Goal: Transaction & Acquisition: Complete application form

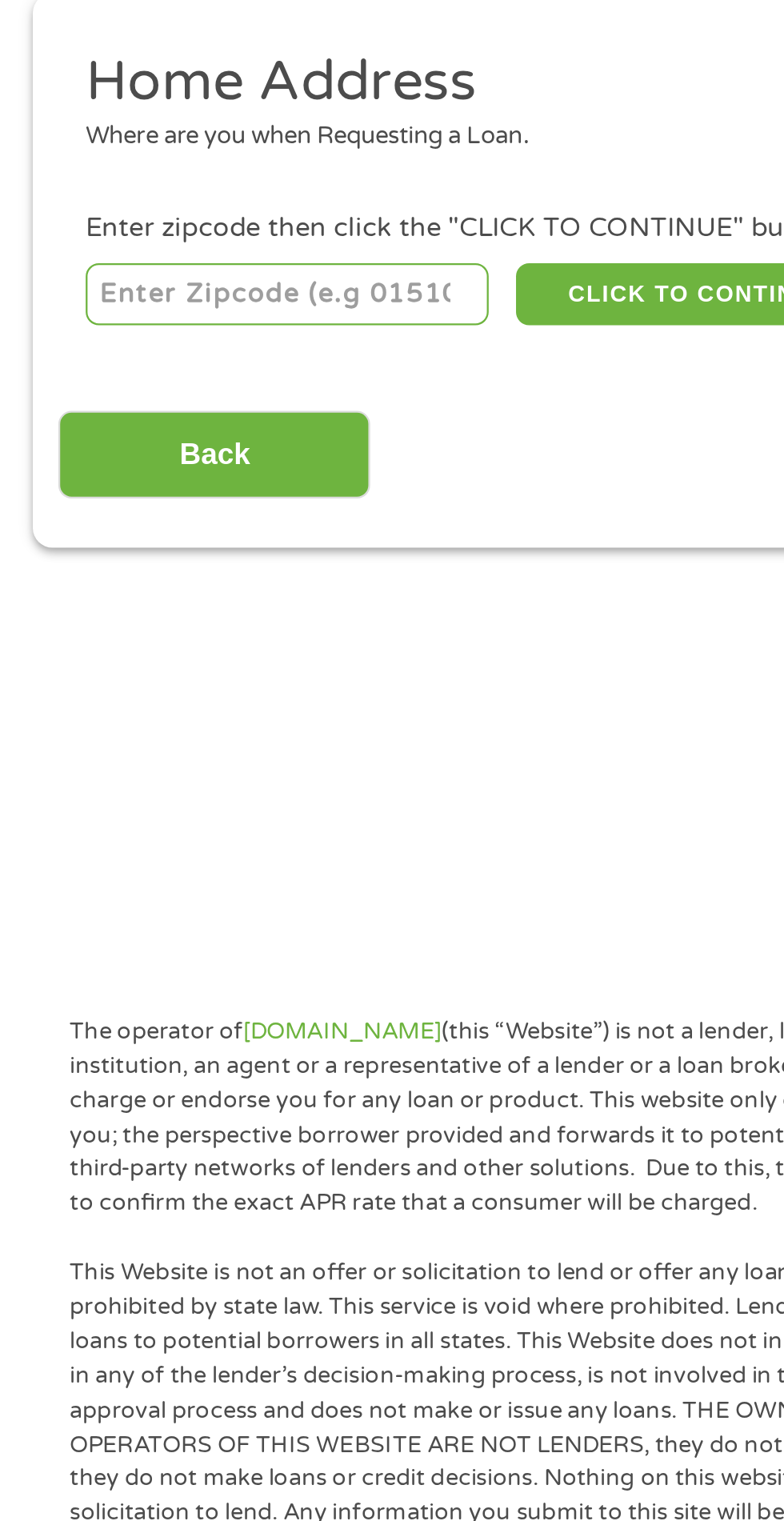
scroll to position [9, 0]
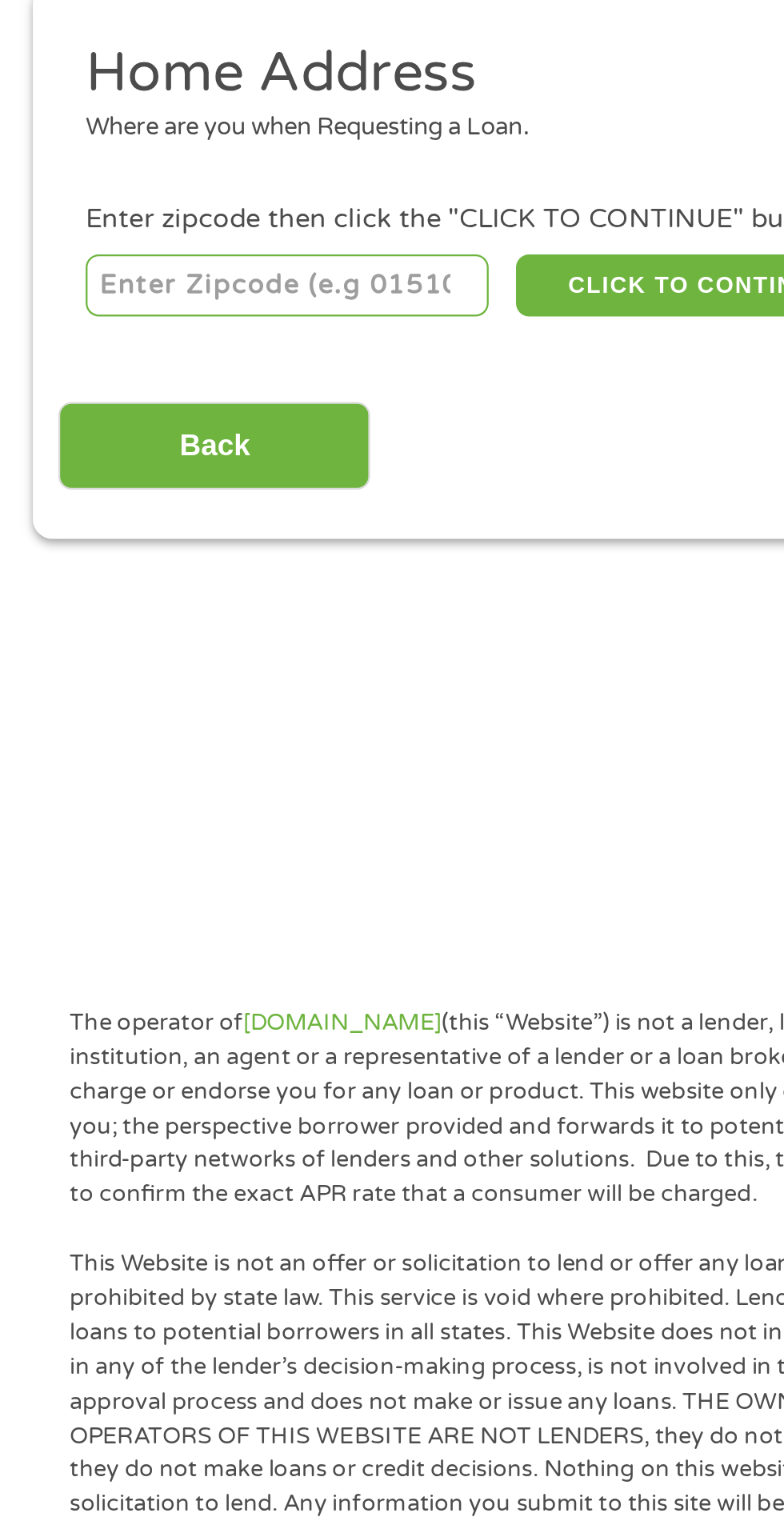
click at [169, 356] on input "number" at bounding box center [126, 345] width 178 height 27
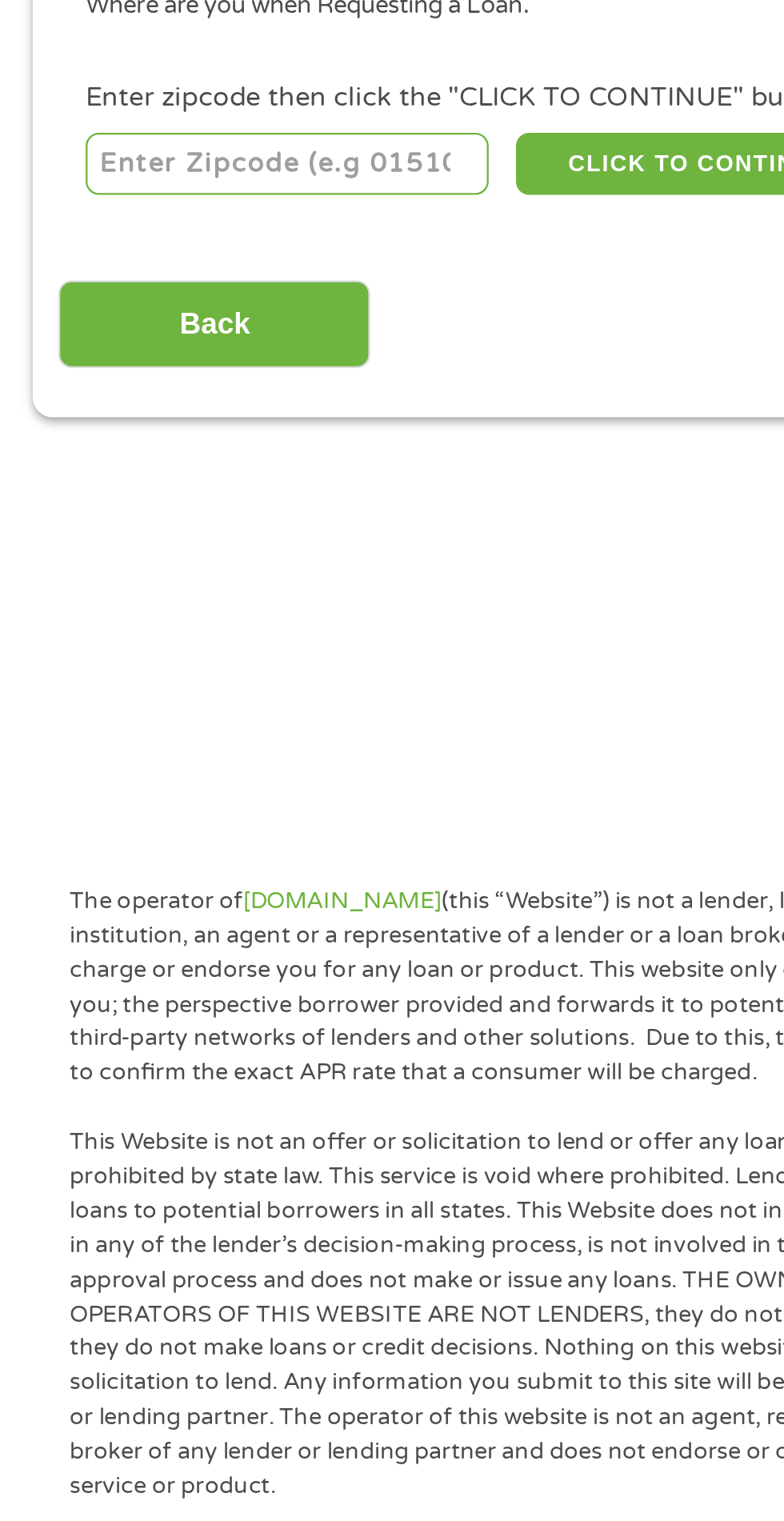
type input "94536"
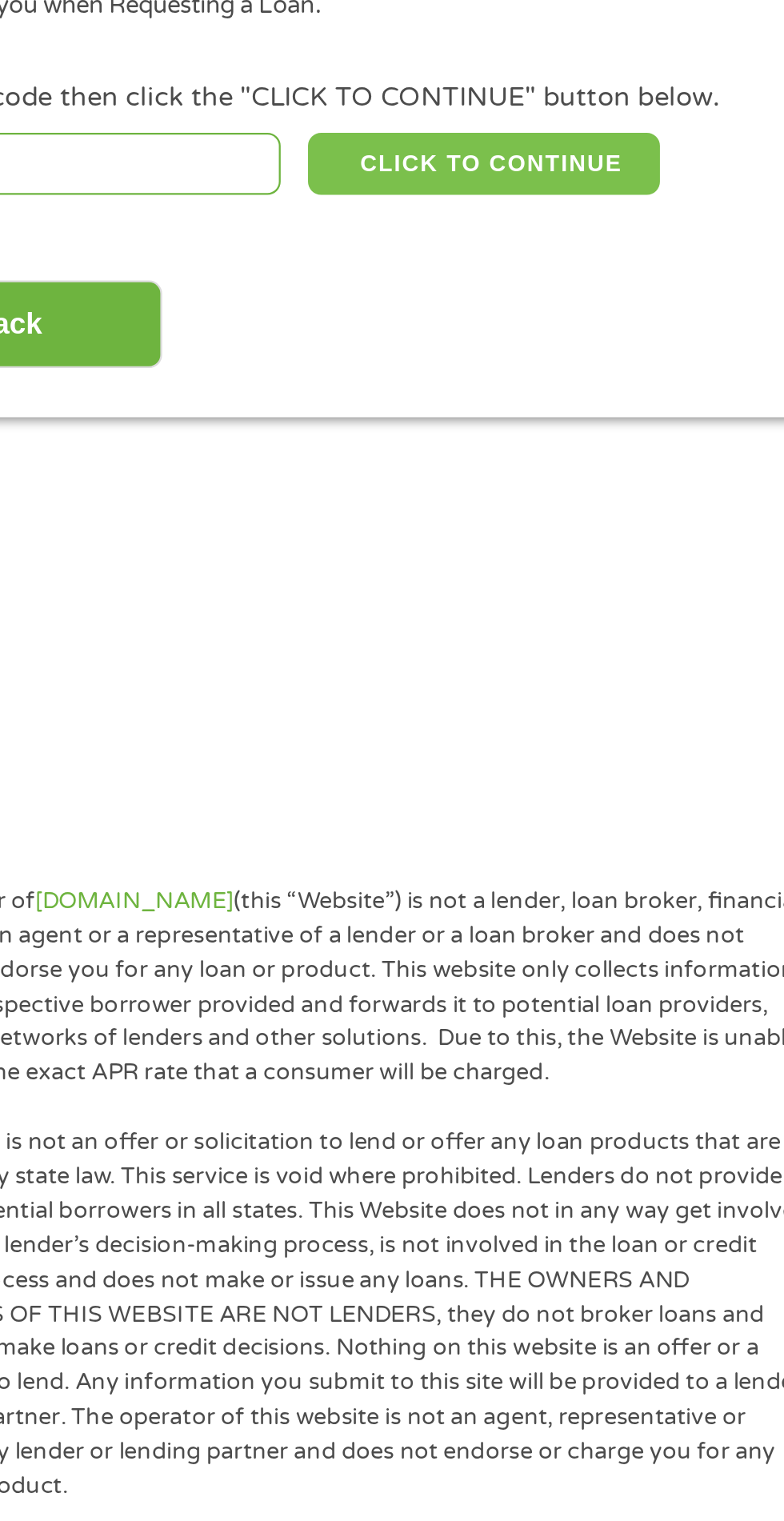
click at [329, 346] on button "CLICK TO CONTINUE" at bounding box center [304, 345] width 155 height 27
type input "94536"
type input "Fremont"
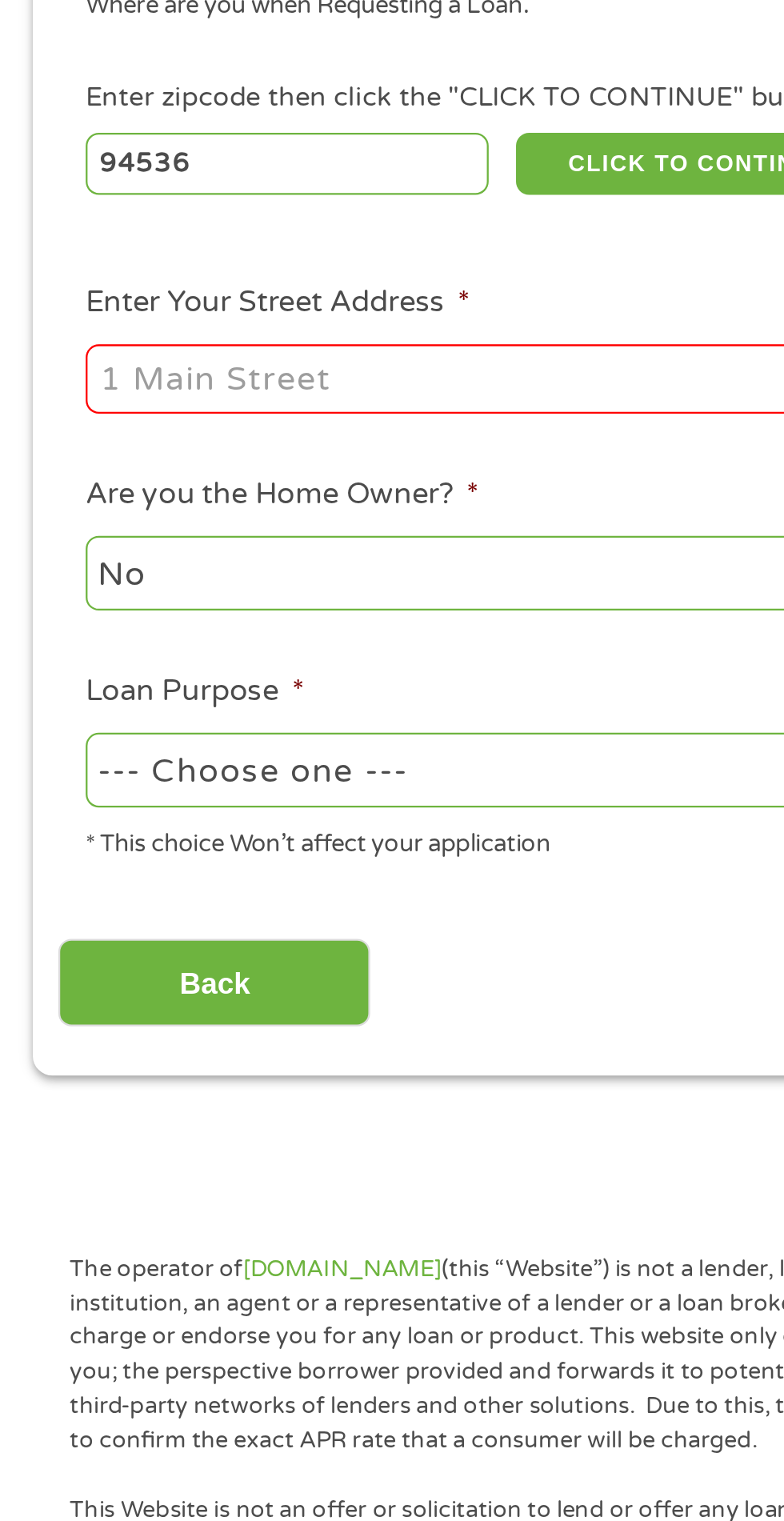
click at [223, 438] on input "Enter Your Street Address *" at bounding box center [209, 440] width 343 height 31
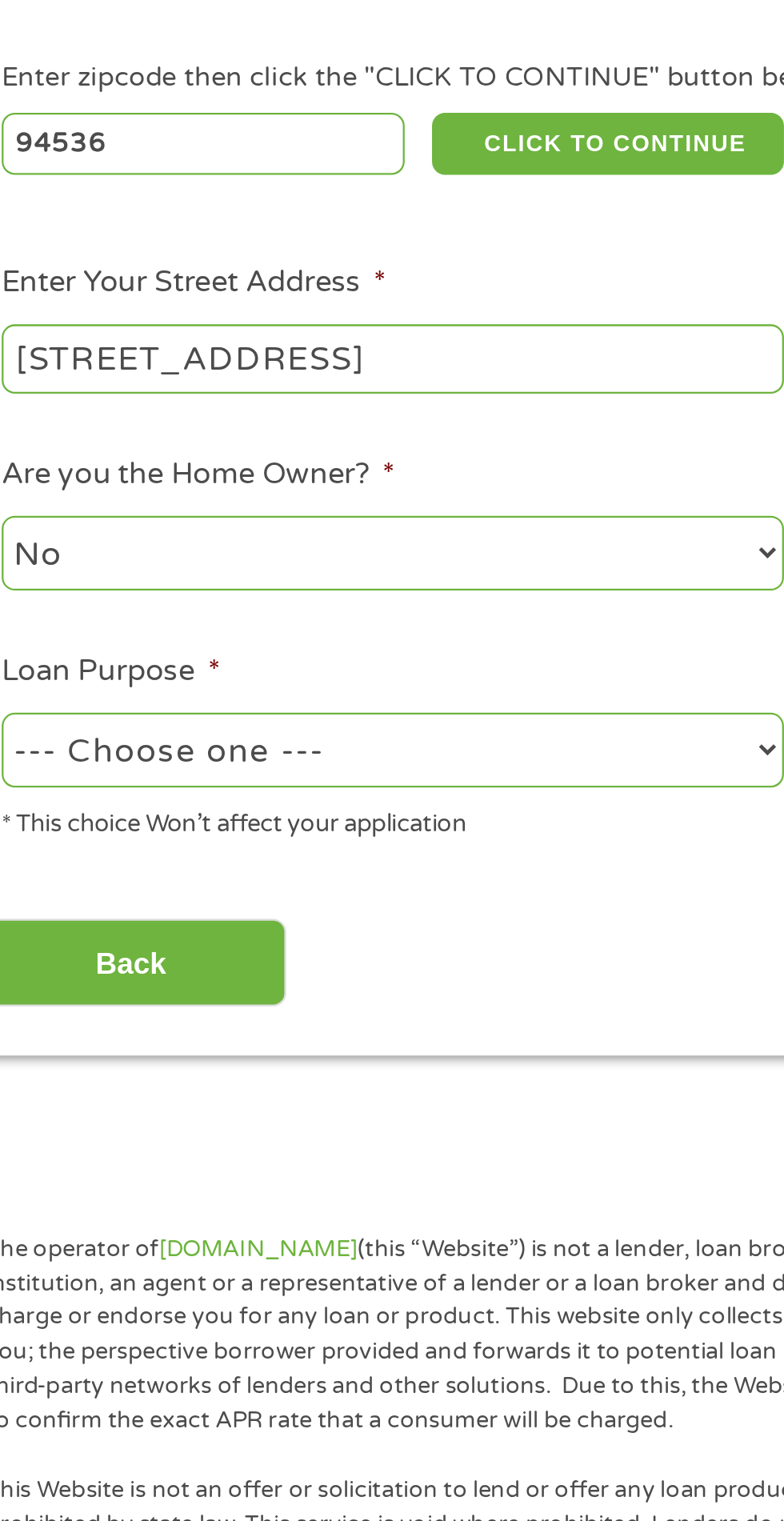
click at [155, 454] on input "[STREET_ADDRESS]" at bounding box center [209, 440] width 343 height 31
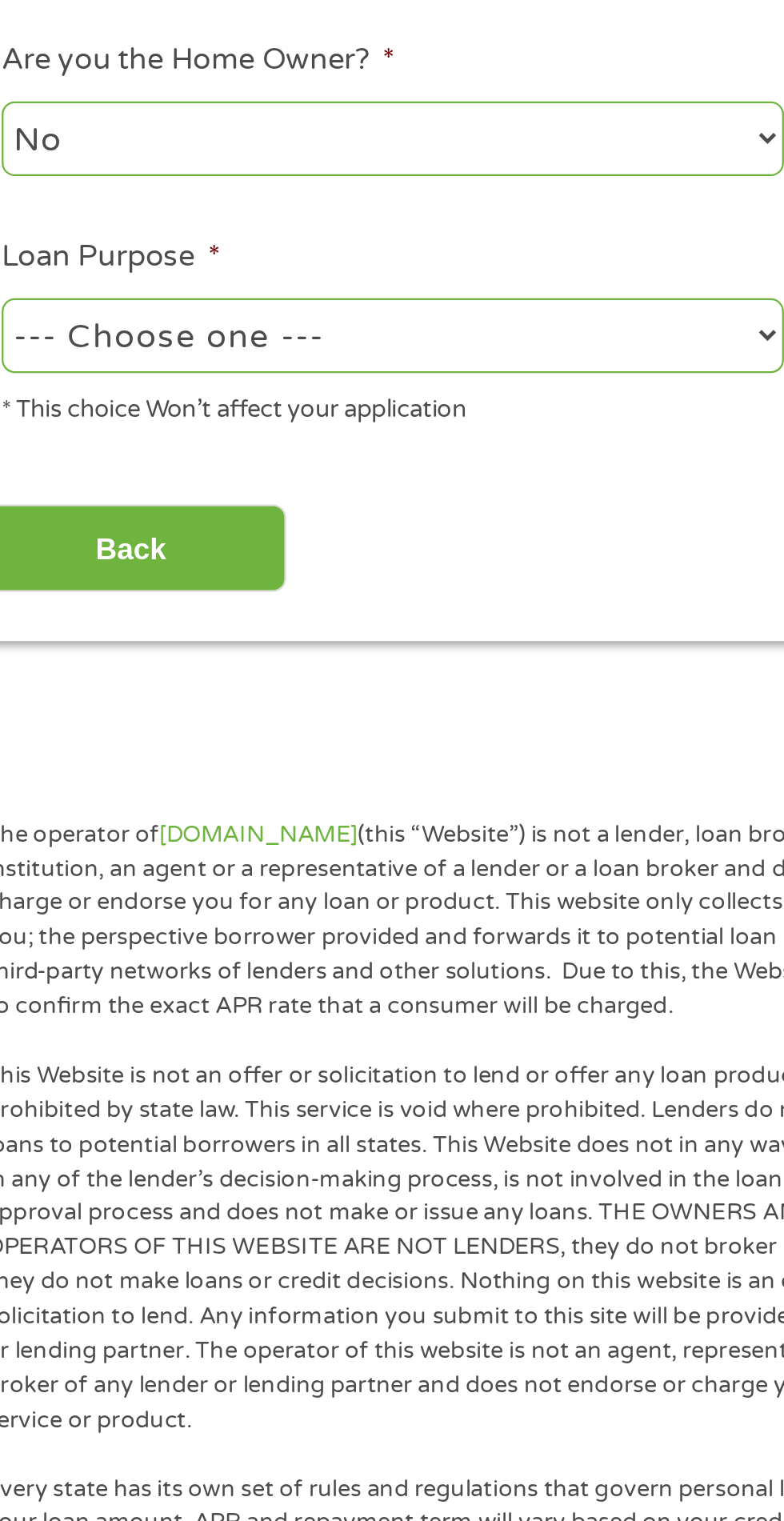
type input "[STREET_ADDRESS]"
click at [220, 626] on select "--- Choose one --- Pay Bills Debt Consolidation Home Improvement Major Purchase…" at bounding box center [209, 612] width 343 height 33
select select "other"
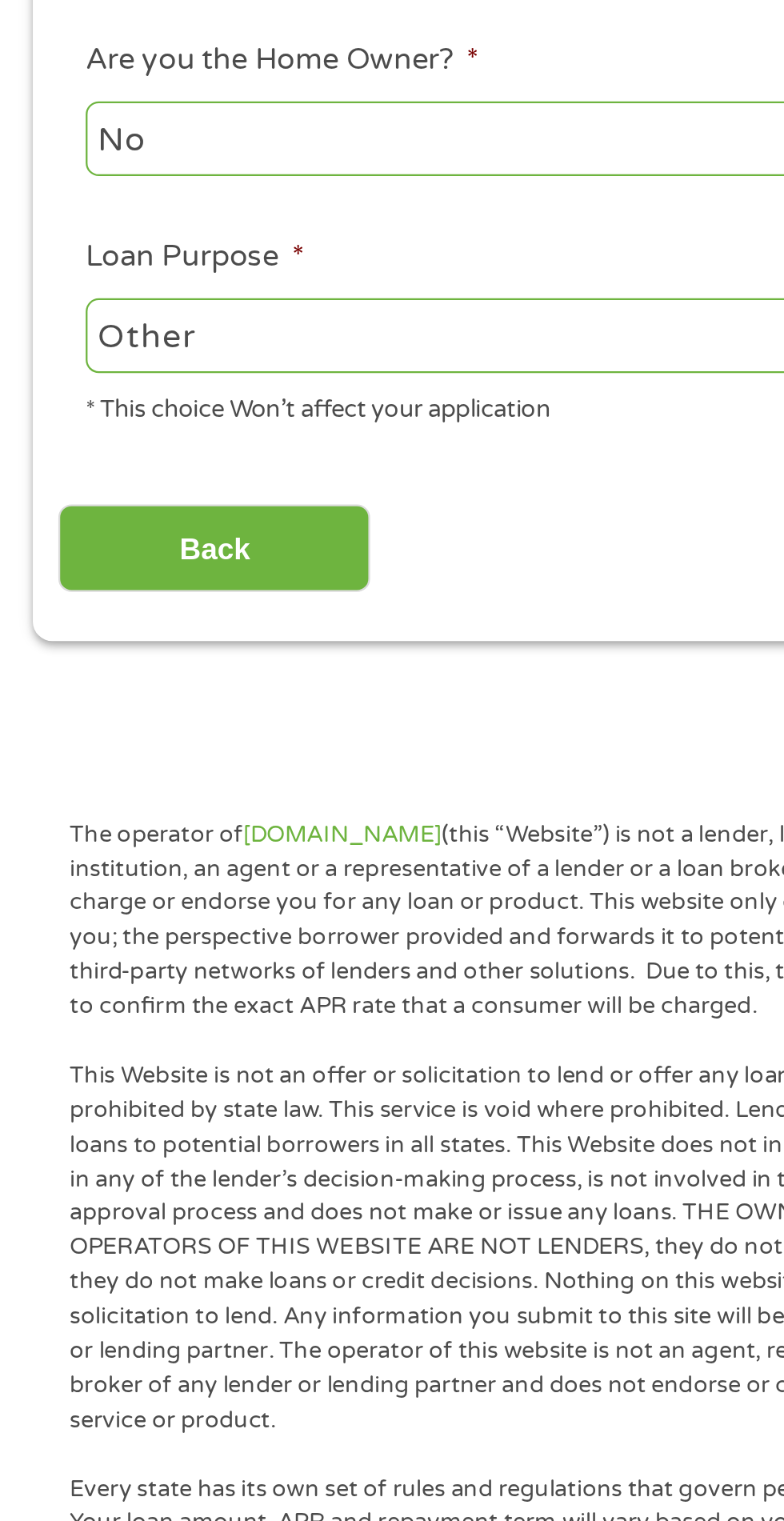
click at [134, 702] on input "Back" at bounding box center [94, 705] width 137 height 39
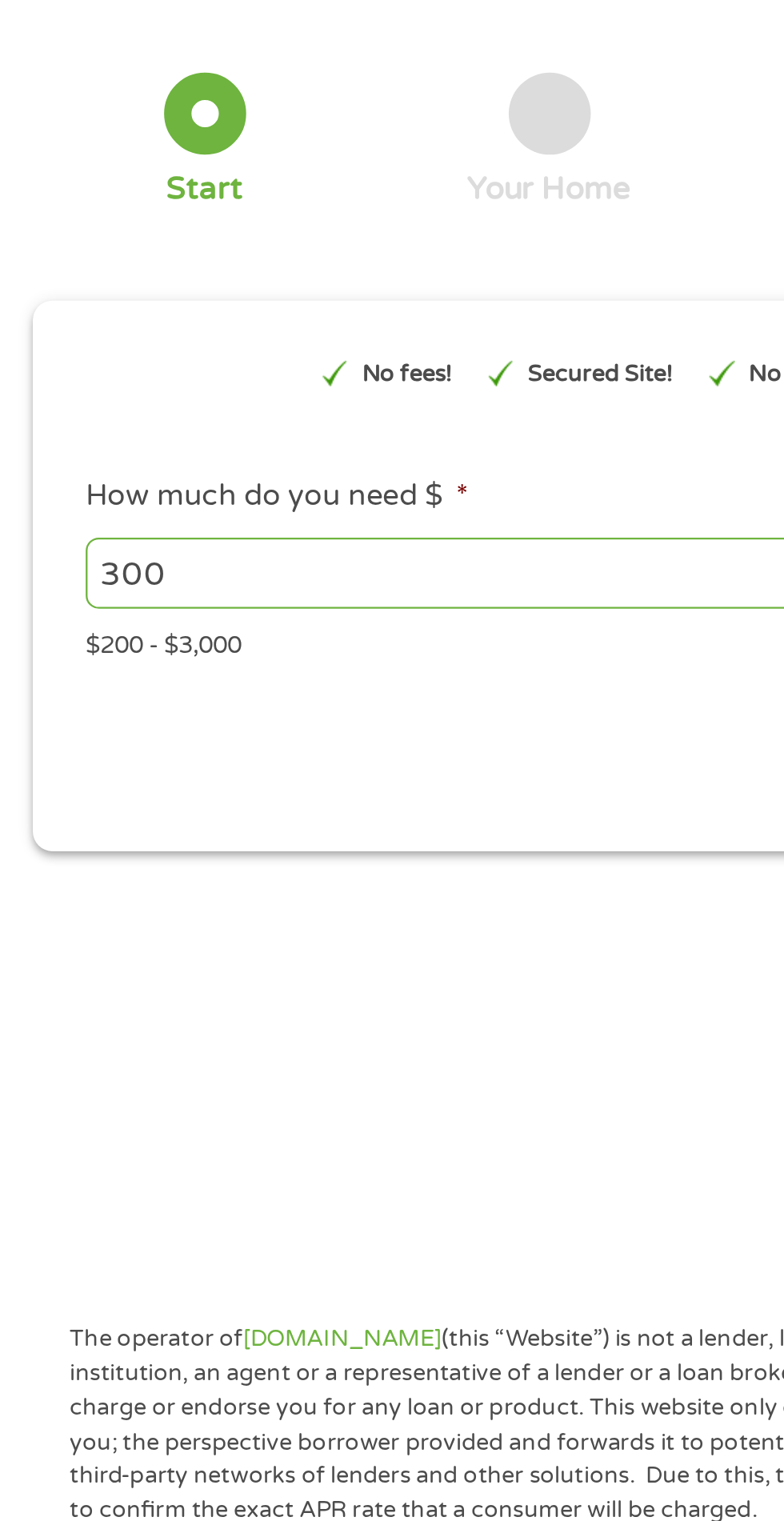
scroll to position [0, 0]
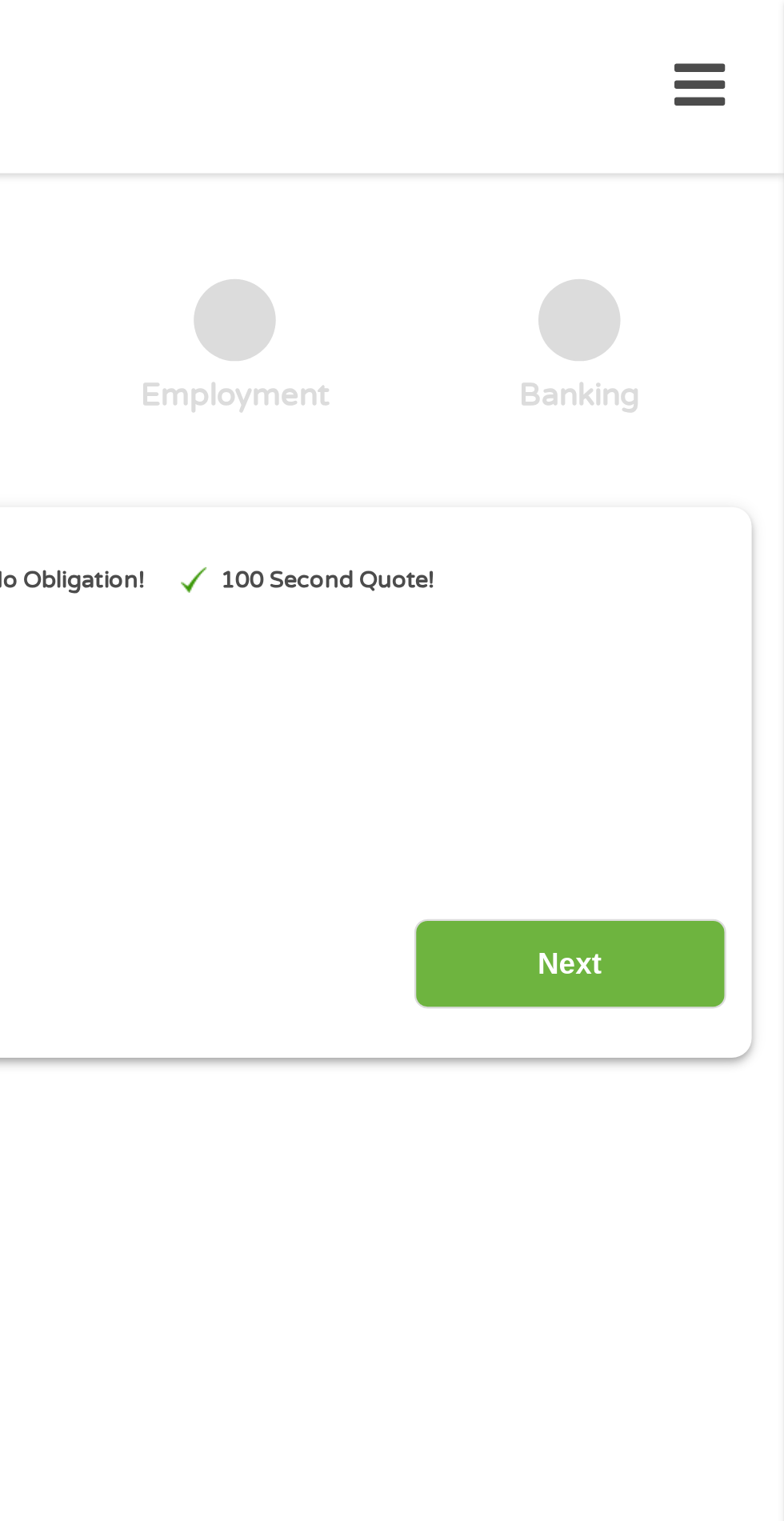
click at [711, 433] on input "Next" at bounding box center [690, 422] width 137 height 39
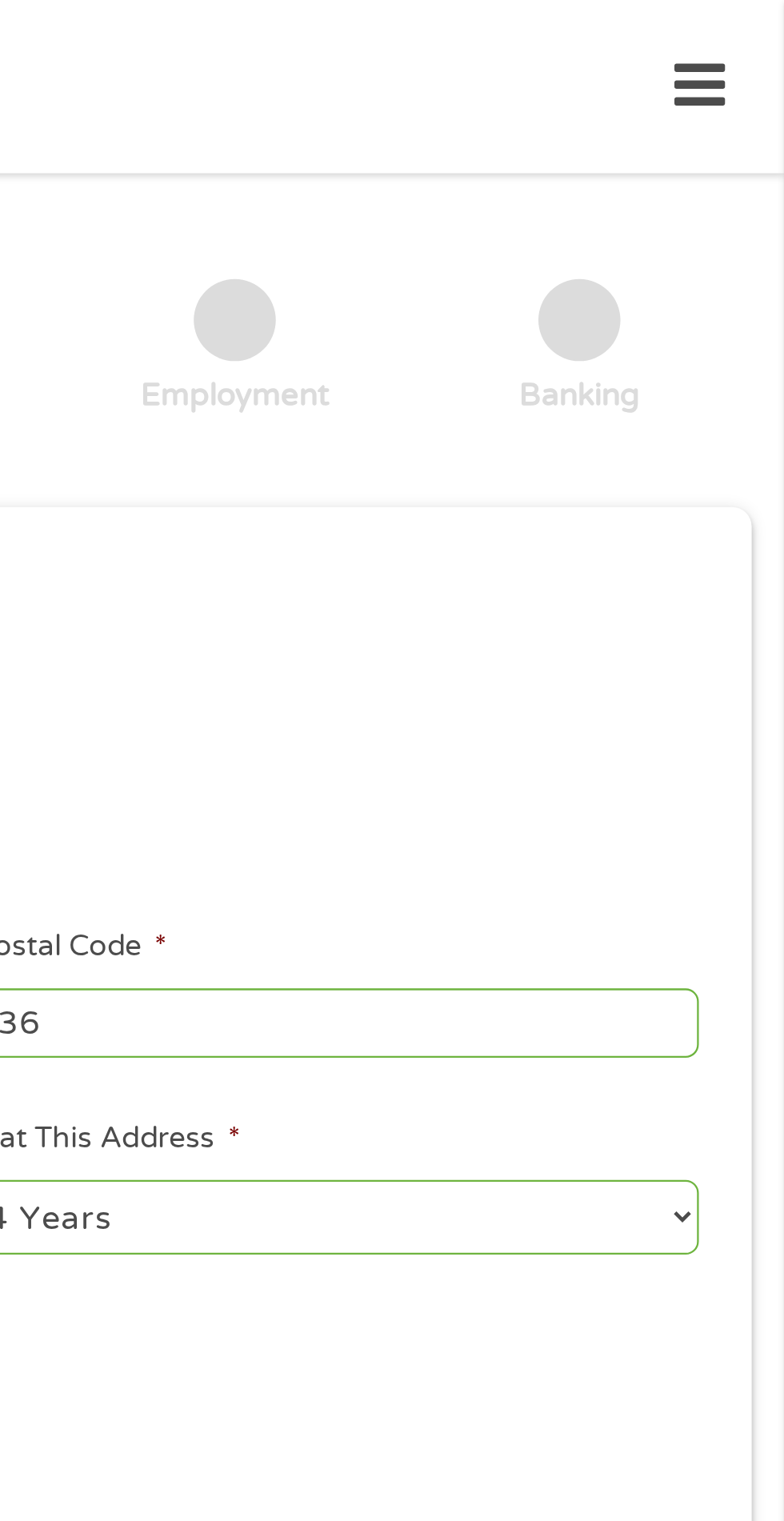
scroll to position [7, 0]
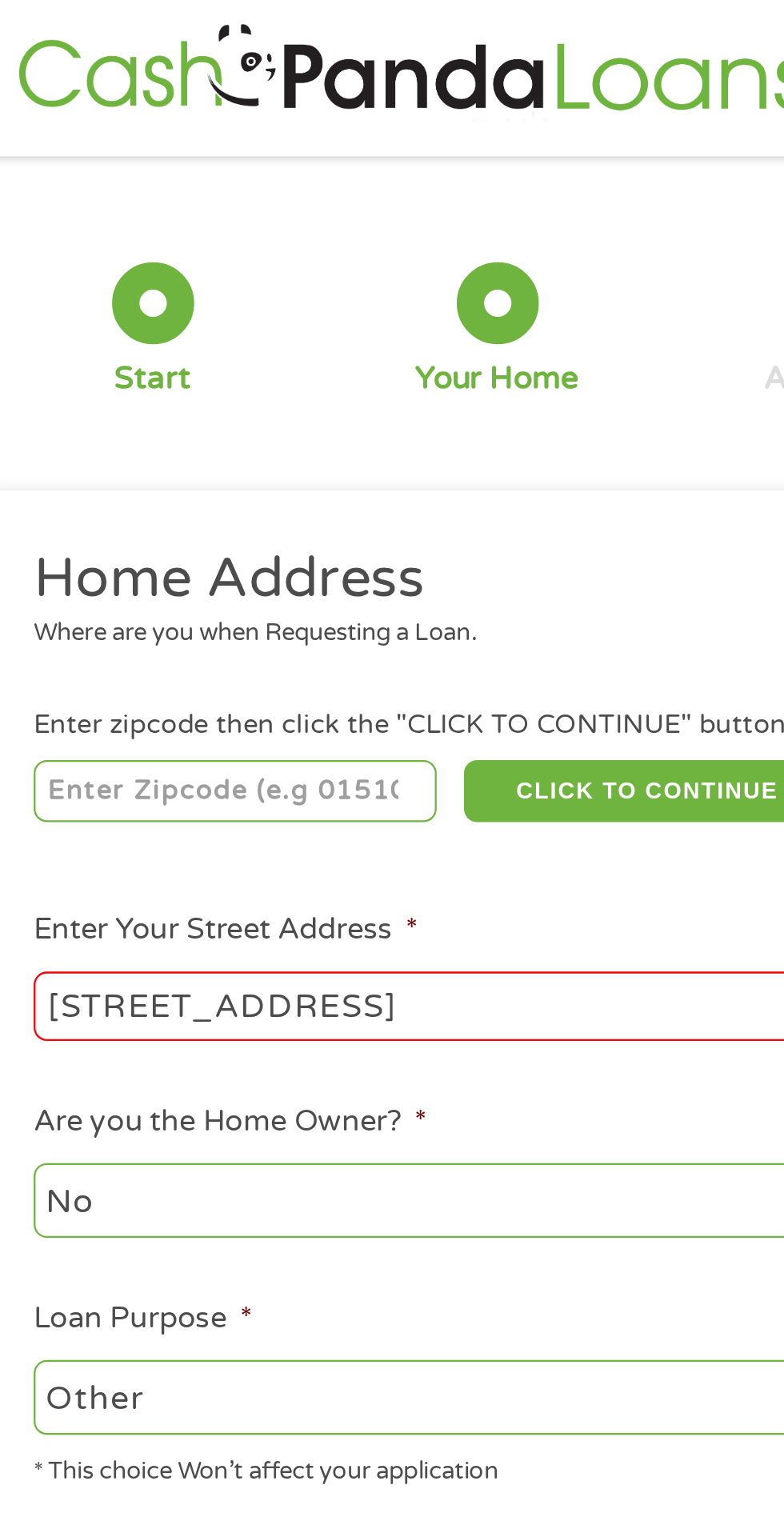
click at [196, 353] on input "number" at bounding box center [126, 346] width 178 height 27
type input "94536"
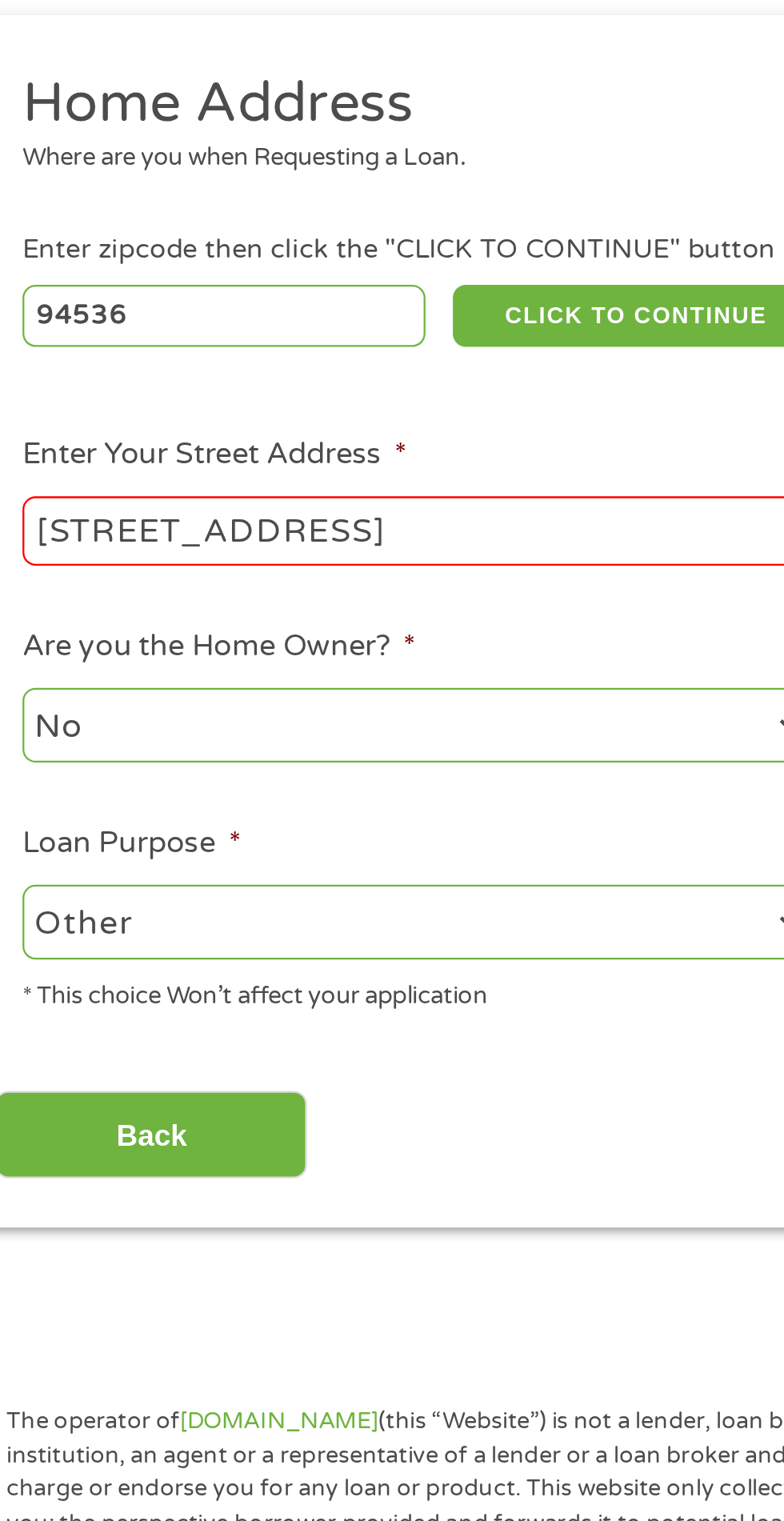
click at [327, 871] on p "The operator of [DOMAIN_NAME] (this “Website”) is not a lender, loan broker, fi…" at bounding box center [239, 870] width 417 height 90
click at [127, 705] on input "Back" at bounding box center [94, 706] width 137 height 39
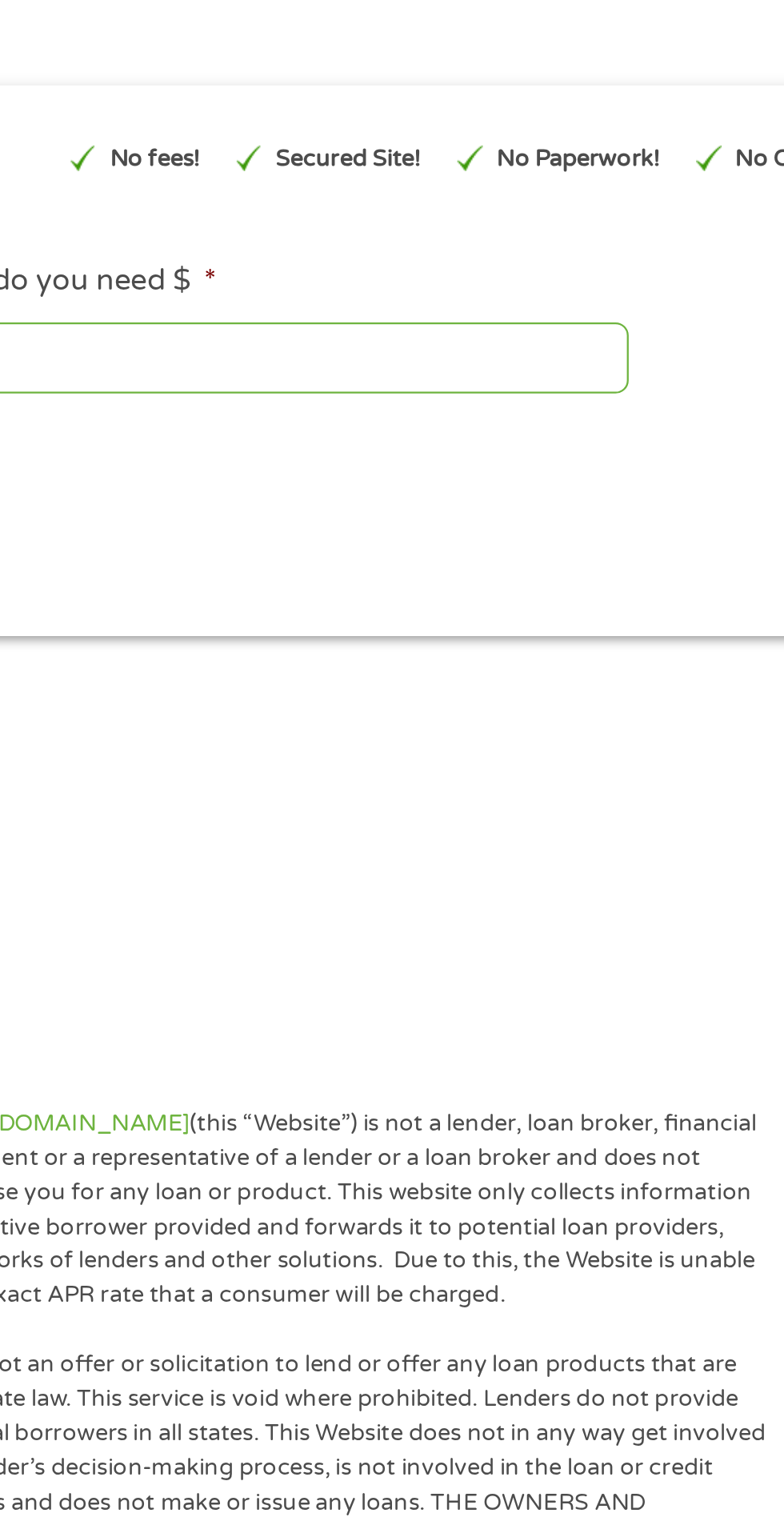
scroll to position [0, 0]
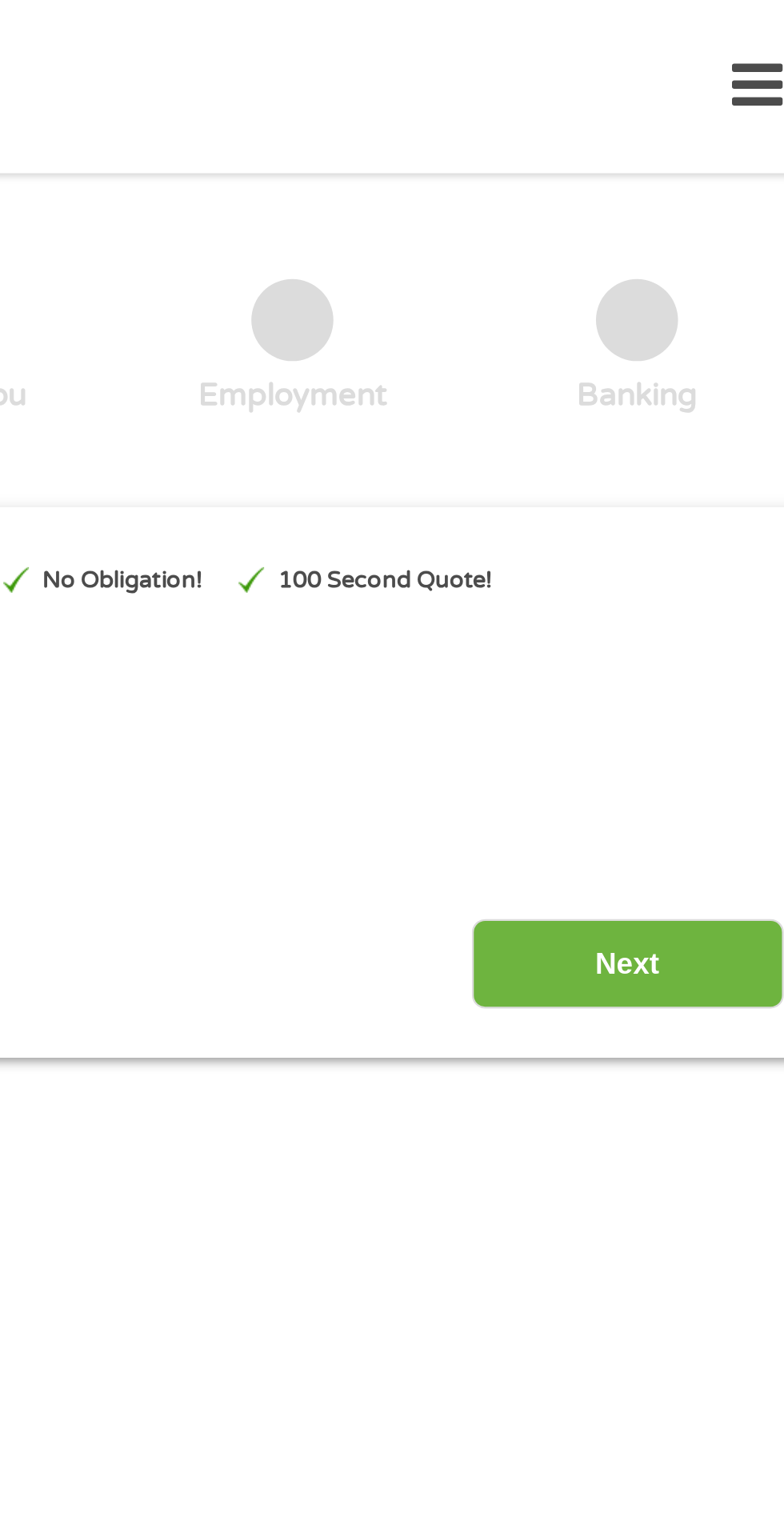
click at [699, 426] on input "Next" at bounding box center [690, 422] width 137 height 39
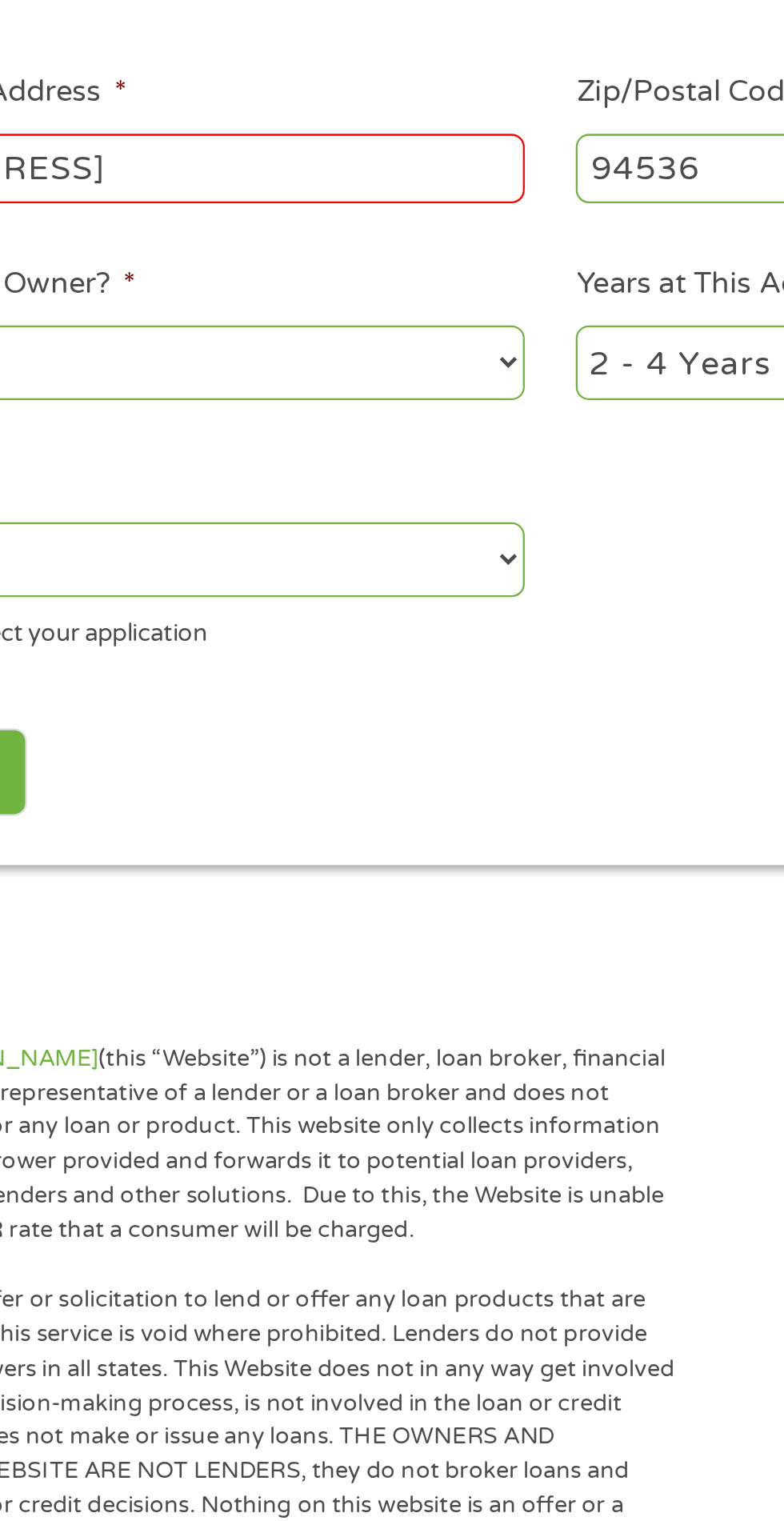
scroll to position [7, 0]
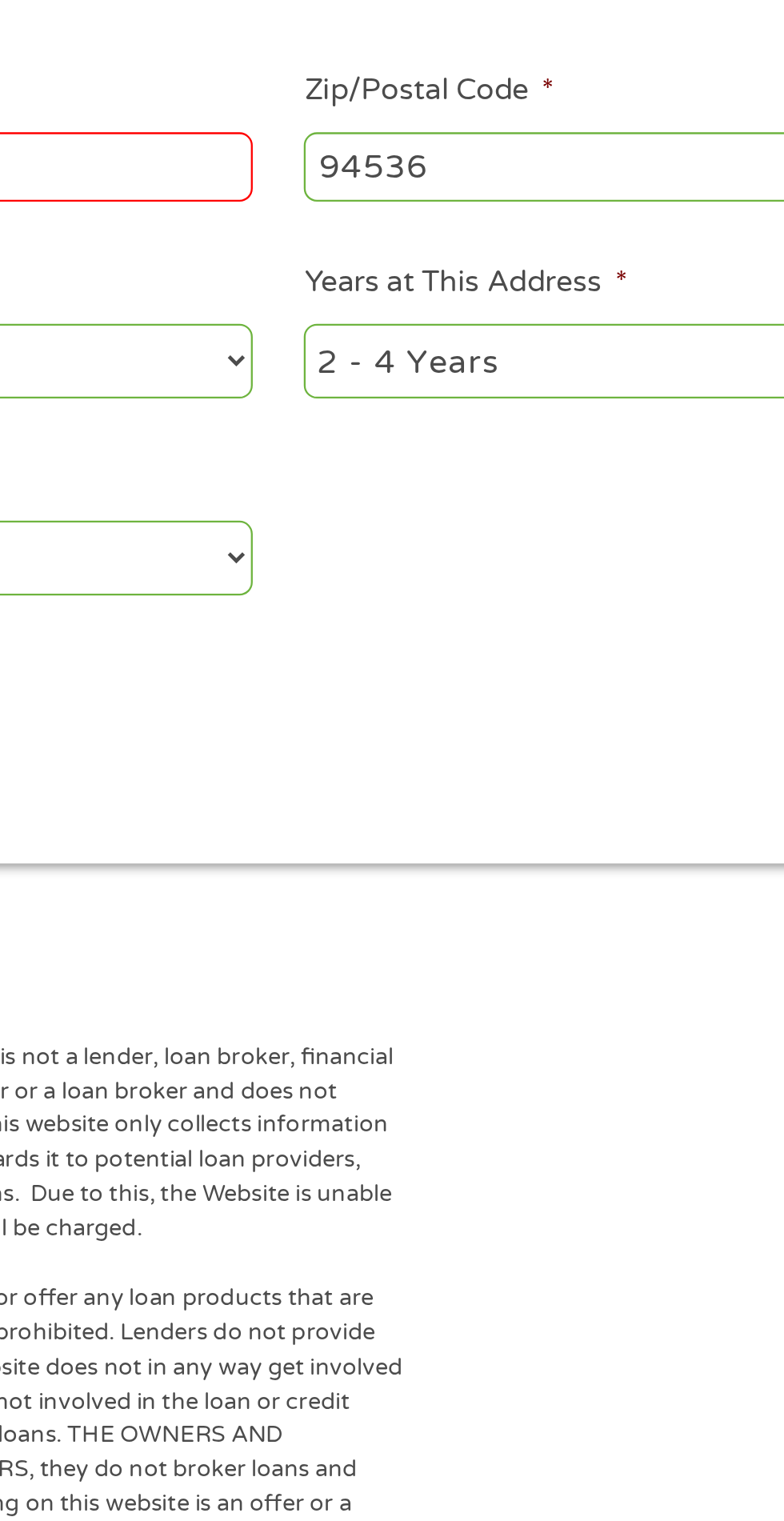
click at [537, 540] on select "1 Year or less 1 - 2 Years 2 - 4 Years Over 4 Years" at bounding box center [575, 526] width 343 height 33
select select "12months"
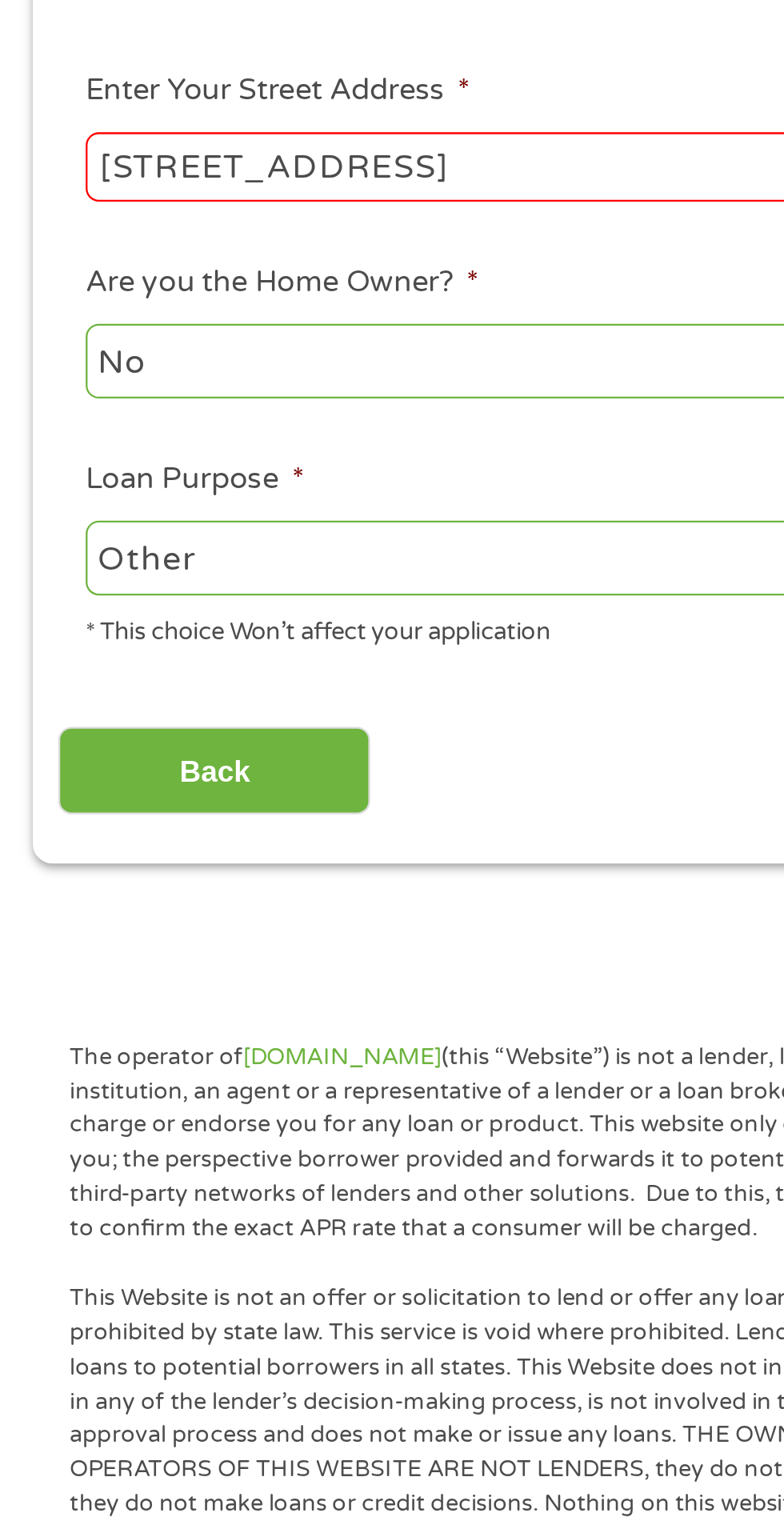
click at [111, 711] on input "Back" at bounding box center [94, 706] width 137 height 39
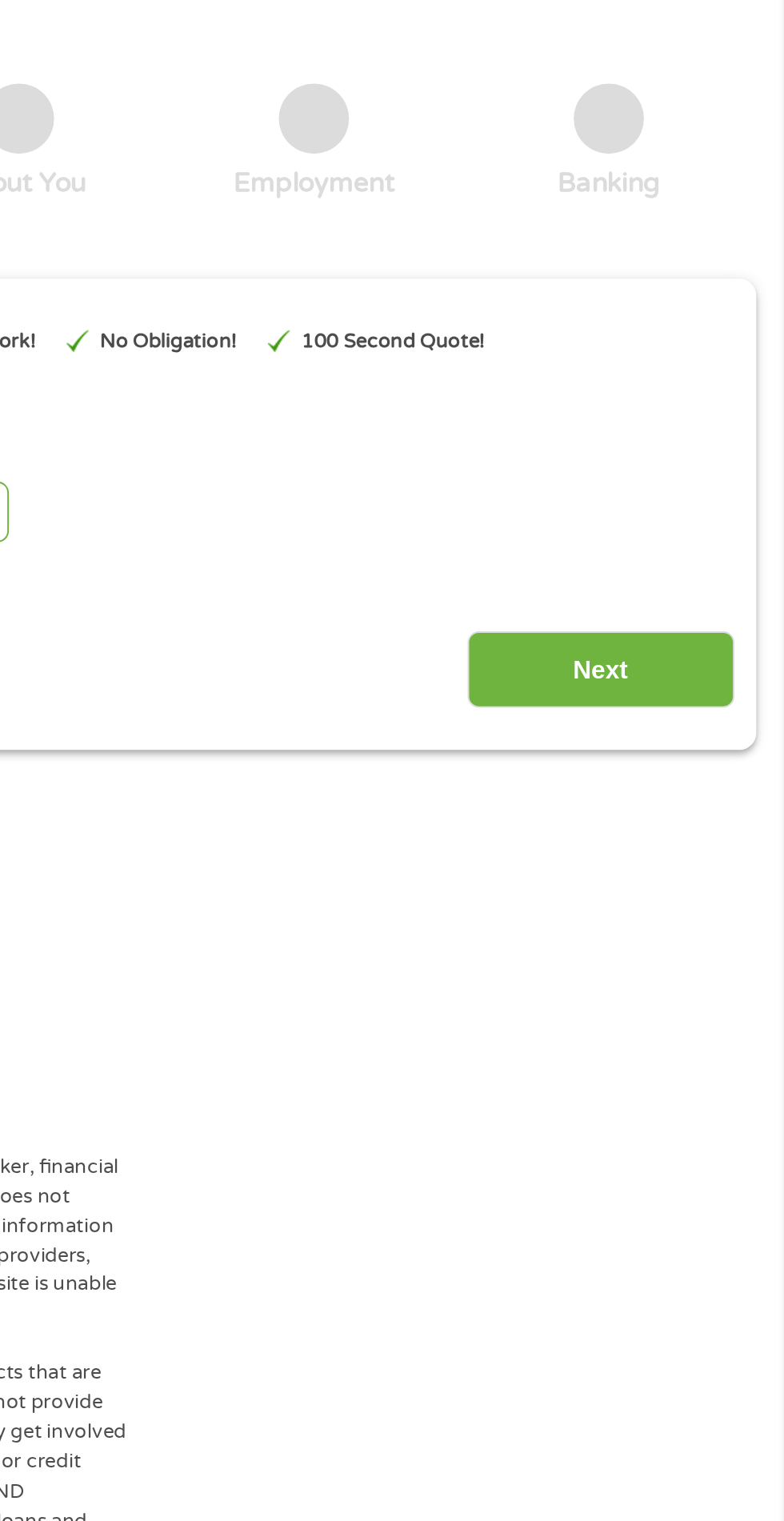
click at [721, 413] on input "Next" at bounding box center [690, 415] width 137 height 39
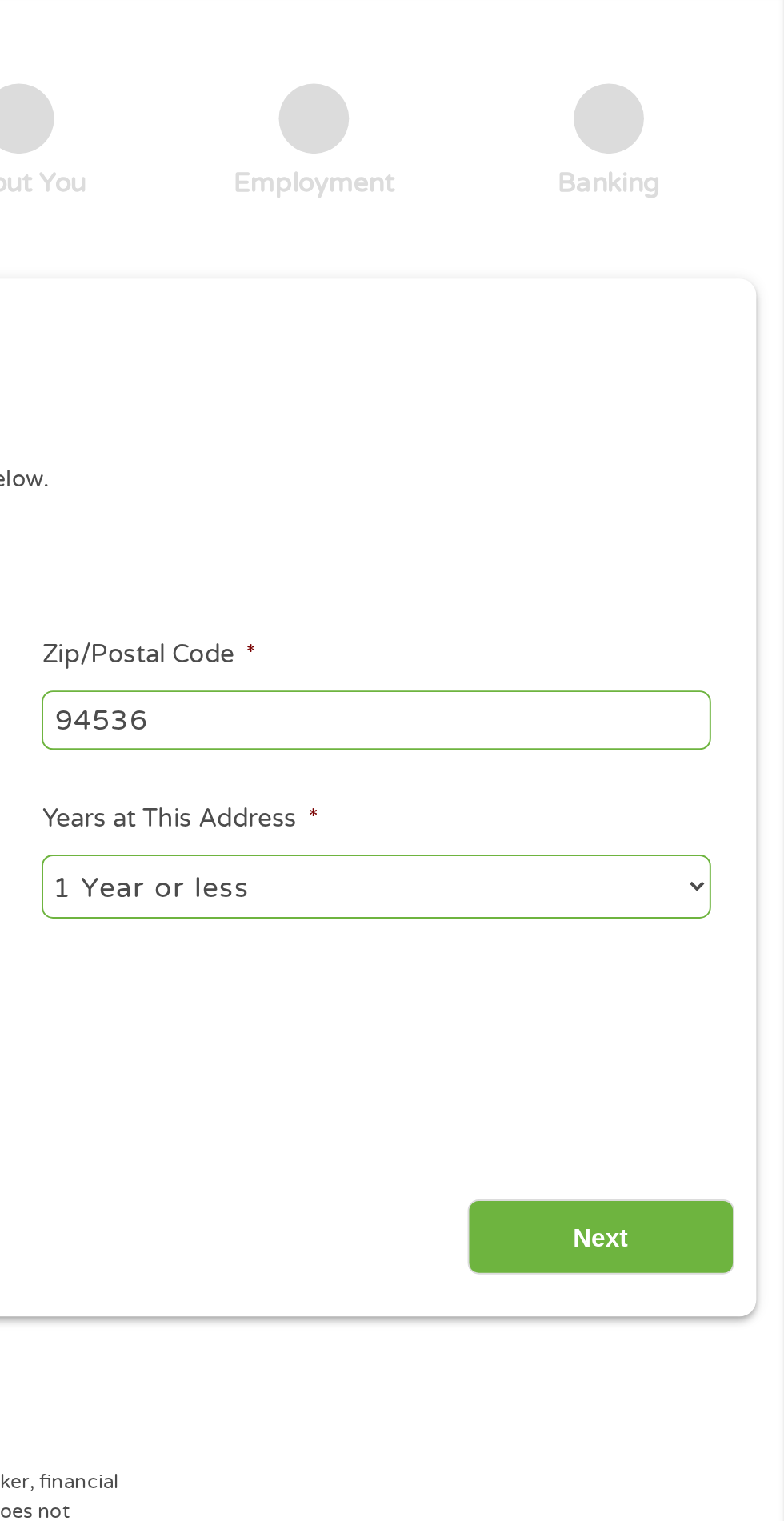
click at [704, 707] on input "Next" at bounding box center [690, 706] width 137 height 39
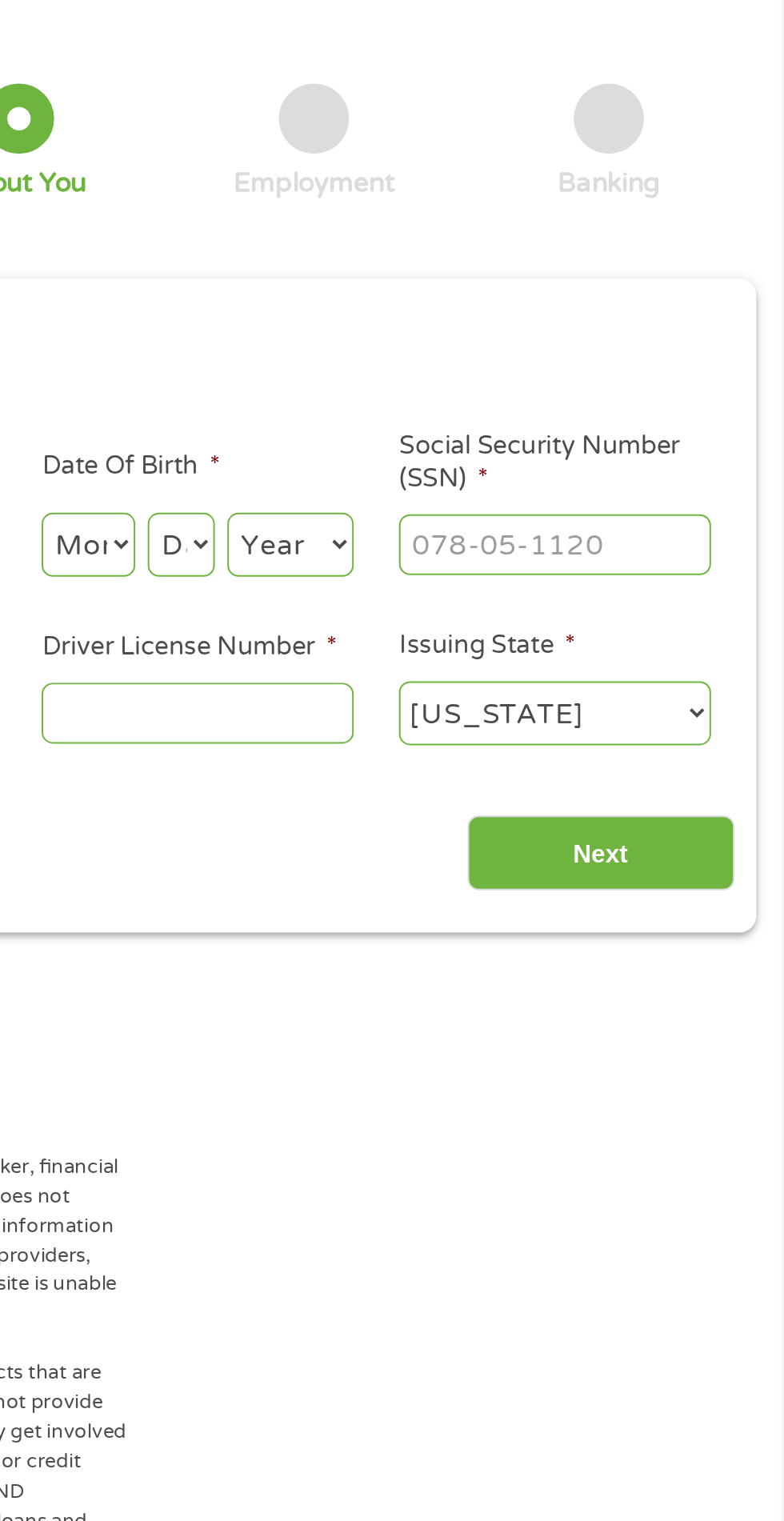
click at [464, 361] on select "Day 1 2 3 4 5 6 7 8 9 10 11 12 13 14 15 16 17 18 19 20 21 22 23 24 25 26 27 28 …" at bounding box center [474, 351] width 35 height 33
select select "9"
click at [431, 364] on select "Month 1 2 3 4 5 6 7 8 9 10 11 12" at bounding box center [427, 351] width 48 height 33
select select "9"
click at [503, 360] on select "Year [DATE] 2006 2005 2004 2003 2002 2001 2000 1999 1998 1997 1996 1995 1994 19…" at bounding box center [530, 351] width 65 height 33
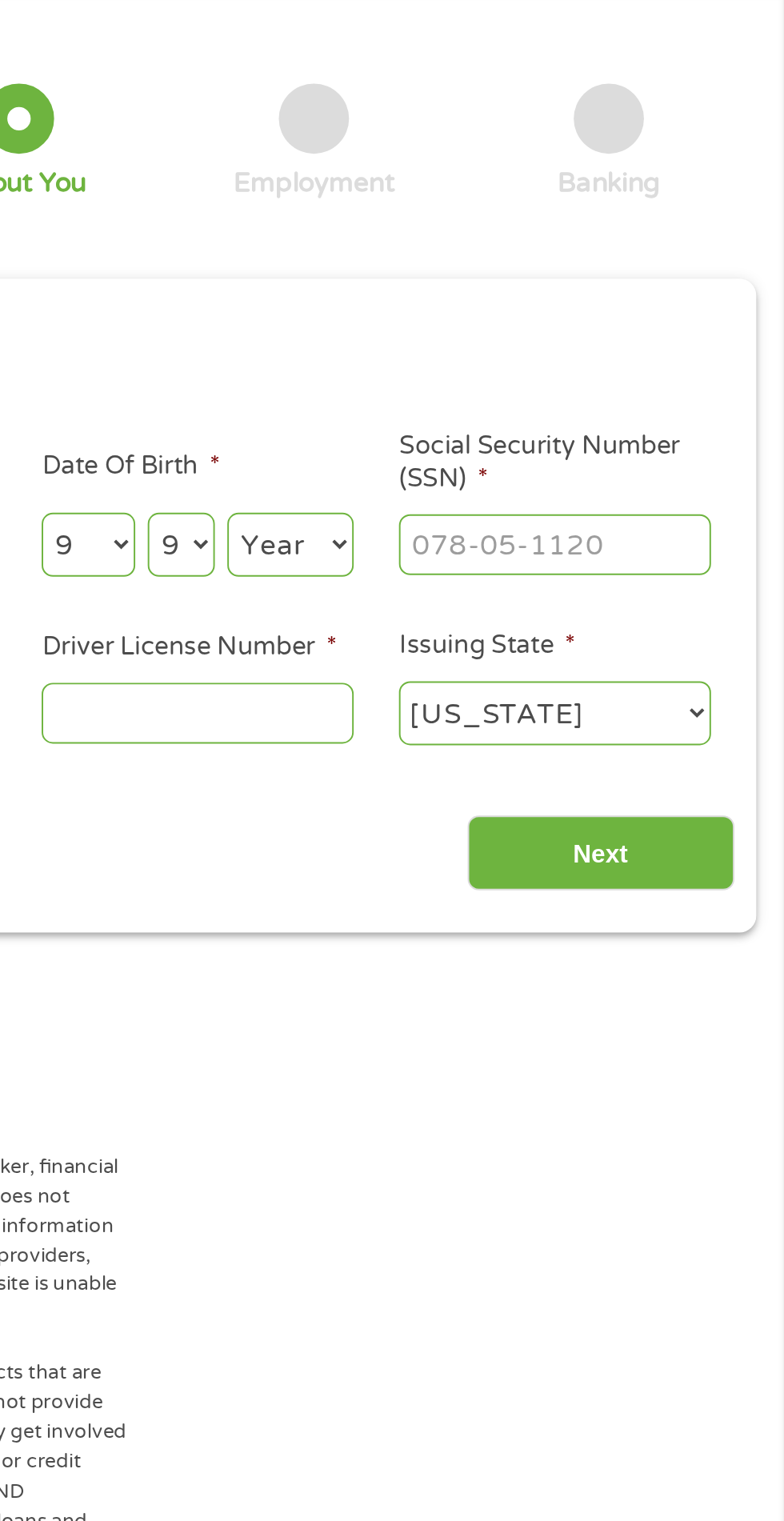
select select "1961"
click at [486, 364] on select "Day 1 2 3 4 5 6 7 8 9 10 11 12 13 14 15 16 17 18 19 20 21 22 23 24 25 26 27 28 …" at bounding box center [474, 351] width 35 height 33
select select "29"
click at [514, 442] on input "Driver License Number *" at bounding box center [482, 437] width 160 height 31
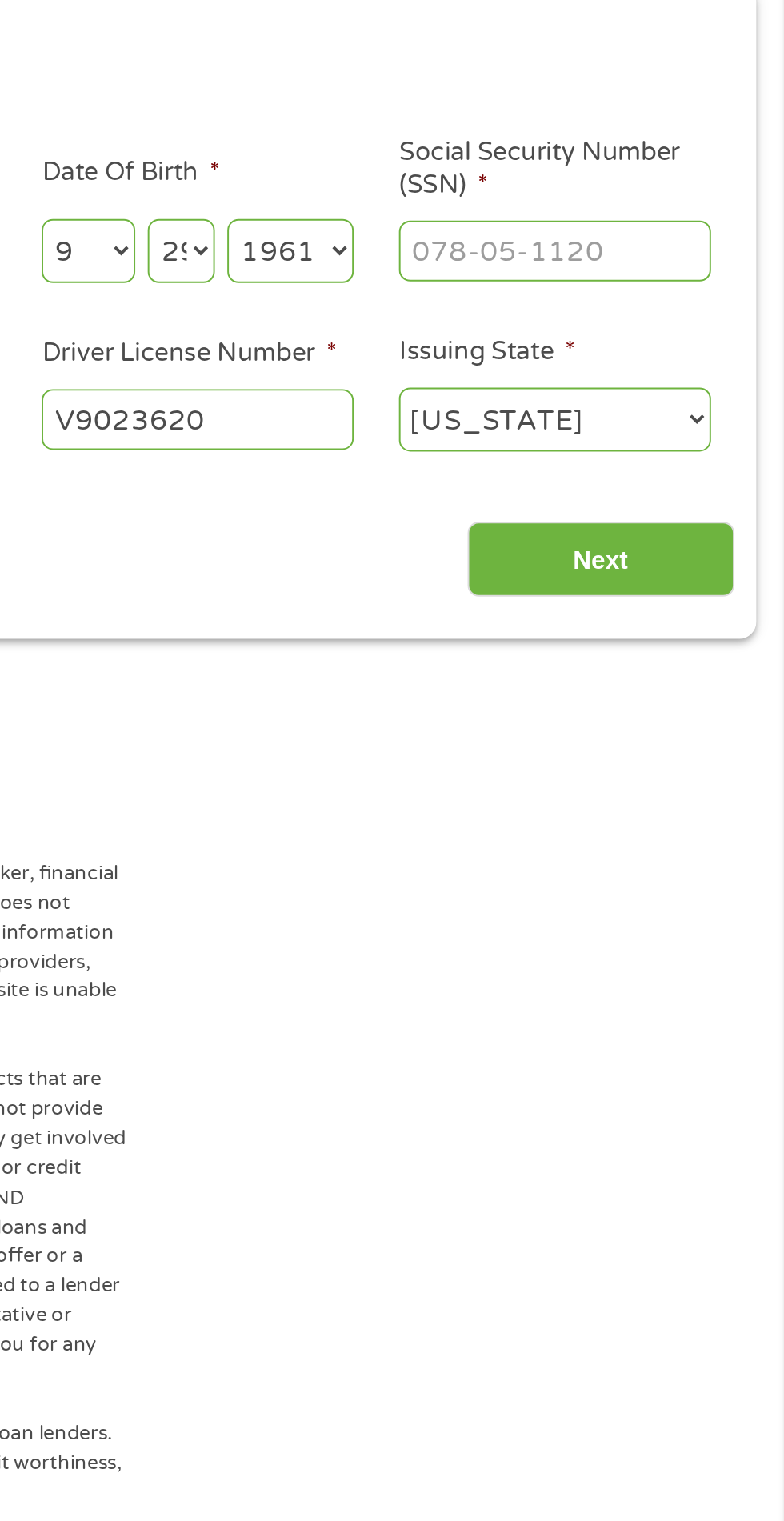
scroll to position [7, 0]
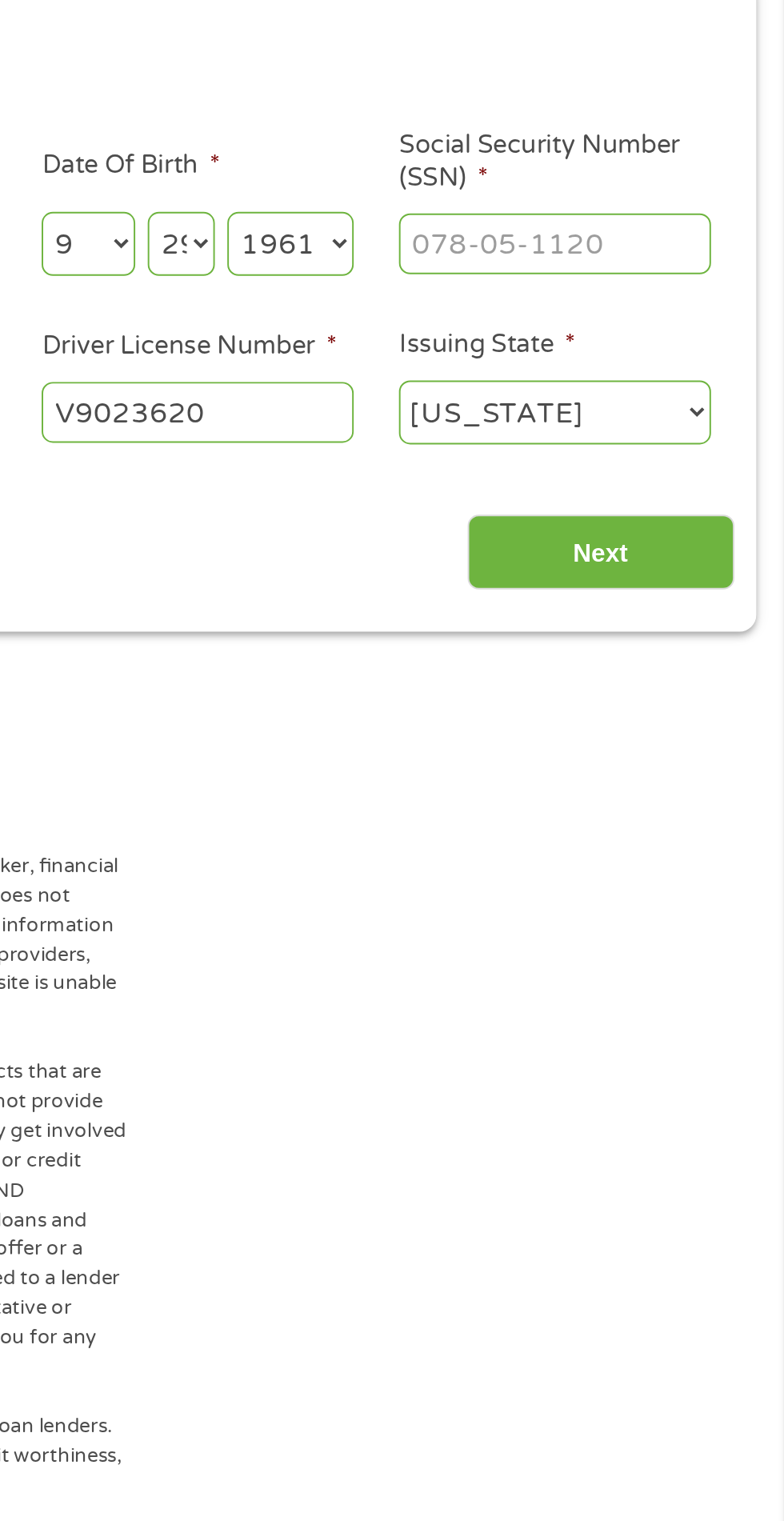
type input "V9023620"
click at [742, 512] on input "Next" at bounding box center [690, 509] width 137 height 39
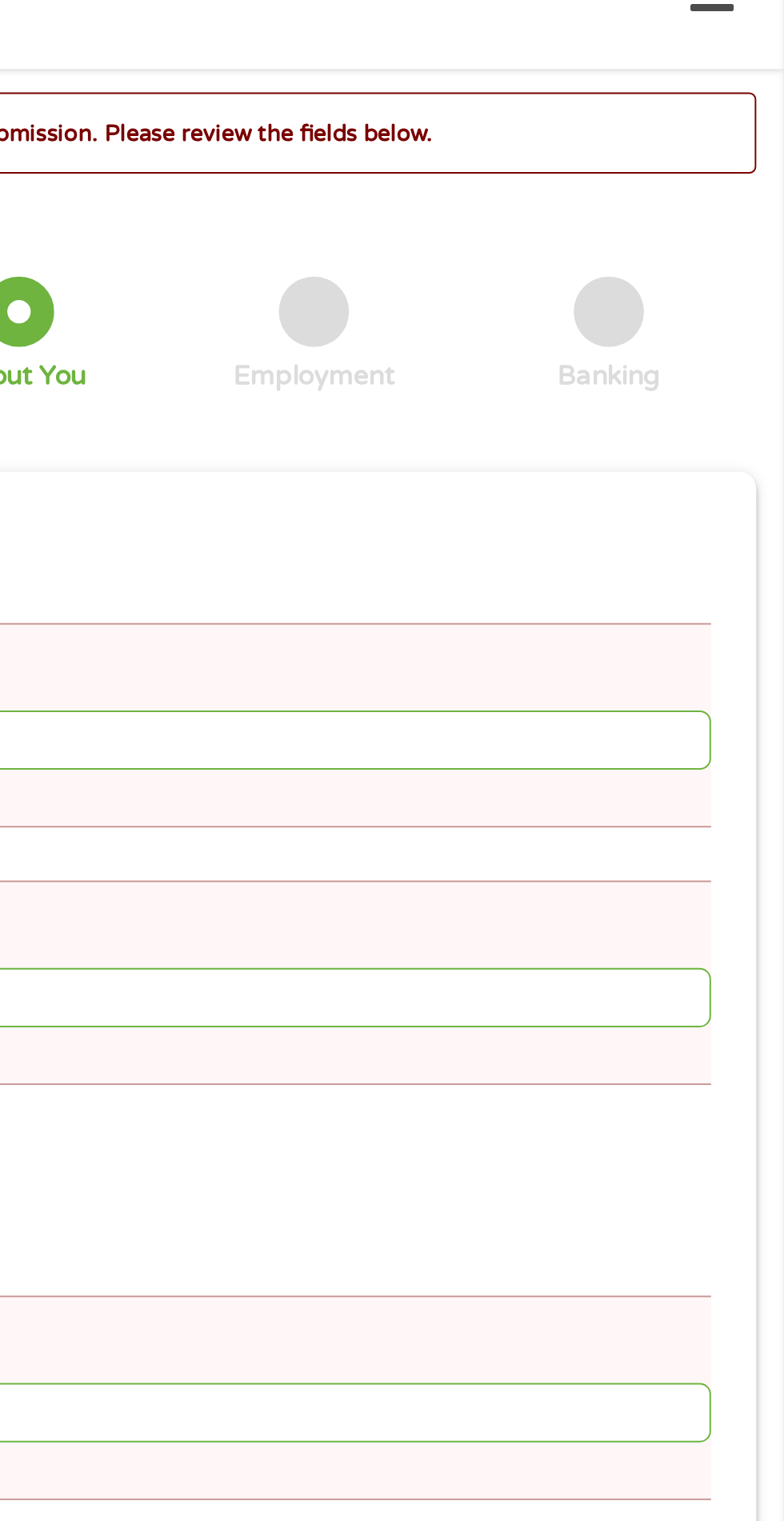
scroll to position [6, 6]
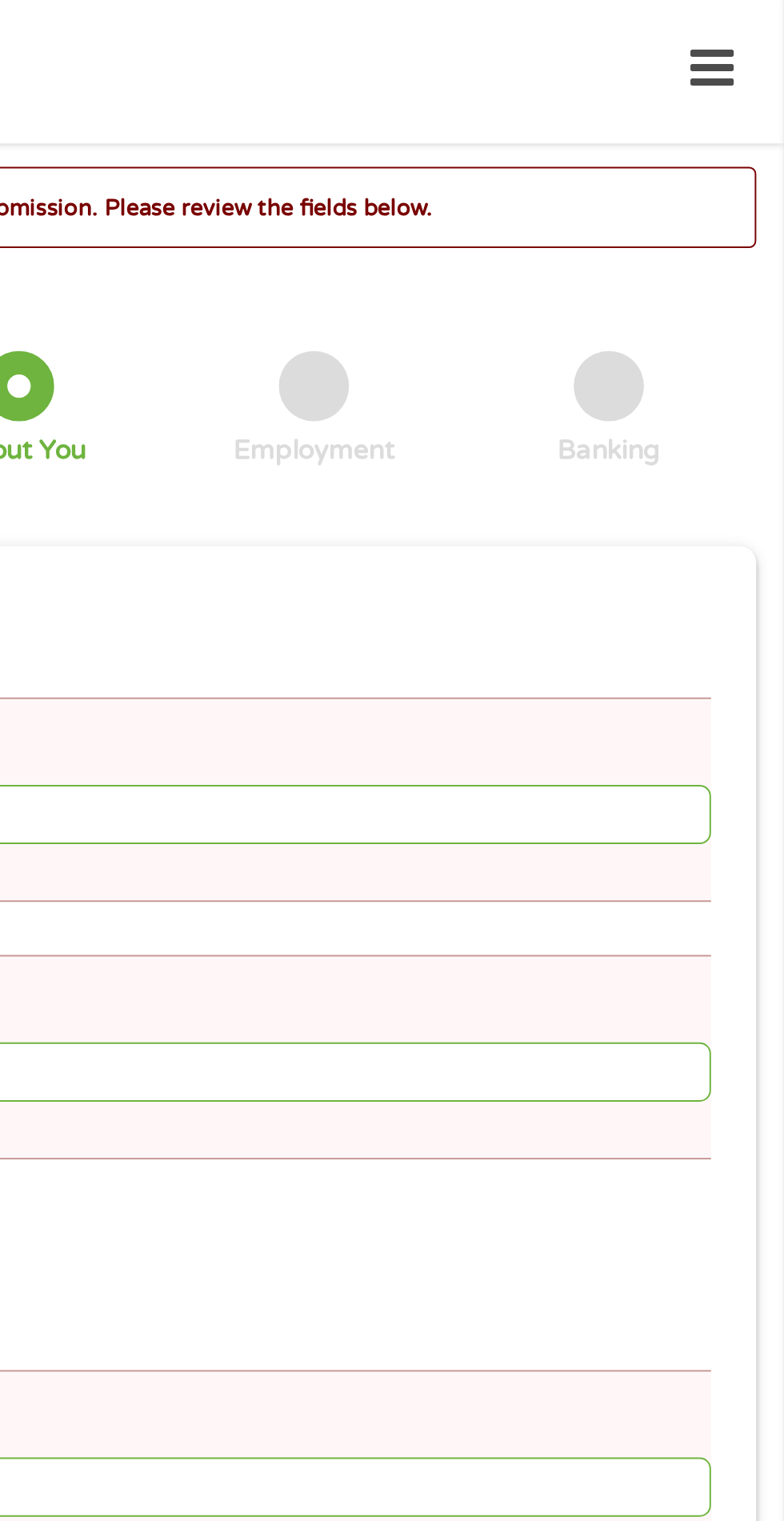
click at [723, 143] on div "There was a problem with your submission. Please review the fields below. 1 Sta…" at bounding box center [392, 679] width 755 height 1182
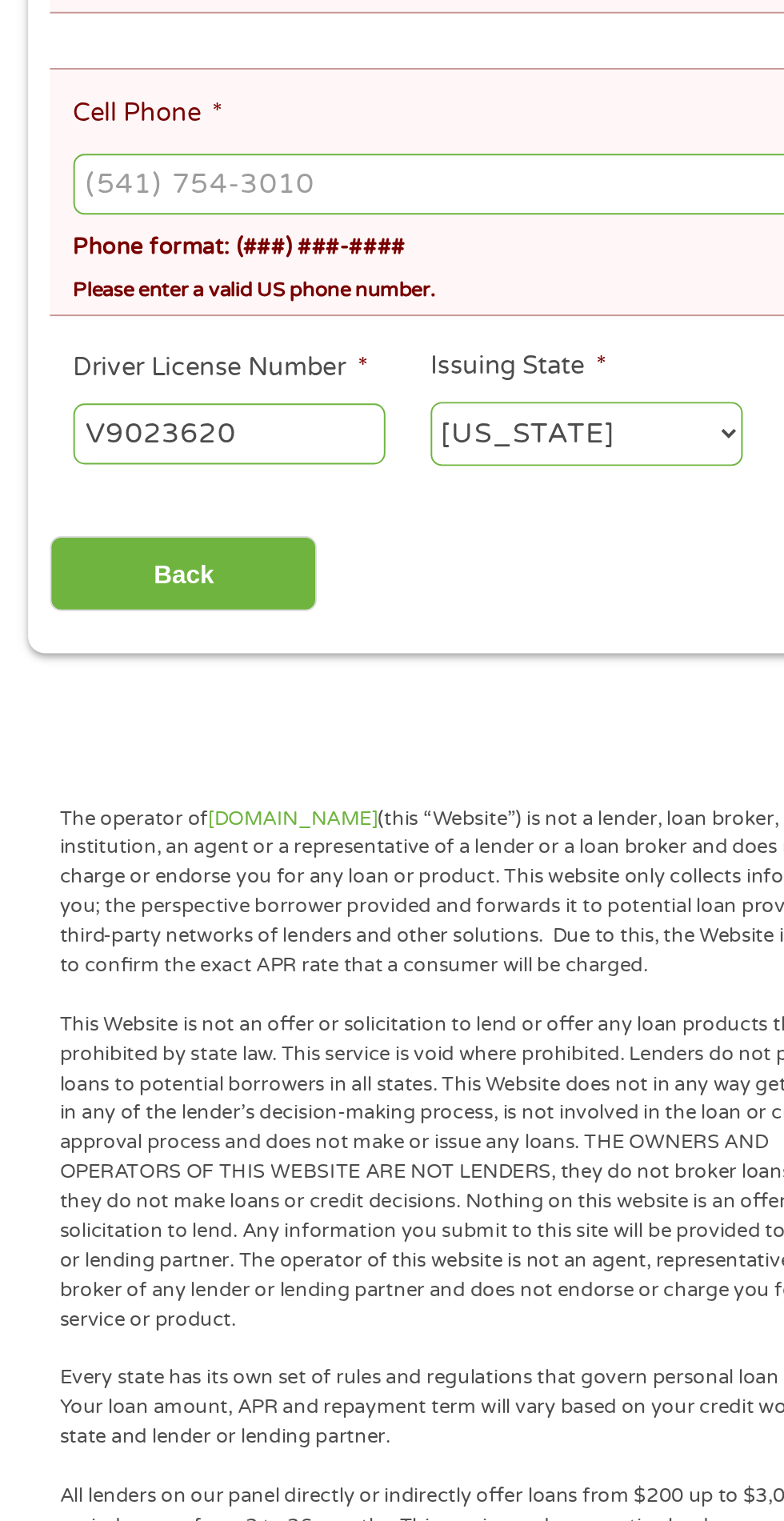
scroll to position [567, 0]
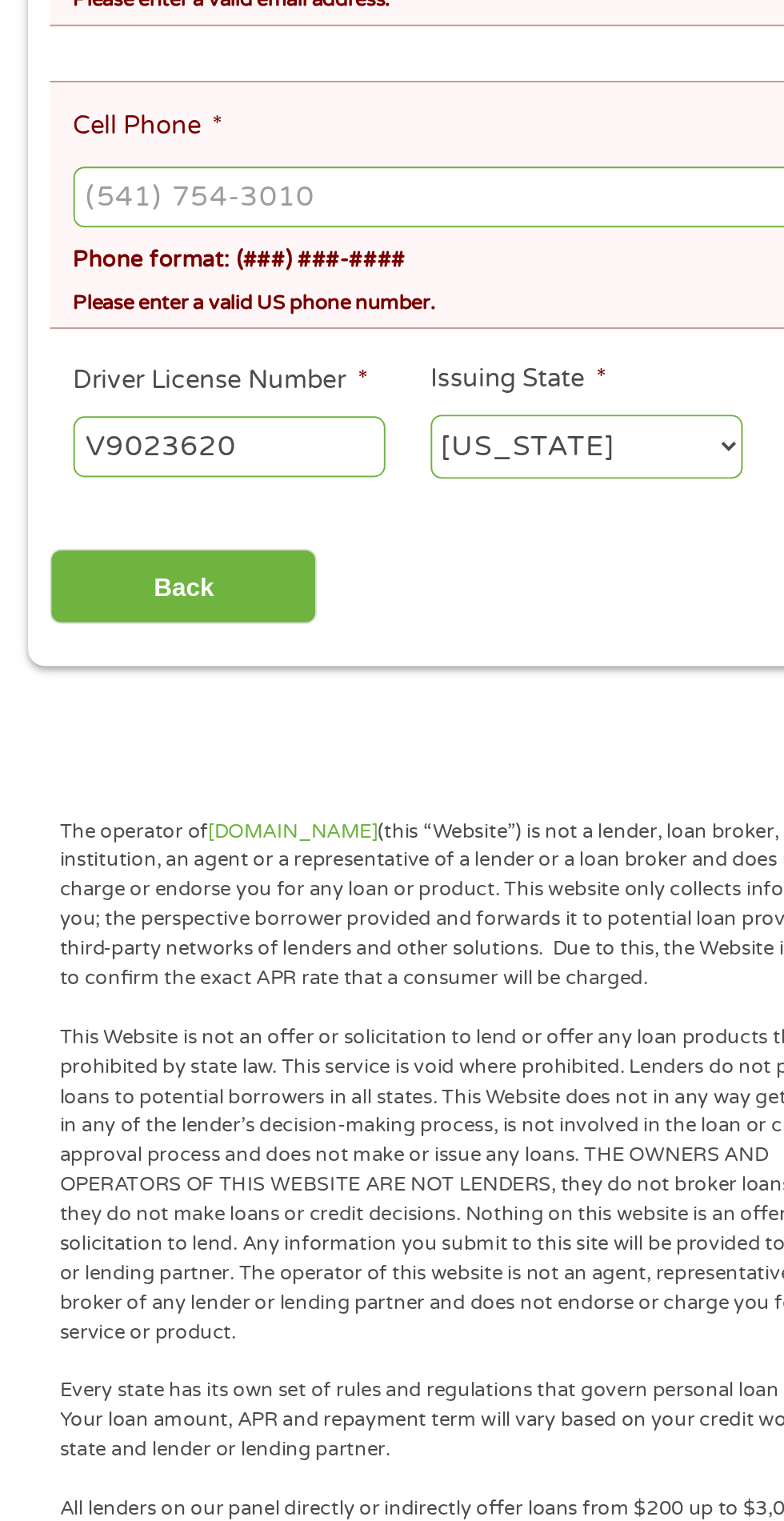
click at [142, 643] on input "Back" at bounding box center [94, 661] width 137 height 39
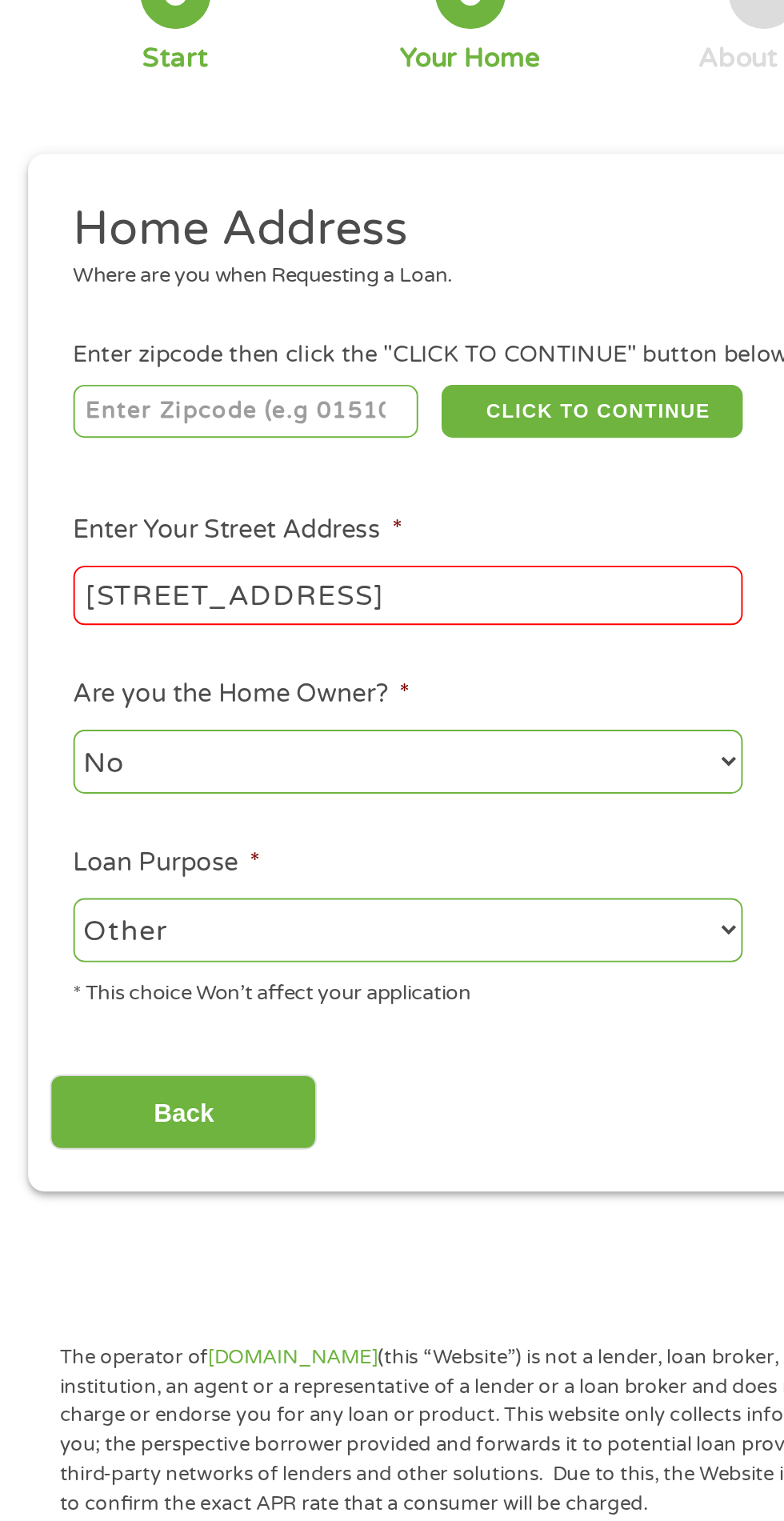
scroll to position [7, 0]
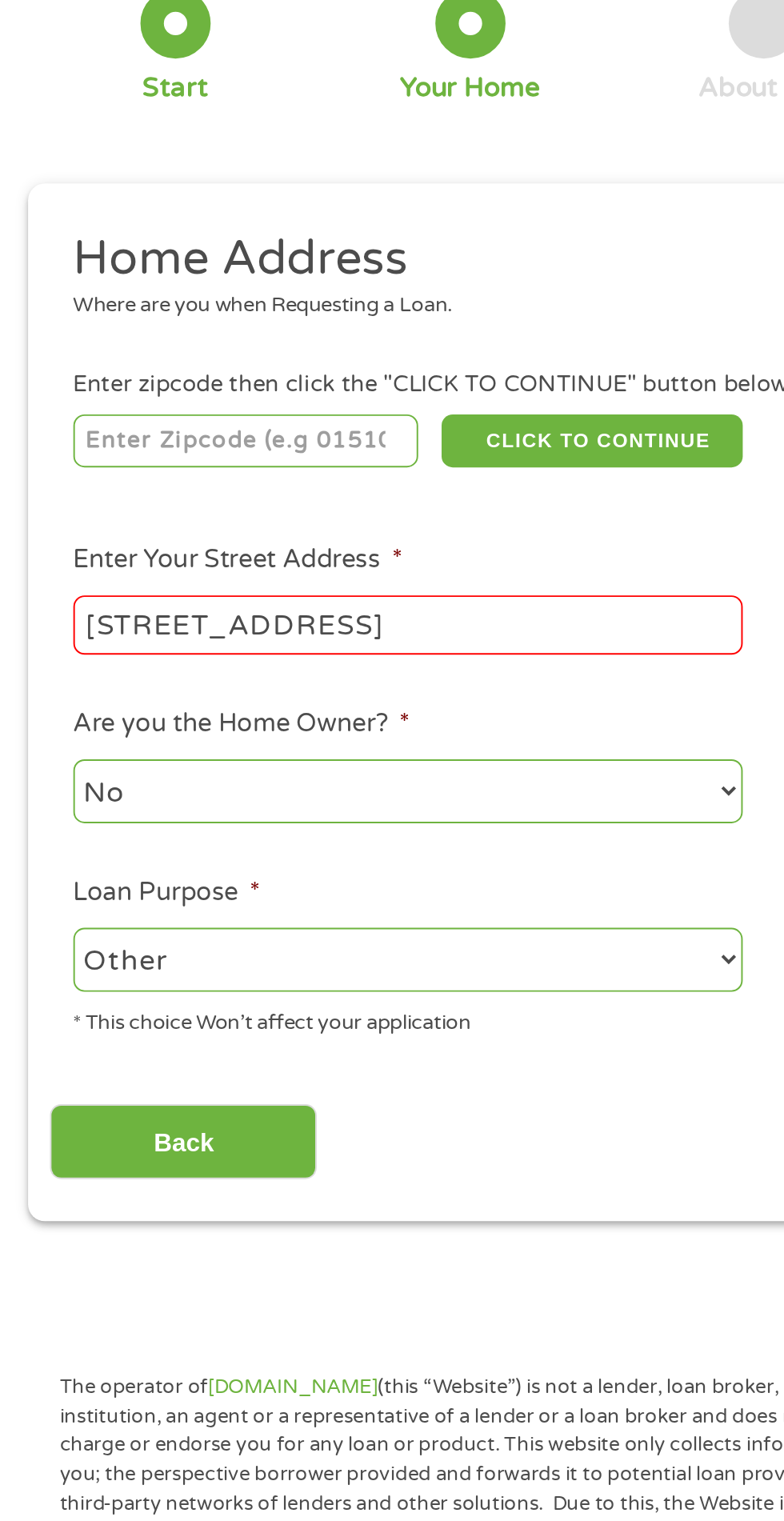
click at [175, 348] on input "number" at bounding box center [126, 346] width 178 height 27
type input "94536"
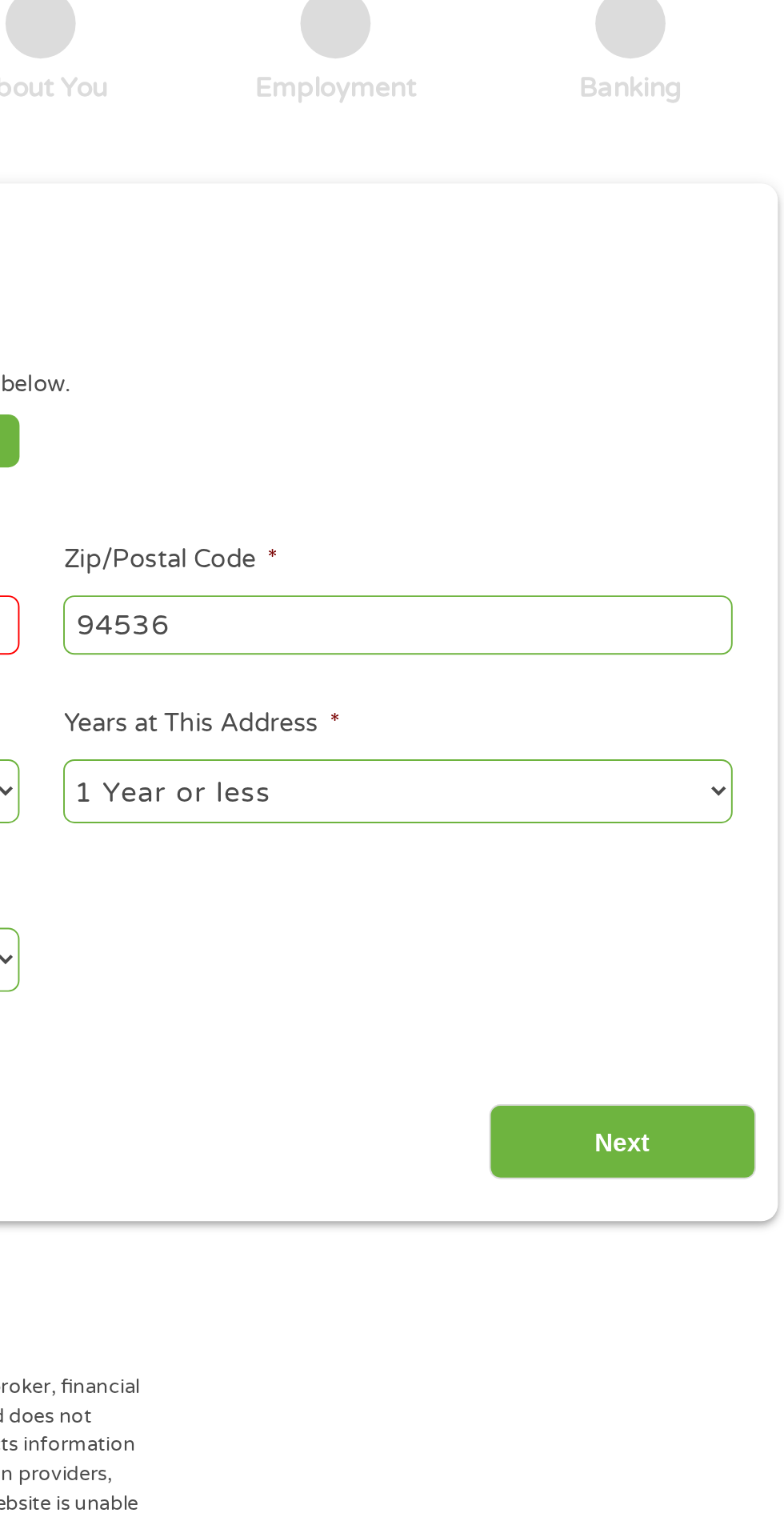
click at [722, 691] on input "Next" at bounding box center [690, 706] width 137 height 39
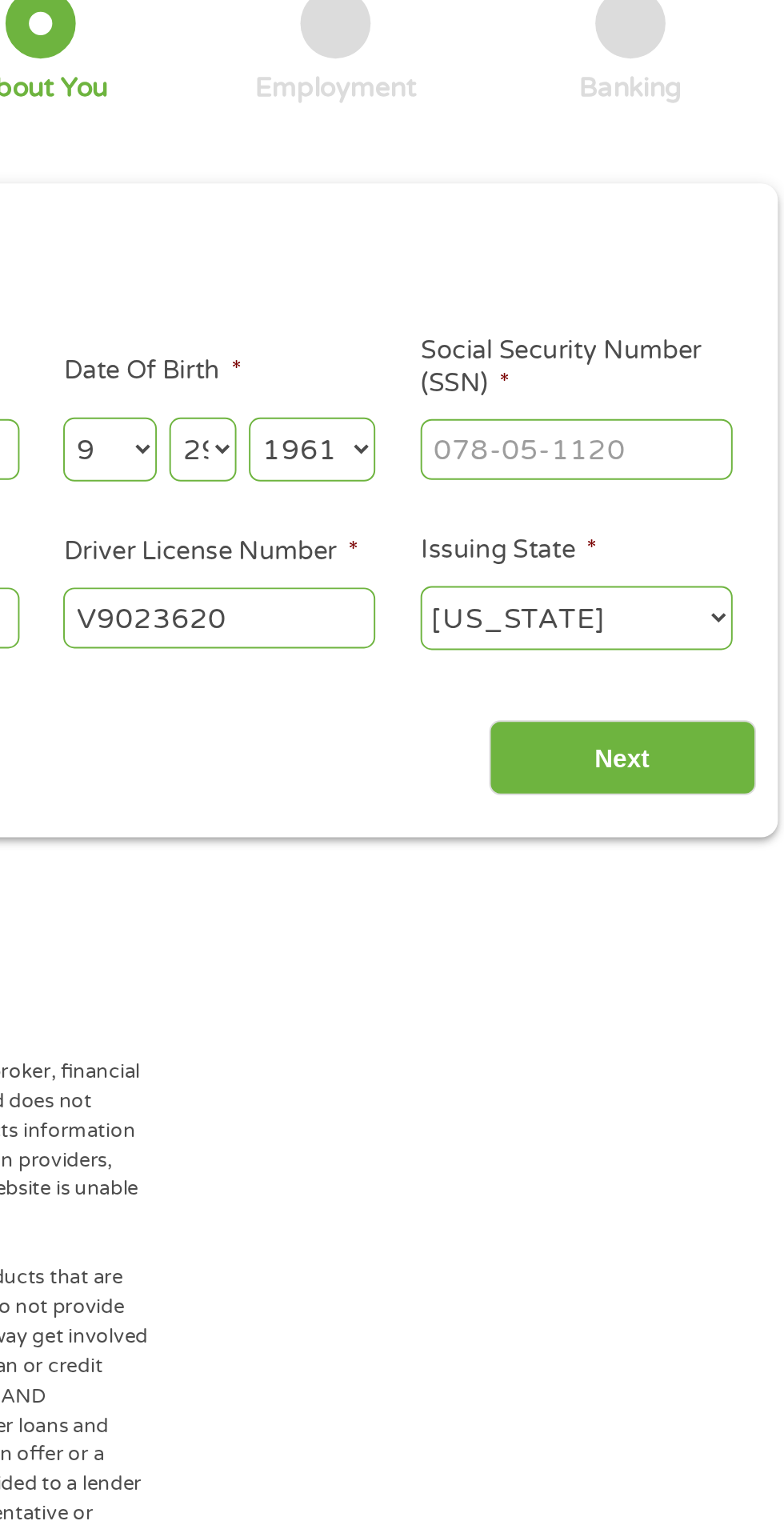
scroll to position [6, 6]
click at [711, 353] on input "Social Security Number (SSN) *" at bounding box center [666, 350] width 160 height 31
type input "444-76-9355"
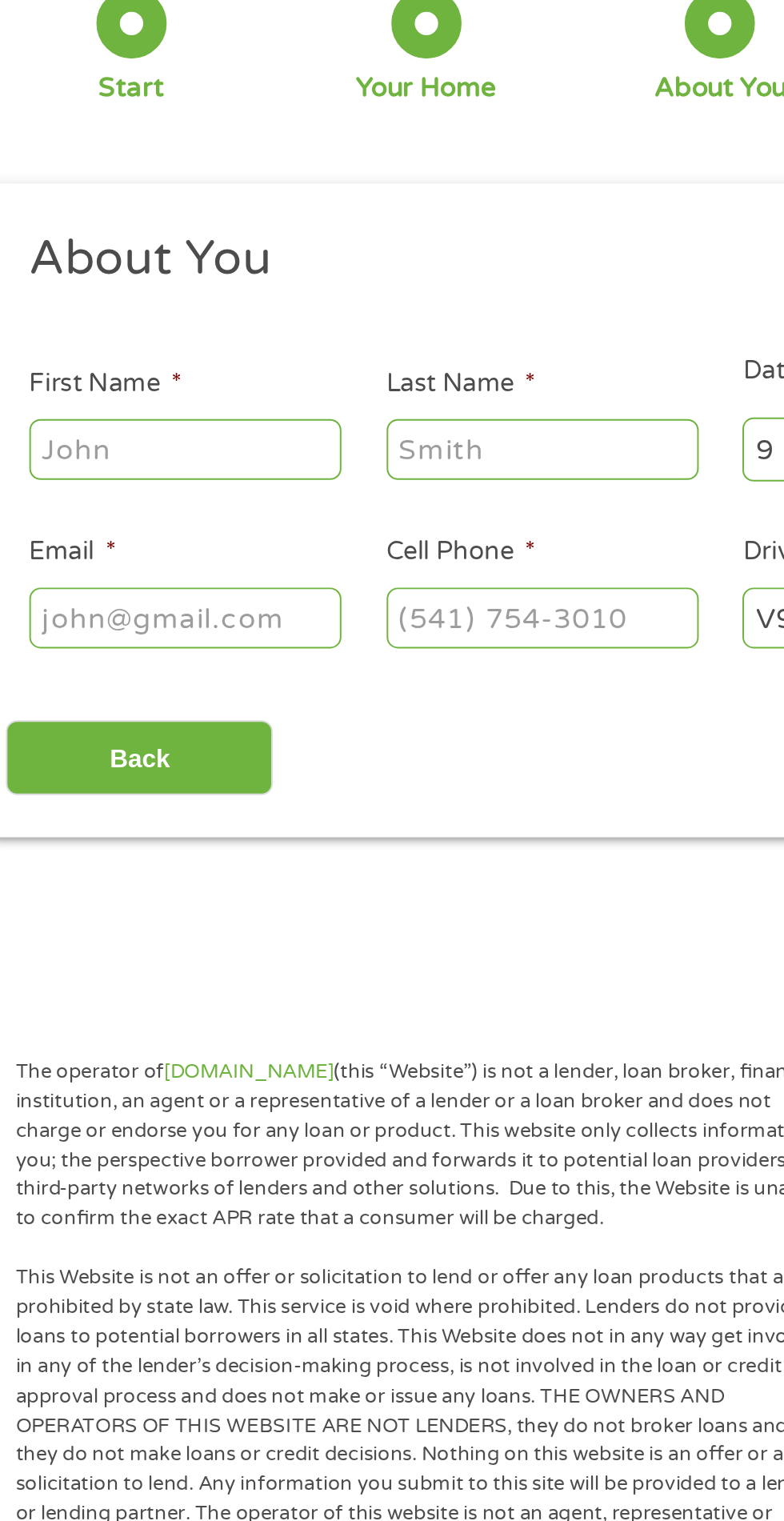
click at [155, 360] on input "First Name *" at bounding box center [117, 350] width 160 height 31
type input "[PERSON_NAME]"
type input "Hubble"
type input "[EMAIL_ADDRESS][DOMAIN_NAME]"
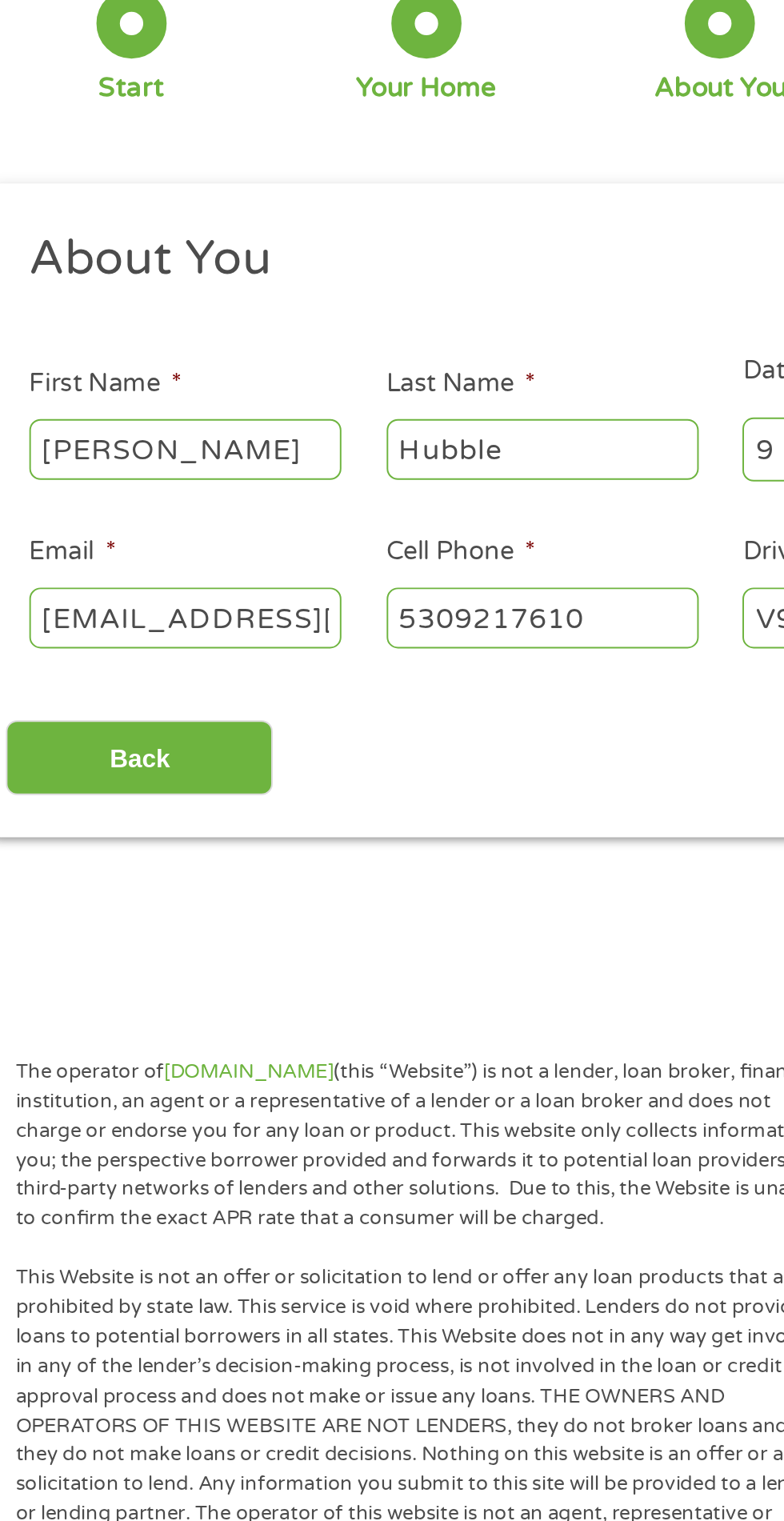
type input "[PHONE_NUMBER]"
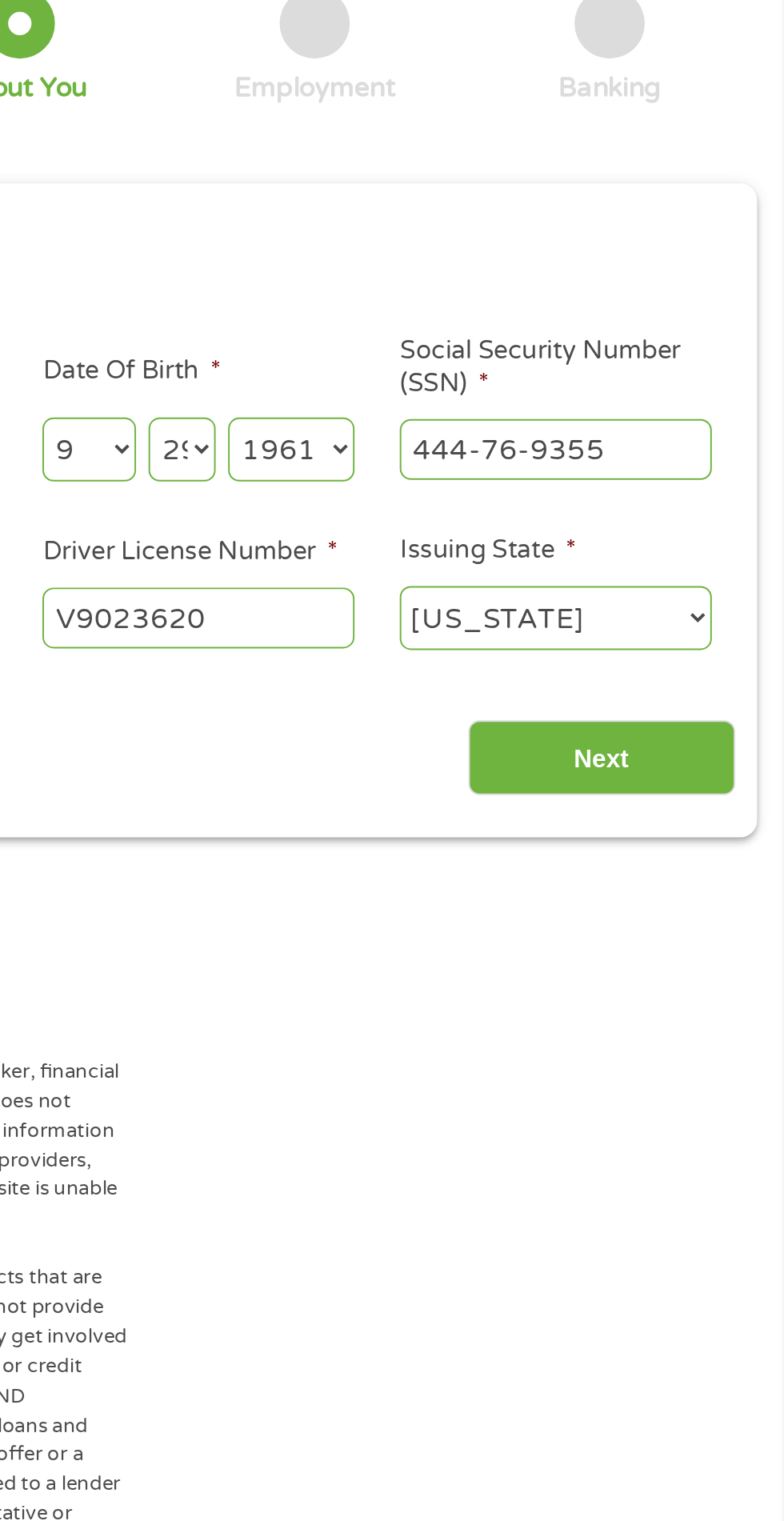
scroll to position [7, 0]
click at [736, 504] on input "Next" at bounding box center [690, 509] width 137 height 39
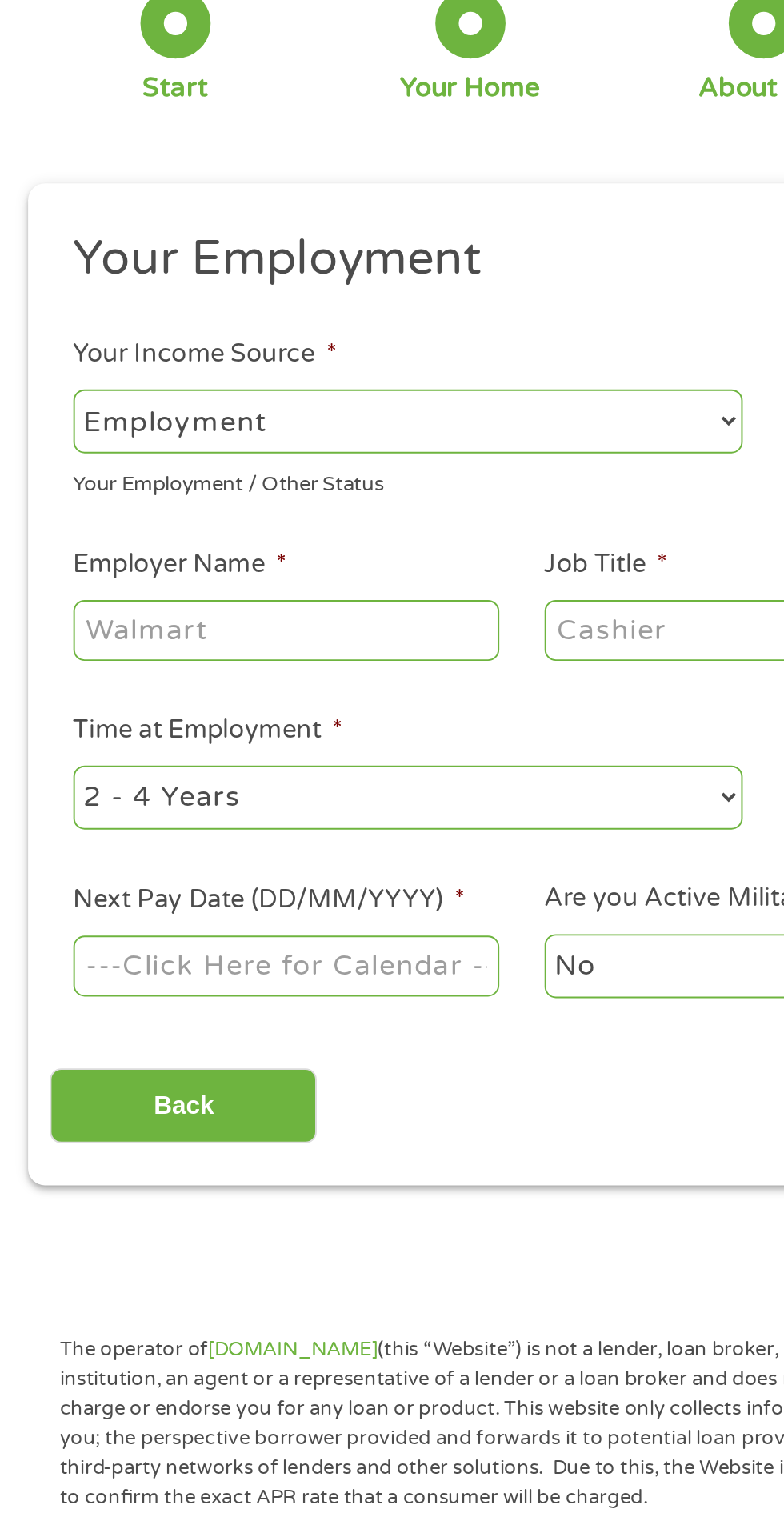
scroll to position [6, 6]
click at [241, 346] on select "--- Choose one --- Employment [DEMOGRAPHIC_DATA] Benefits" at bounding box center [209, 337] width 343 height 33
select select "benefits"
type input "Other"
type input "[PHONE_NUMBER]"
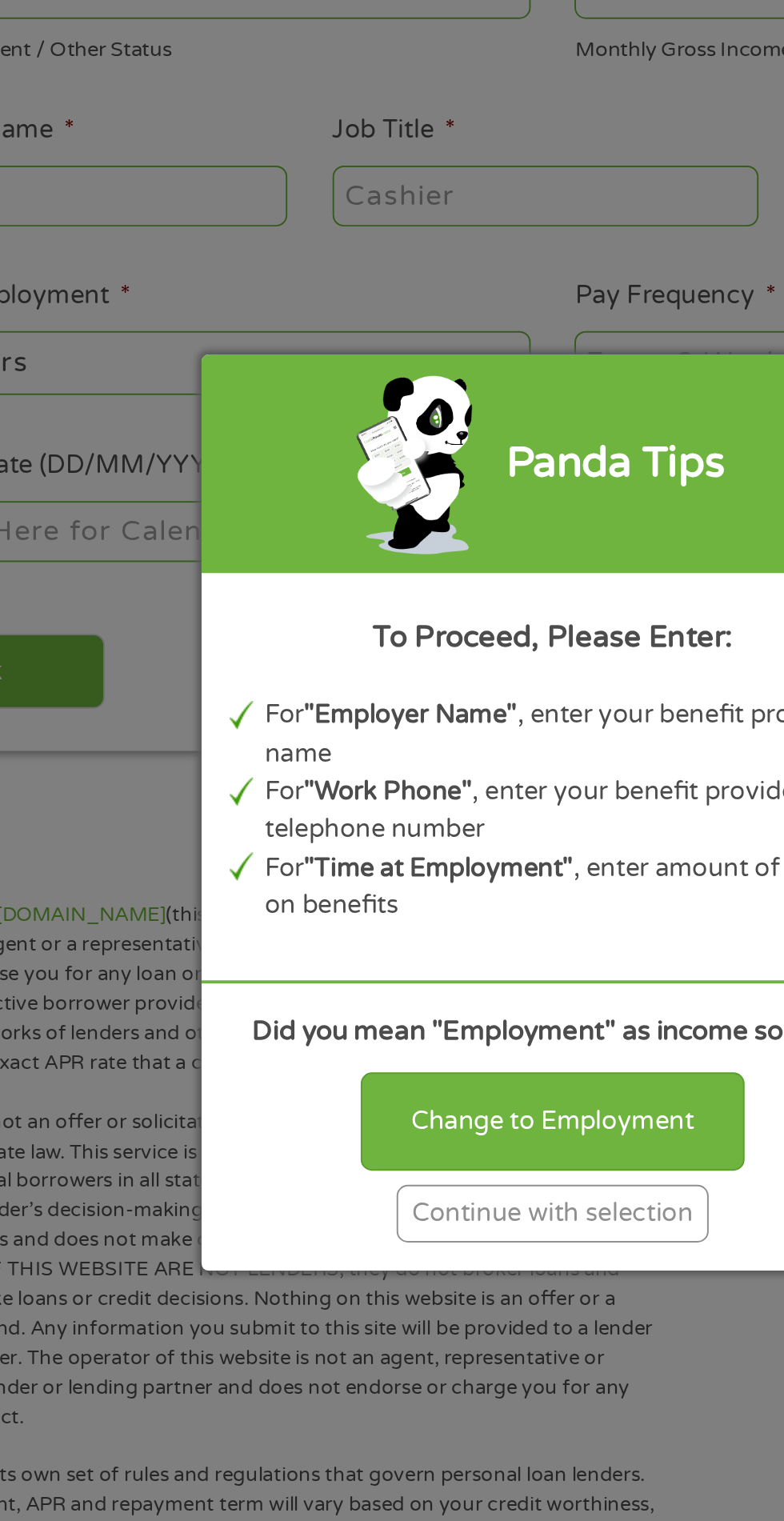
scroll to position [7, 0]
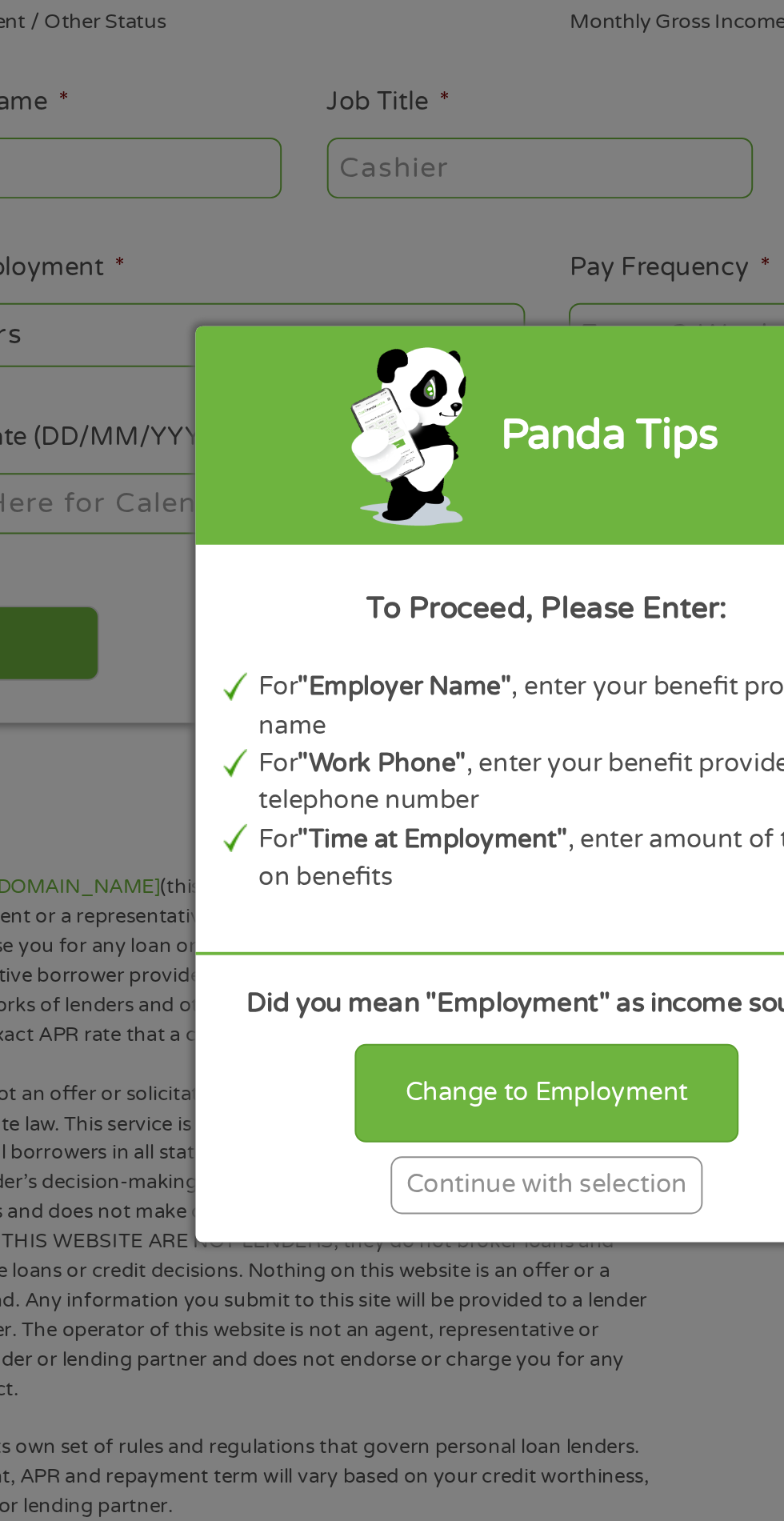
click at [431, 981] on div "Continue with selection" at bounding box center [391, 966] width 160 height 30
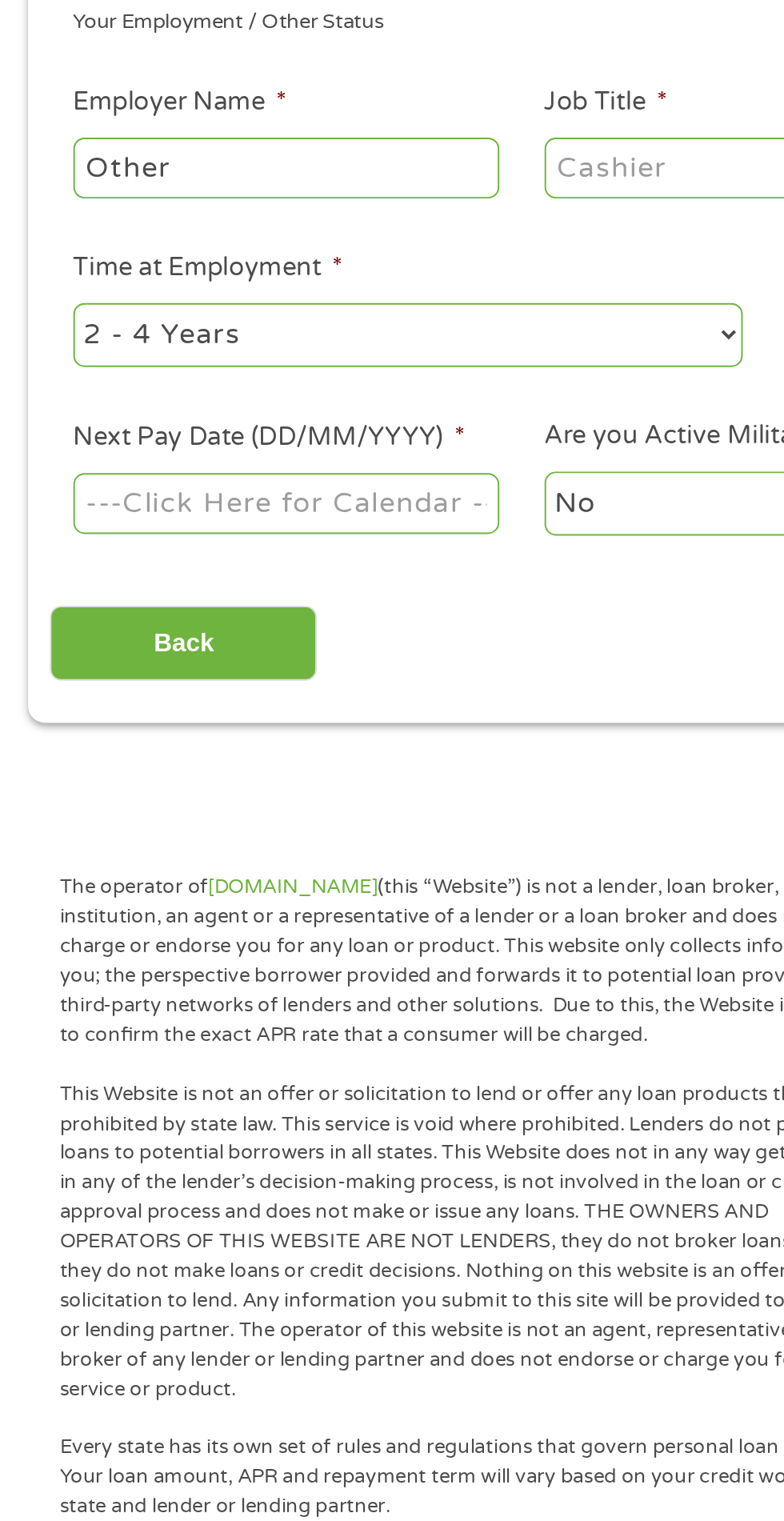
click at [242, 532] on select "--- Choose one --- 1 Year or less 1 - 2 Years 2 - 4 Years Over 4 Years" at bounding box center [209, 529] width 343 height 33
select select "60months"
click at [204, 622] on body "Home Get Loan Offer How it works FAQs Blog Cash Loans Quick Loans Online Loans …" at bounding box center [392, 1213] width 784 height 2440
click at [197, 620] on input "Next Pay Date (DD/MM/YYYY) *" at bounding box center [147, 616] width 218 height 31
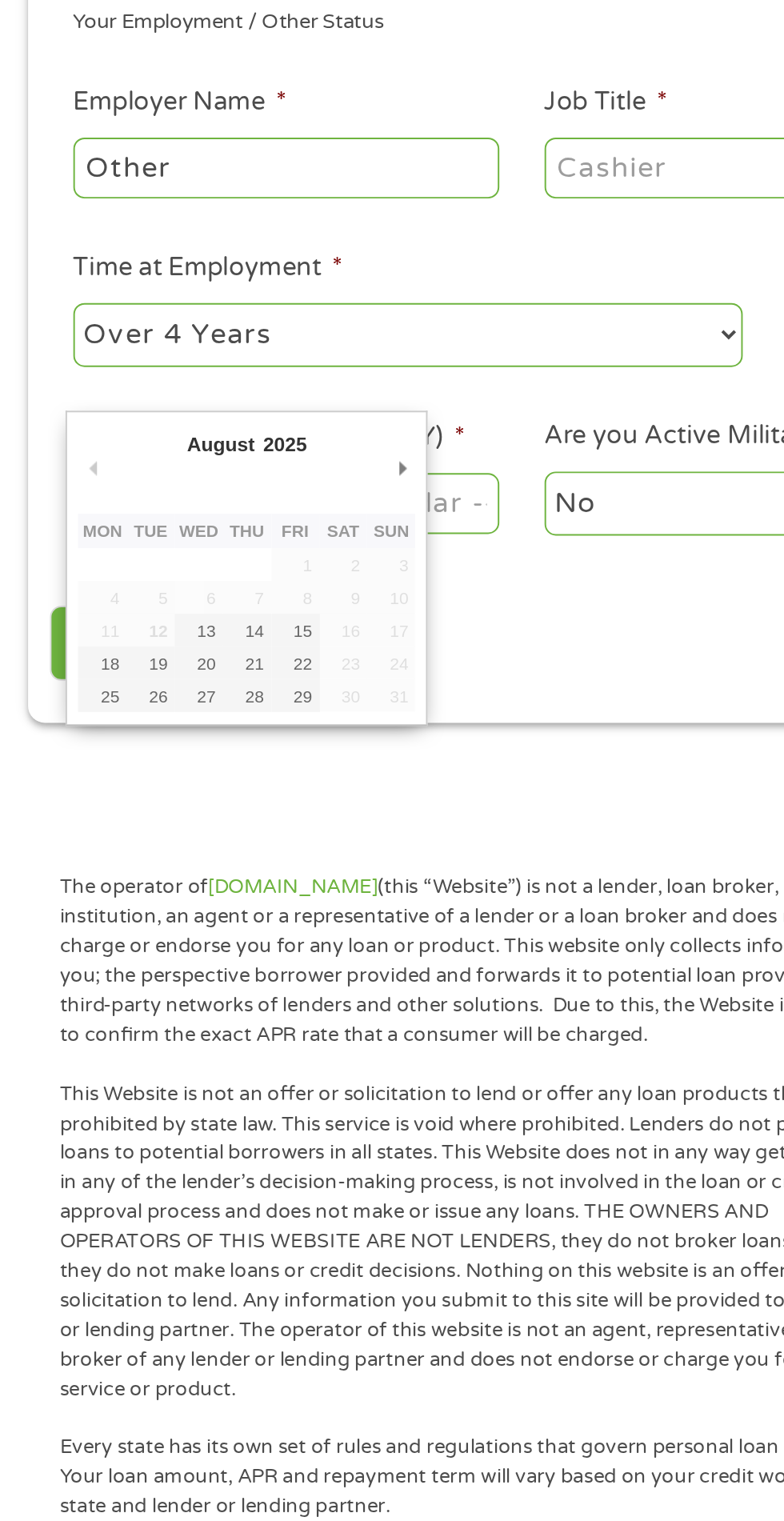
click at [234, 587] on span "*" at bounding box center [235, 583] width 6 height 16
click at [234, 601] on input "Next Pay Date (DD/MM/YYYY) *" at bounding box center [147, 616] width 218 height 31
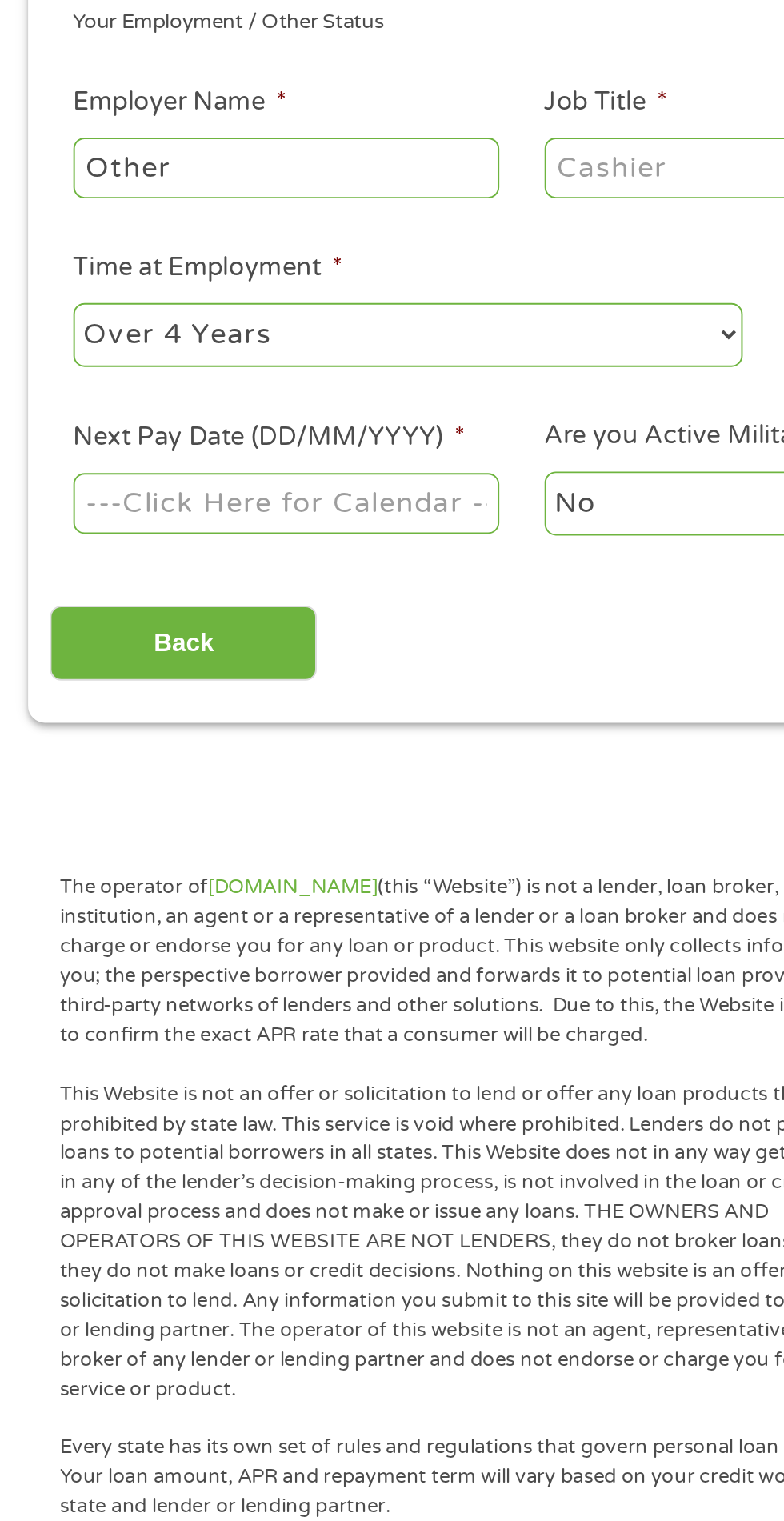
click at [222, 626] on input "Next Pay Date (DD/MM/YYYY) *" at bounding box center [147, 616] width 218 height 31
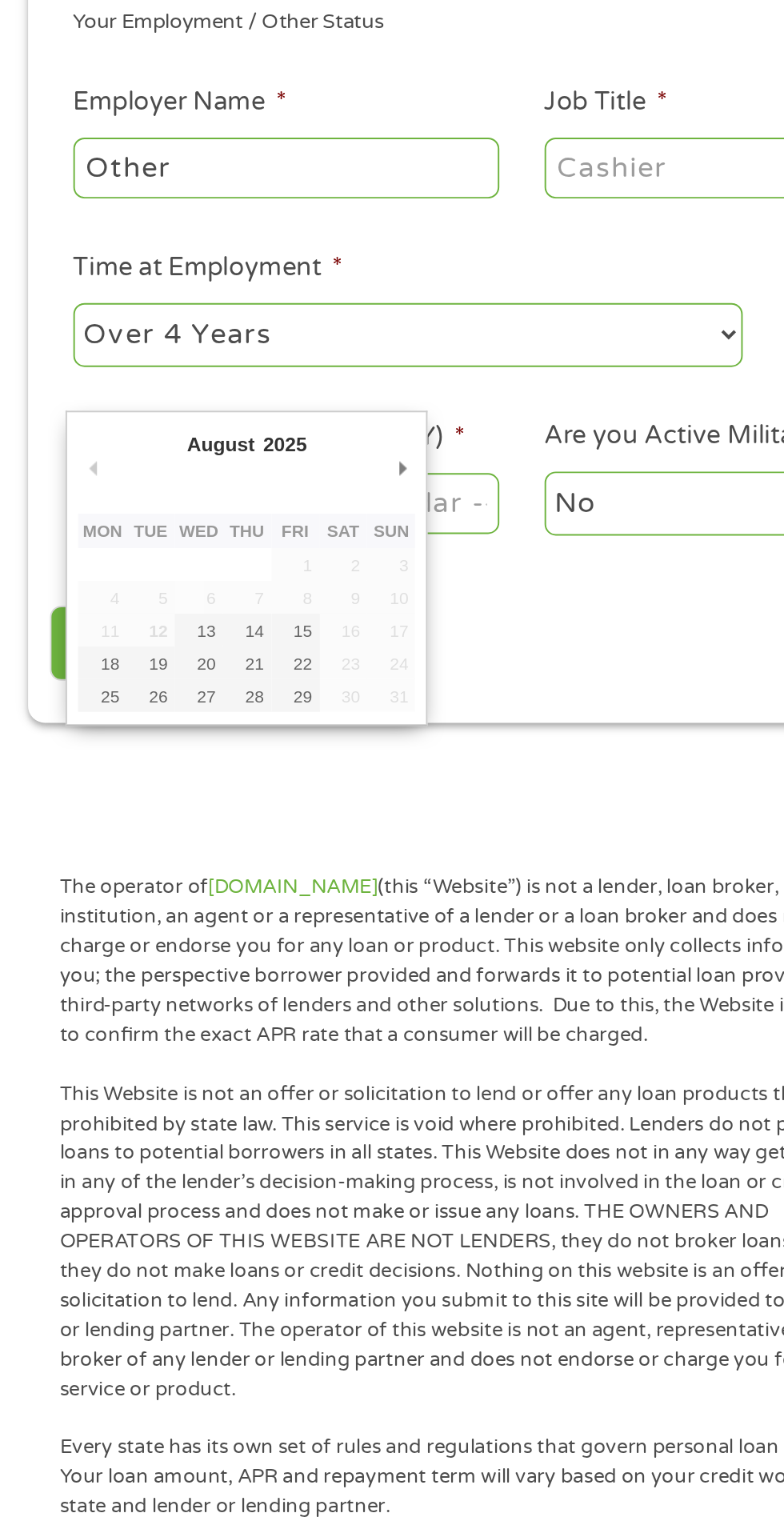
click at [220, 591] on li "Next Pay Date (DD/MM/YYYY) *" at bounding box center [146, 604] width 241 height 62
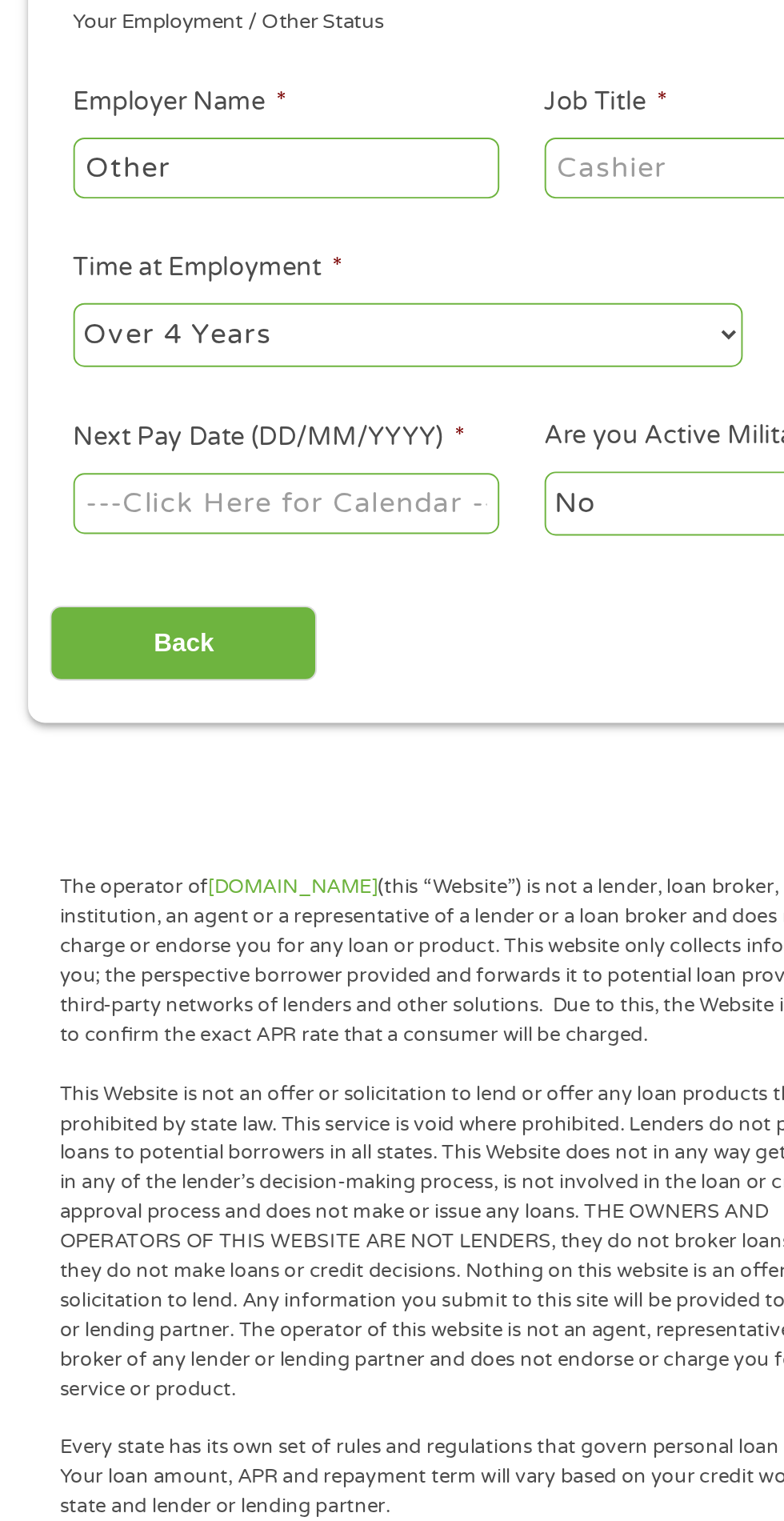
click at [190, 630] on body "Home Get Loan Offer How it works FAQs Blog Cash Loans Quick Loans Online Loans …" at bounding box center [392, 1213] width 784 height 2440
click at [190, 630] on input "Next Pay Date (DD/MM/YYYY) *" at bounding box center [147, 616] width 218 height 31
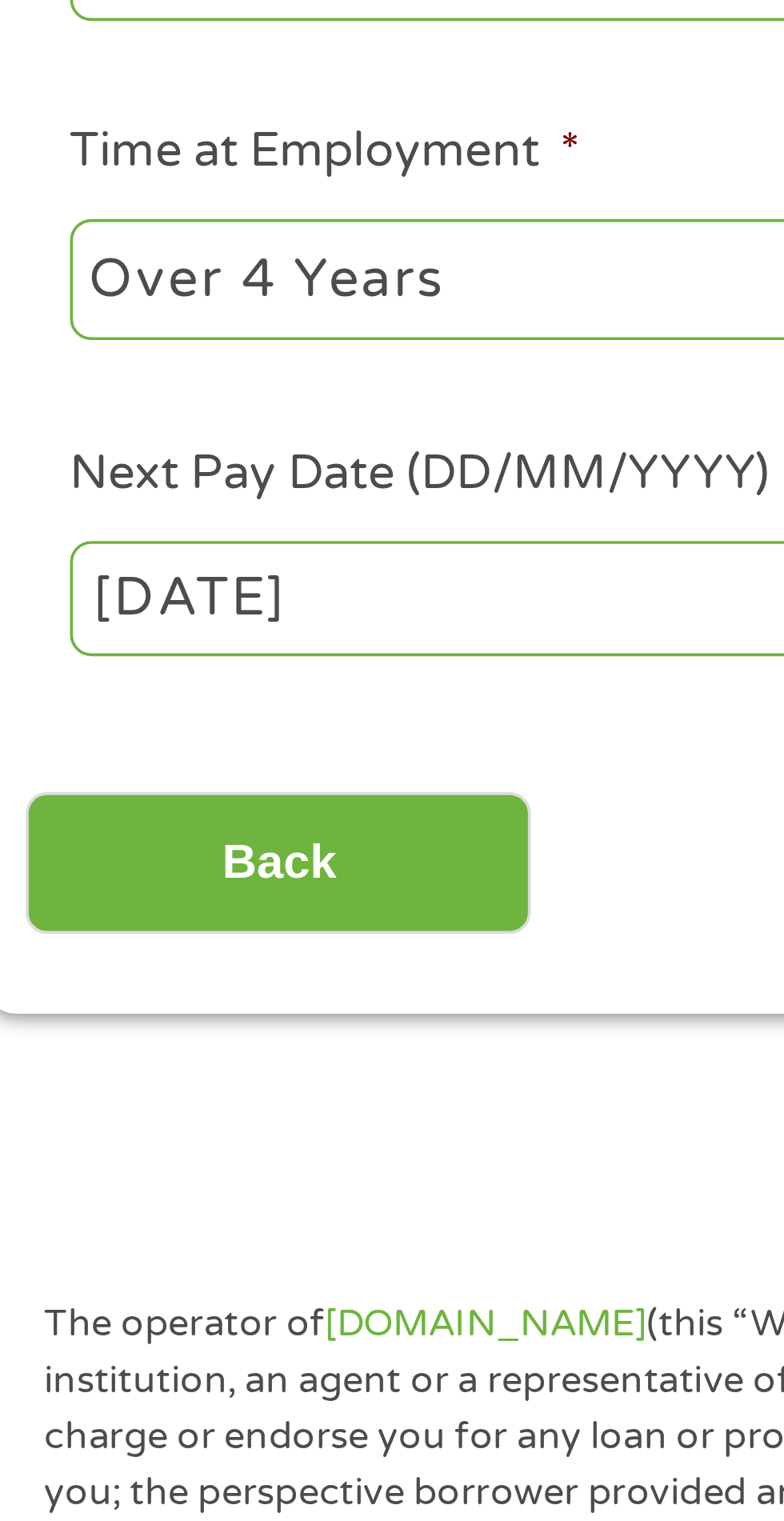
click at [150, 614] on body "Home Get Loan Offer How it works FAQs Blog Cash Loans Quick Loans Online Loans …" at bounding box center [392, 1213] width 784 height 2440
click at [170, 616] on input "[DATE]" at bounding box center [147, 616] width 218 height 31
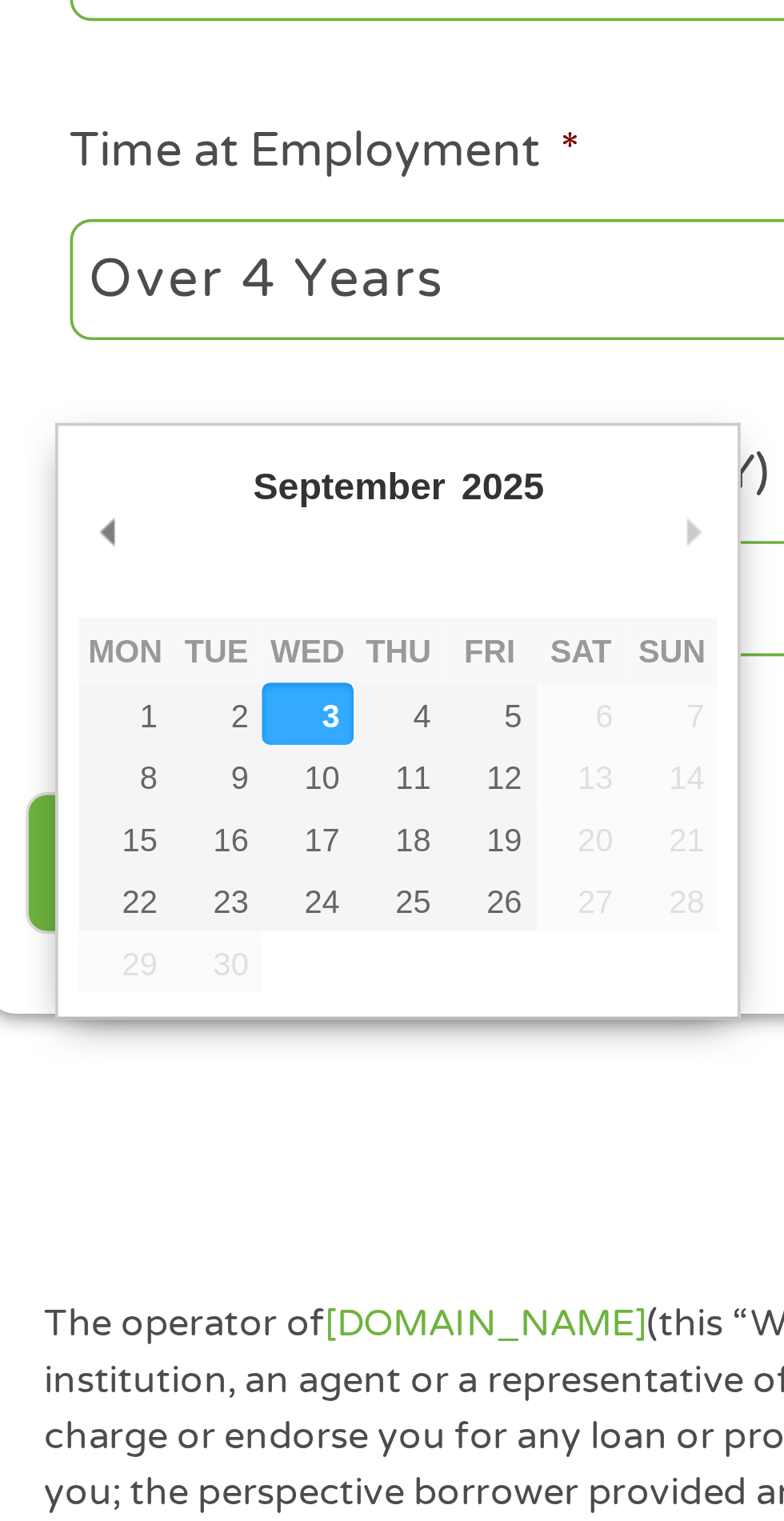
type input "[DATE]"
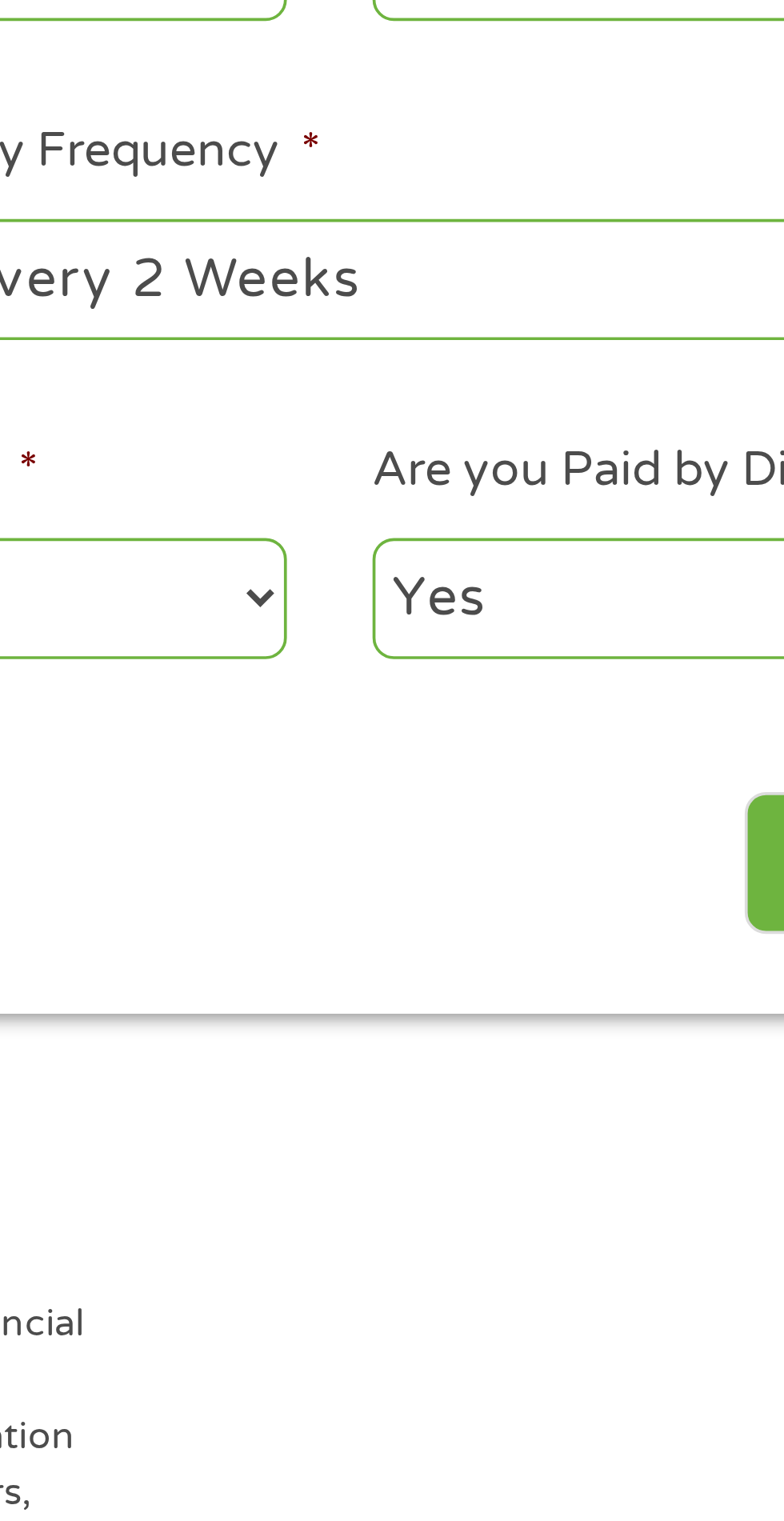
click at [543, 537] on select "--- Choose one --- Every 2 Weeks Every Week Monthly Semi-Monthly" at bounding box center [575, 529] width 343 height 33
select select "monthly"
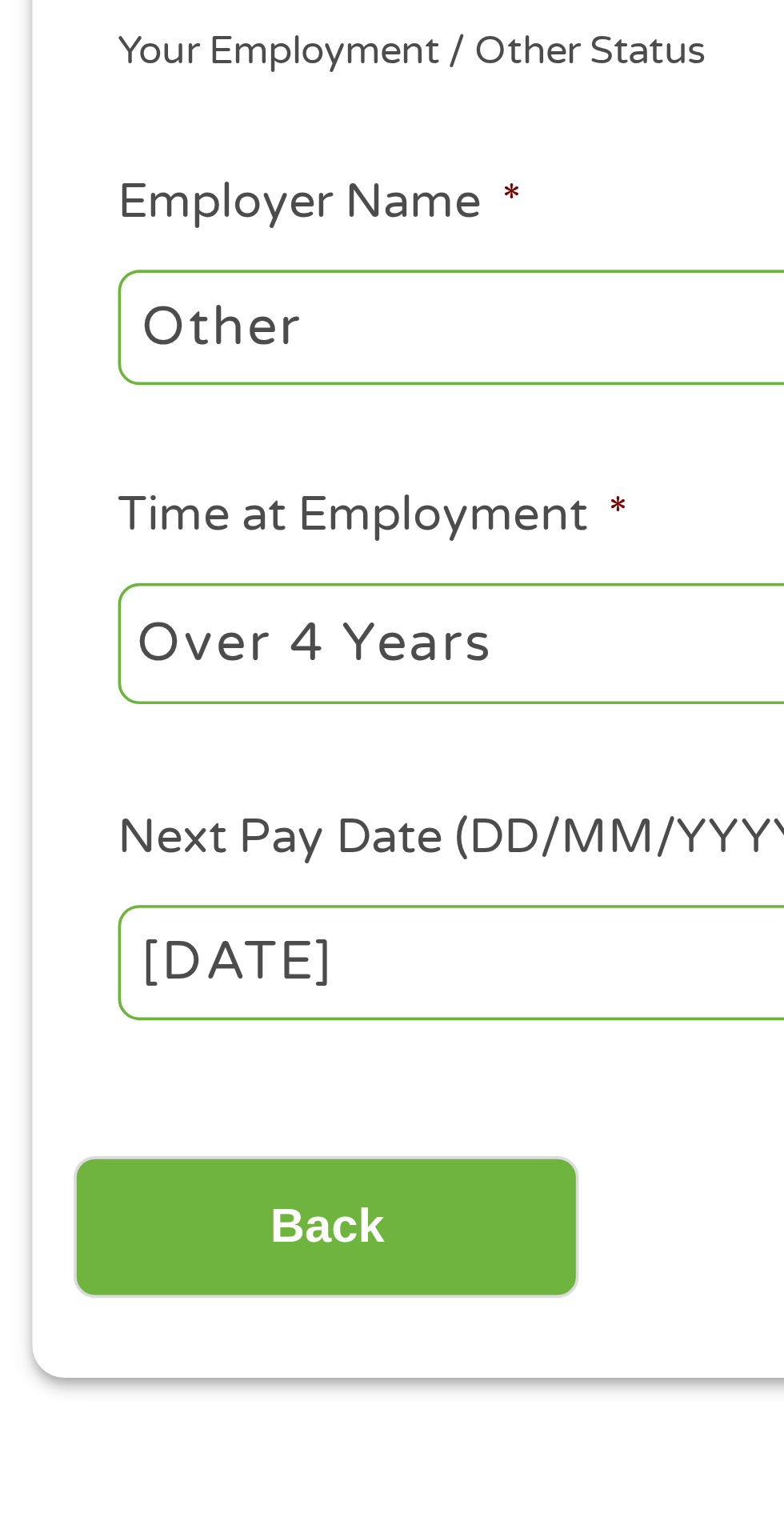
click at [134, 450] on input "Other" at bounding box center [147, 444] width 218 height 31
type input "O"
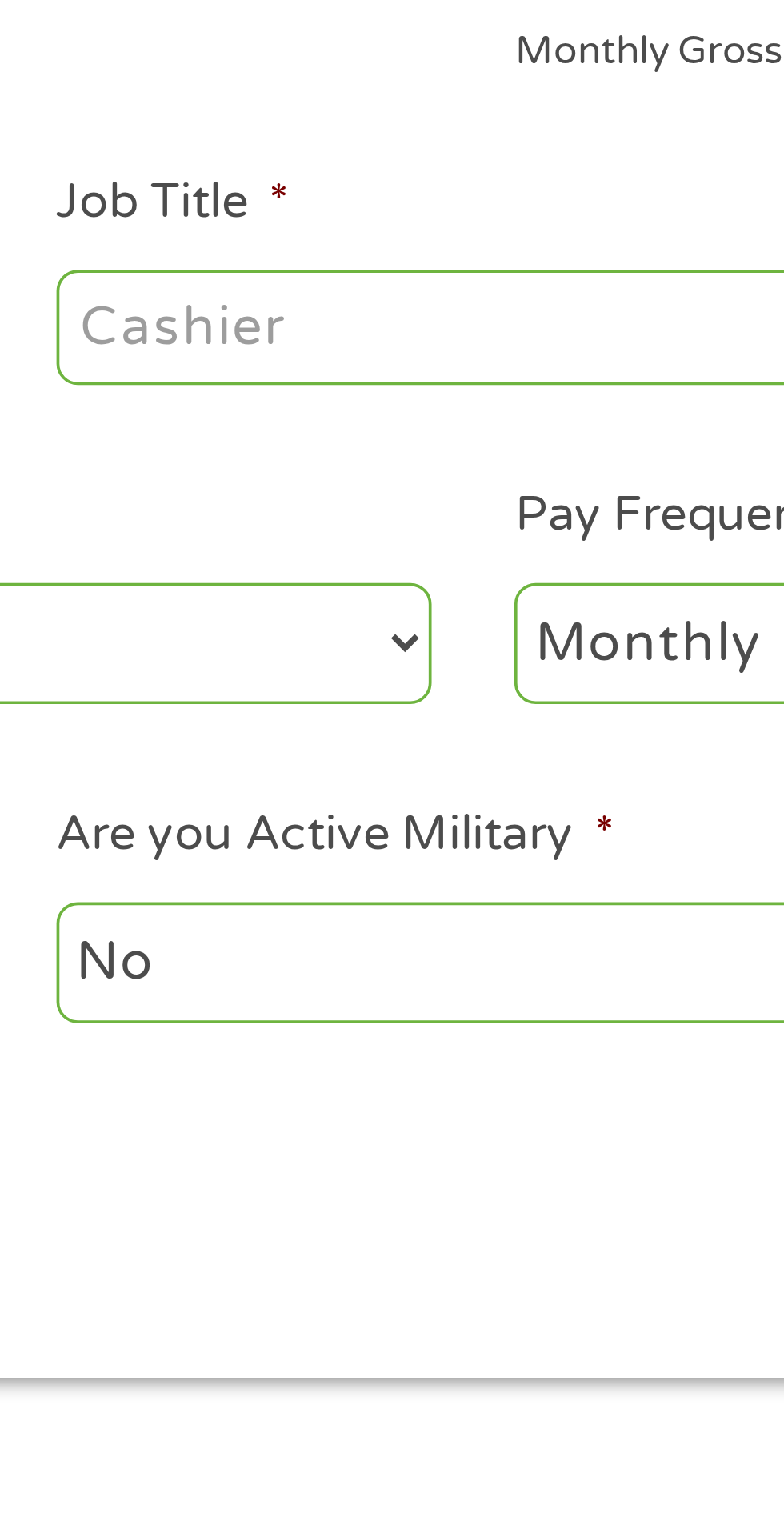
type input "Disability"
click at [381, 438] on input "Job Title *" at bounding box center [388, 444] width 218 height 31
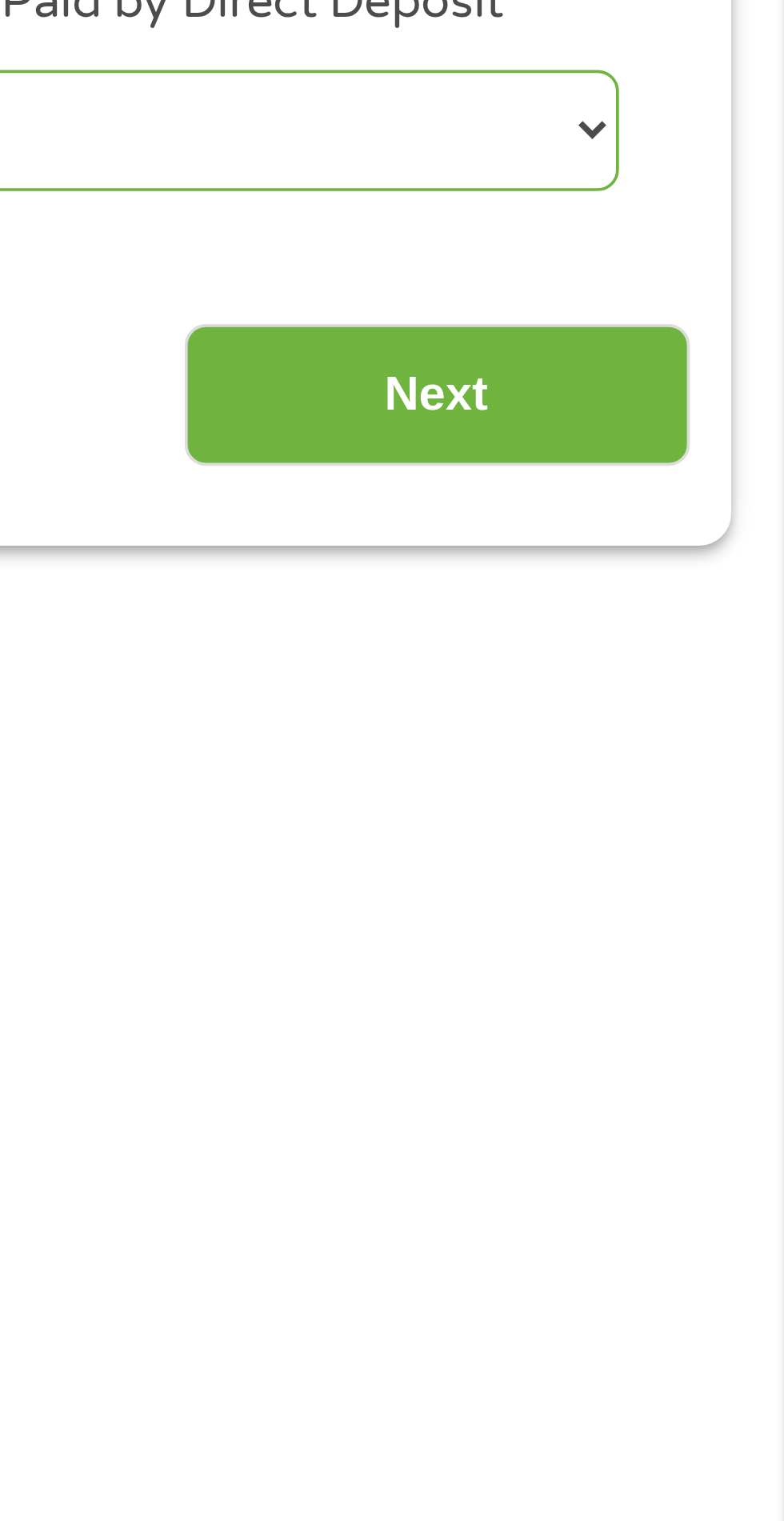
type input "Disabled"
click at [707, 687] on input "Next" at bounding box center [690, 688] width 137 height 39
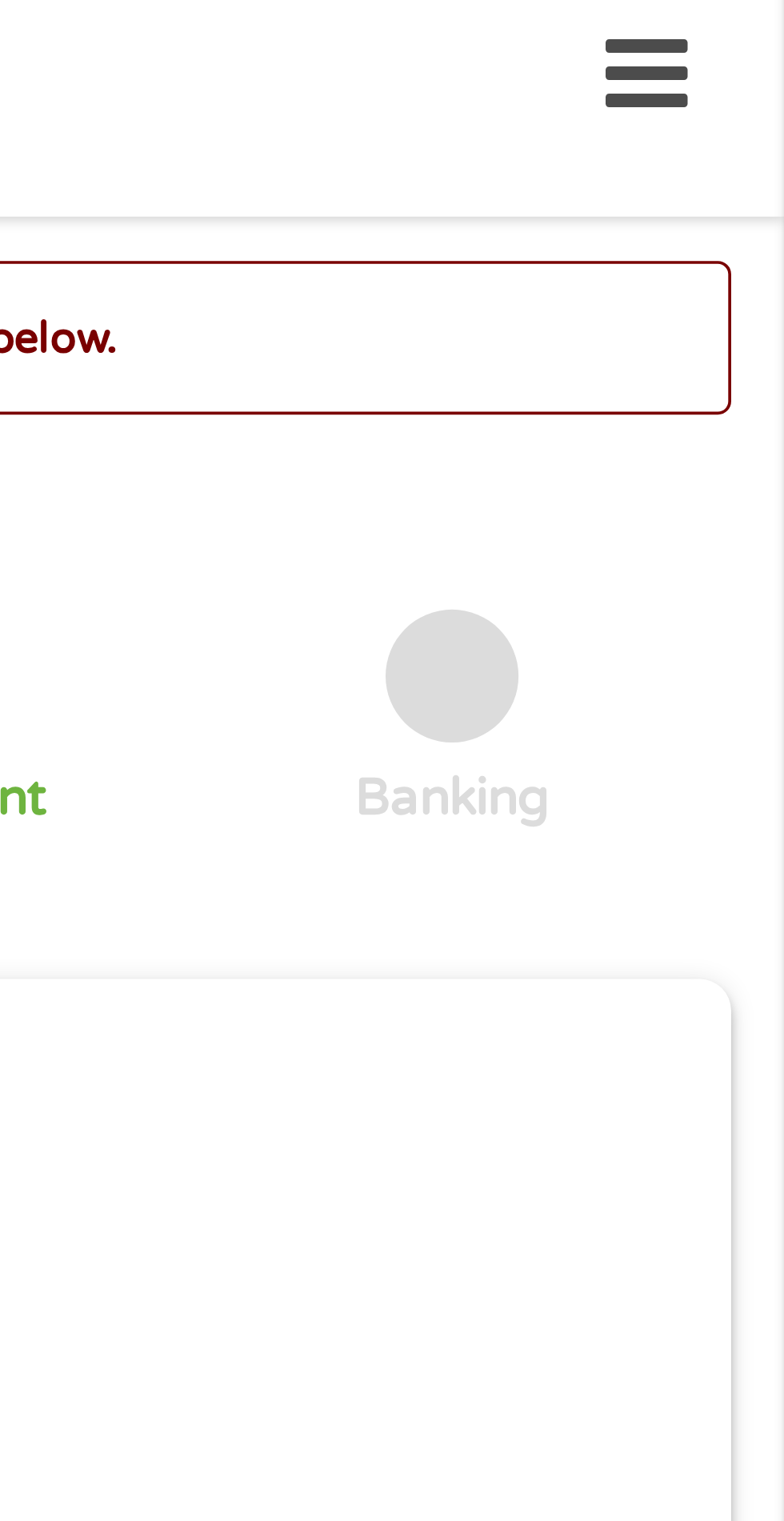
scroll to position [0, 0]
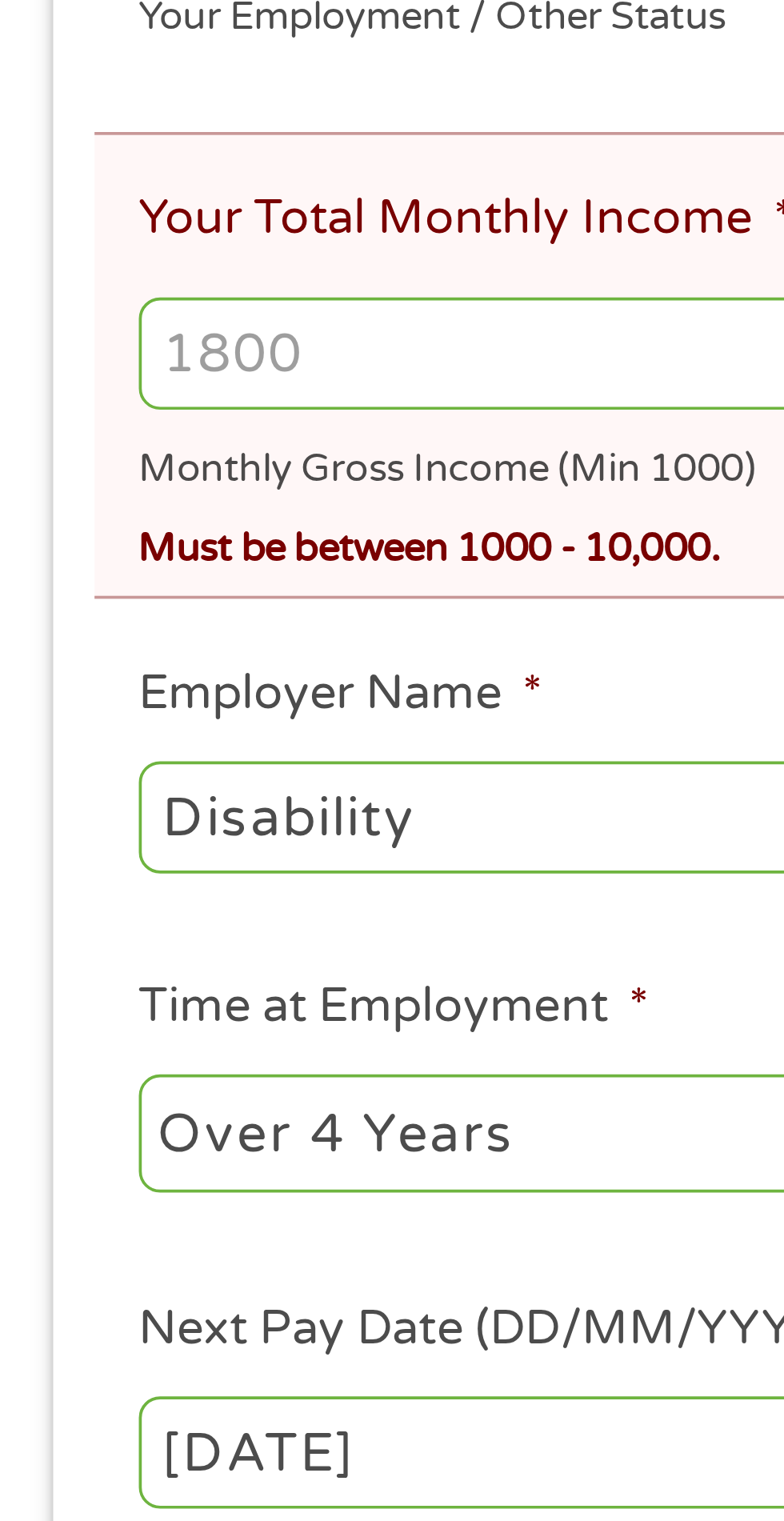
click at [150, 745] on select "--- Choose one --- 1 Year or less 1 - 2 Years 2 - 4 Years Over 4 Years" at bounding box center [209, 739] width 343 height 33
click at [109, 534] on input "Your Total Monthly Income *" at bounding box center [392, 528] width 709 height 31
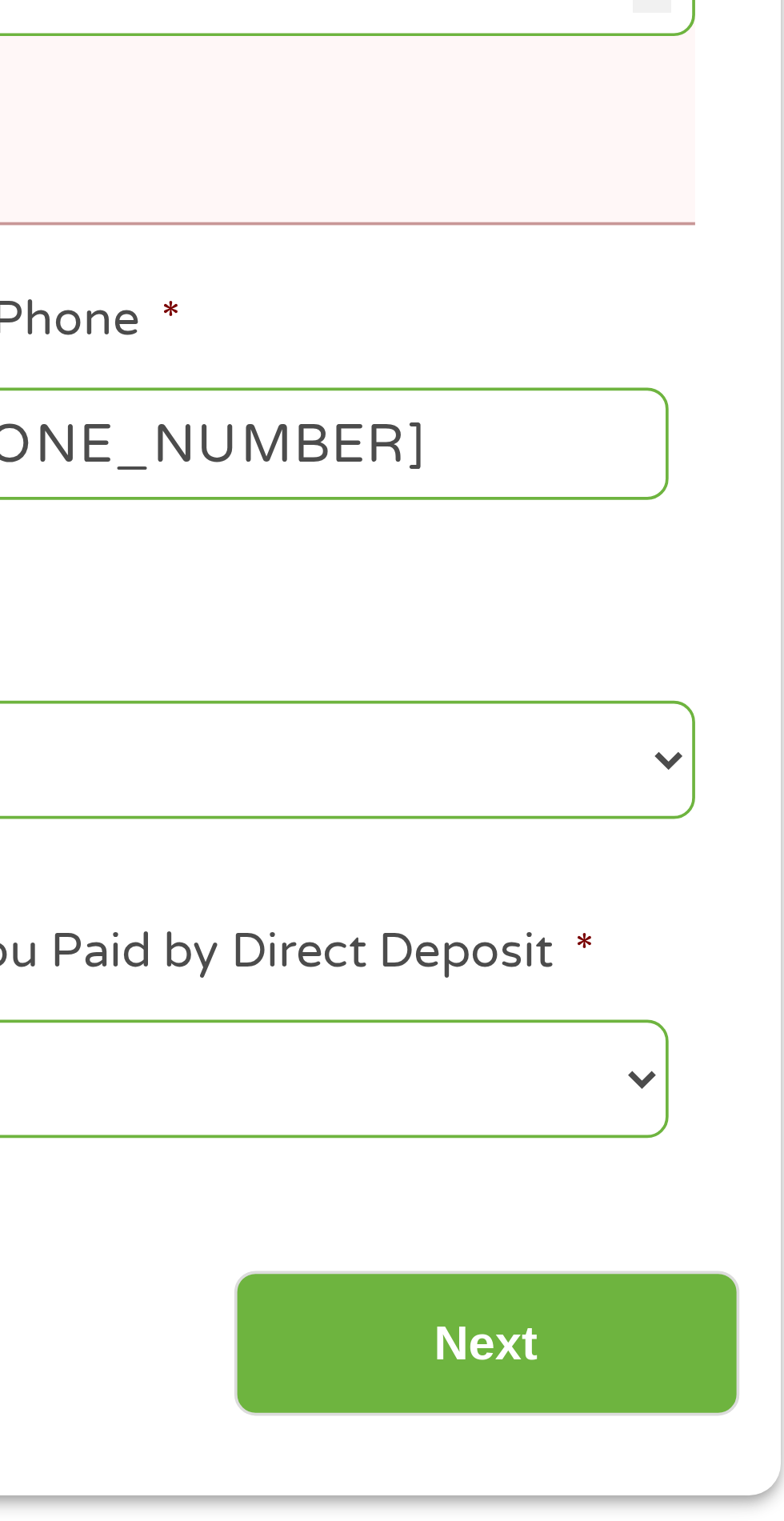
click at [677, 834] on select "Yes No" at bounding box center [630, 825] width 218 height 33
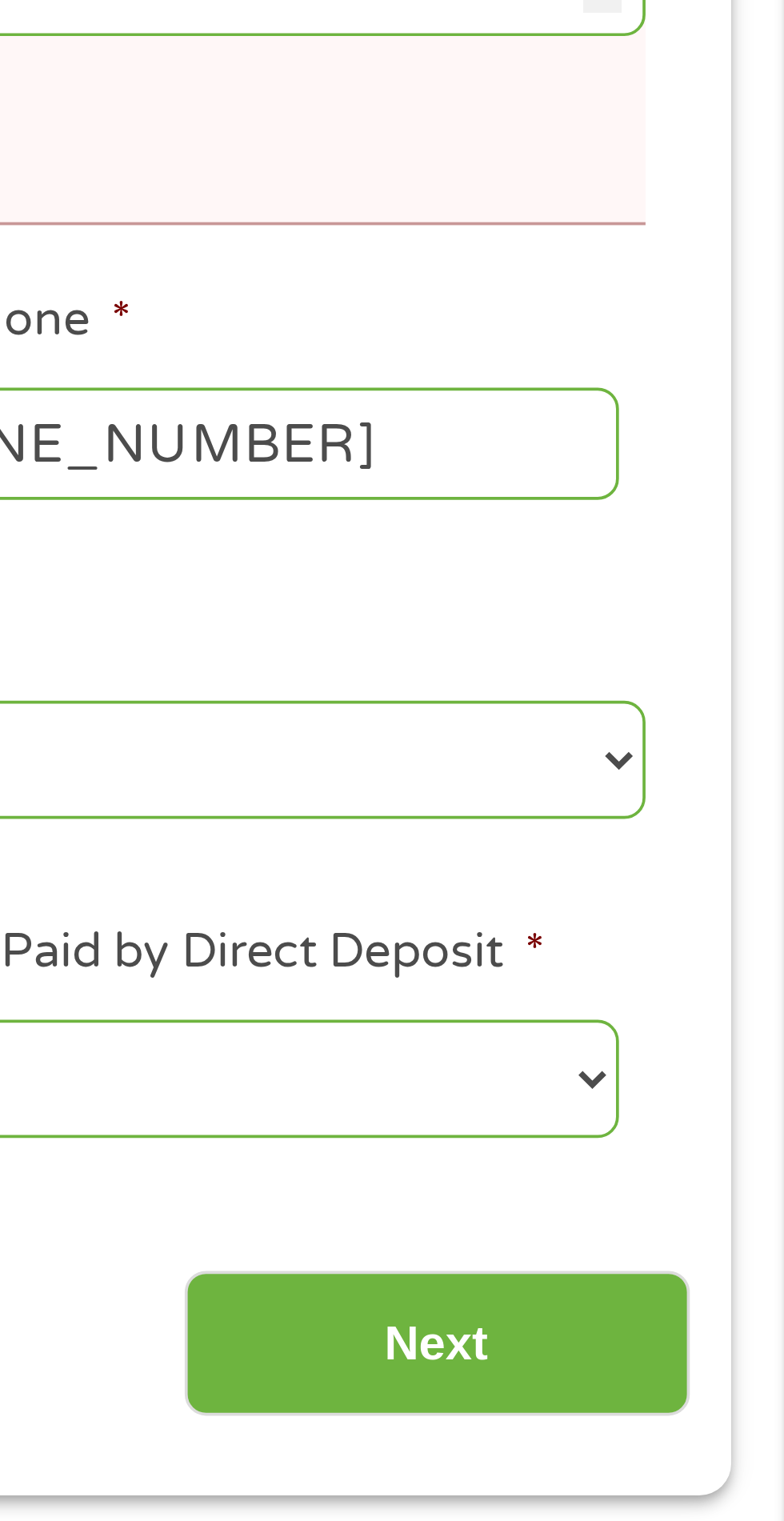
click at [708, 910] on input "Next" at bounding box center [690, 897] width 137 height 39
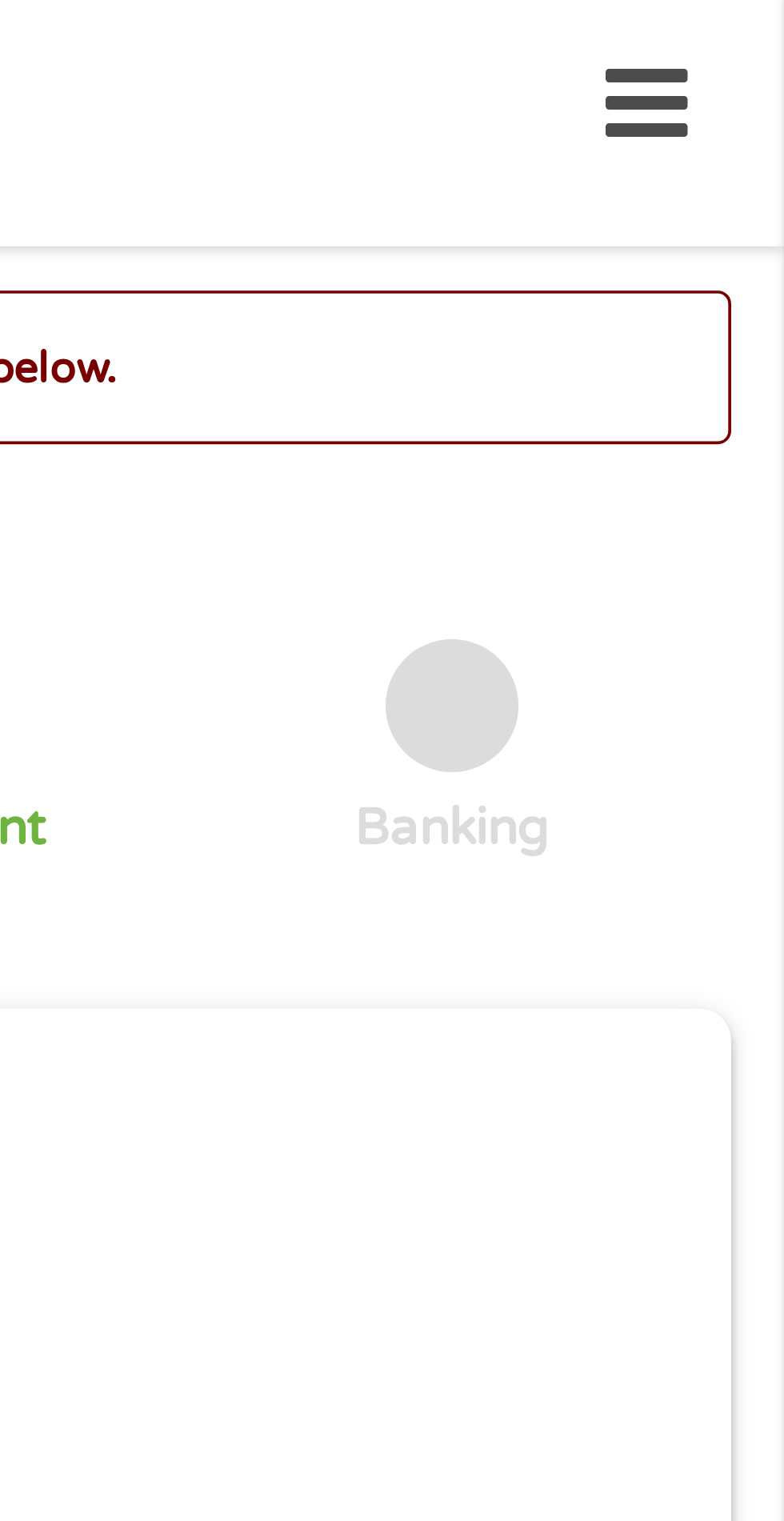
scroll to position [7, 0]
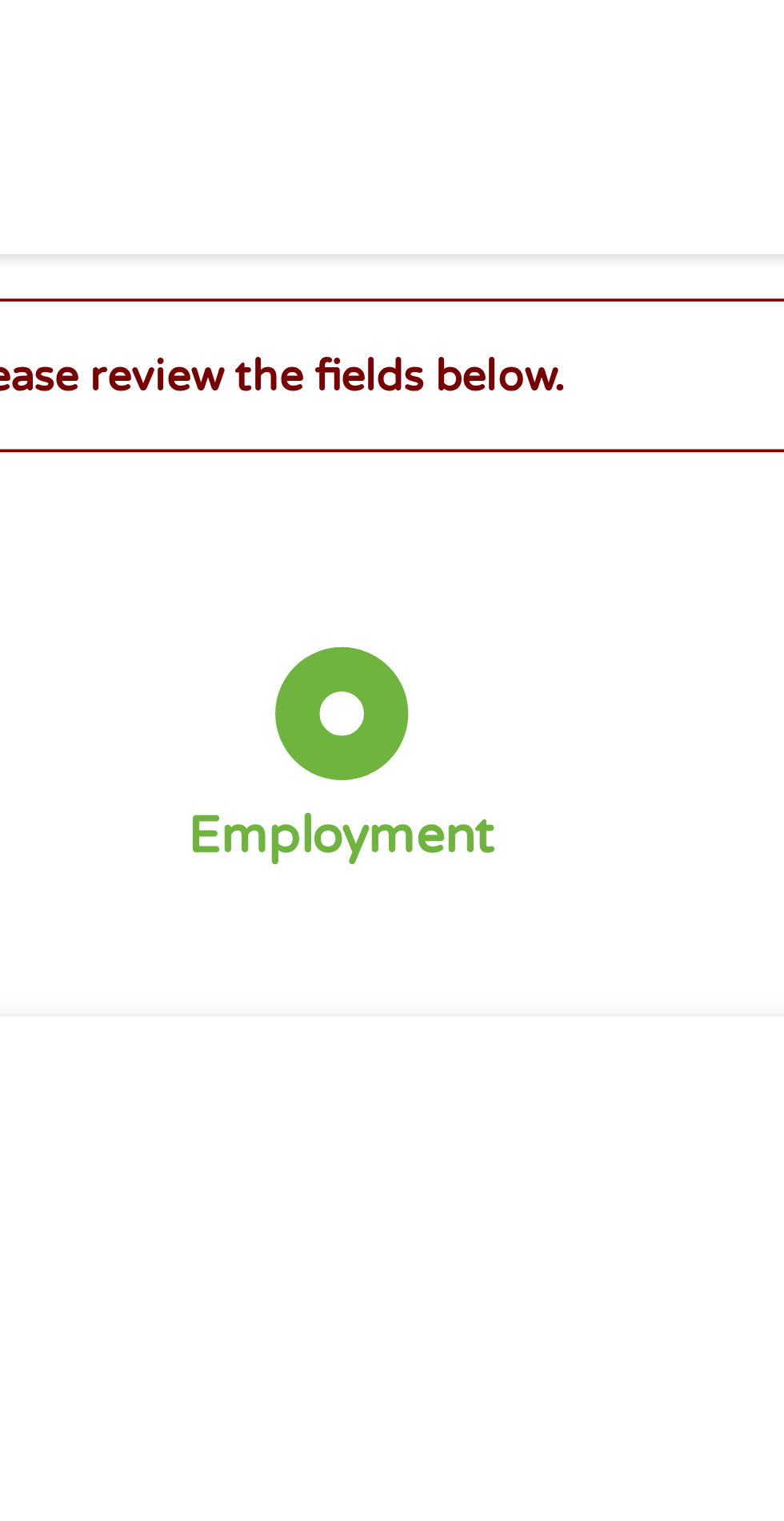
click at [581, 114] on div "There was a problem with your submission. Please review the fields below." at bounding box center [392, 101] width 755 height 42
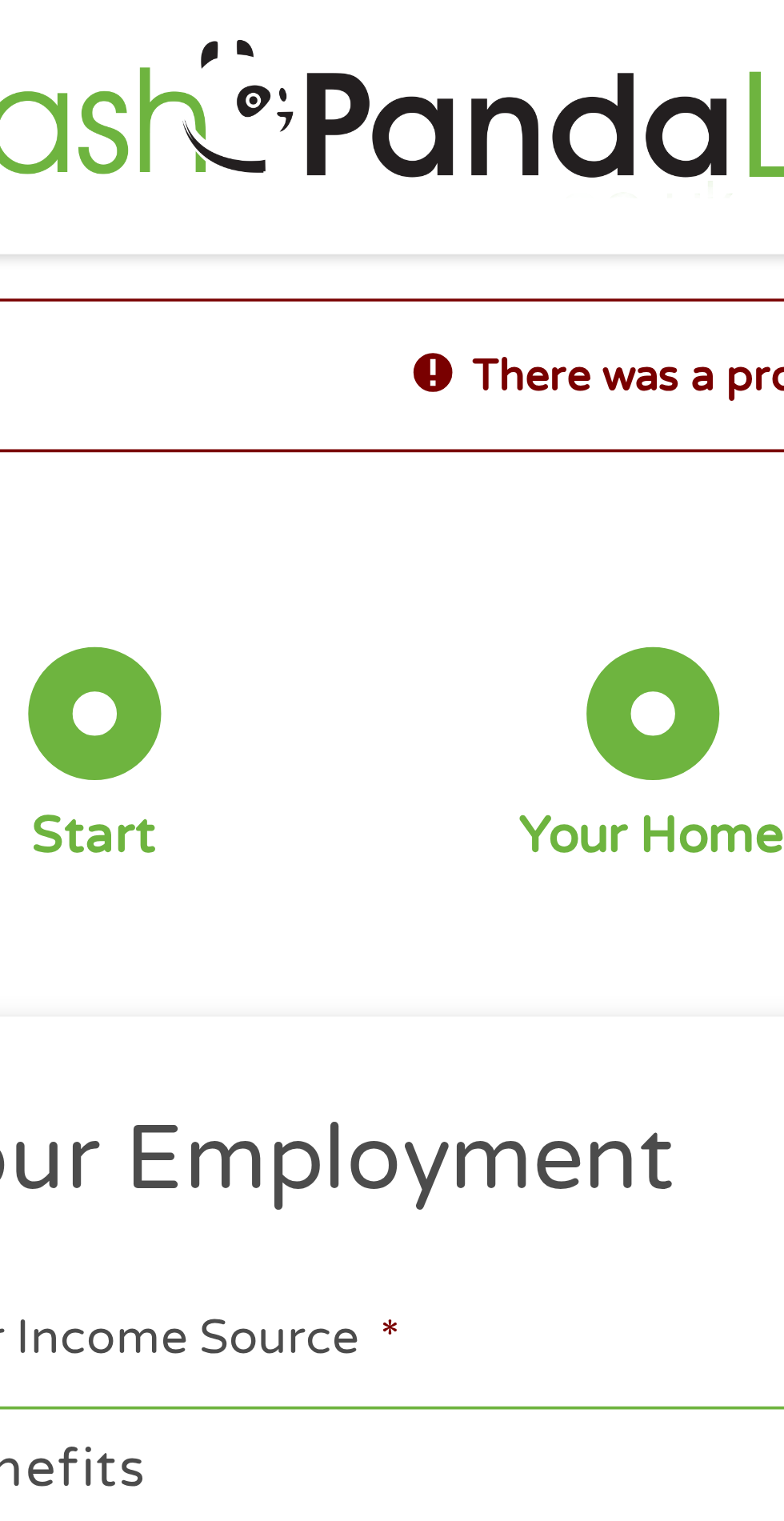
click at [194, 101] on h2 "There was a problem with your submission. Please review the fields below." at bounding box center [391, 101] width 753 height 18
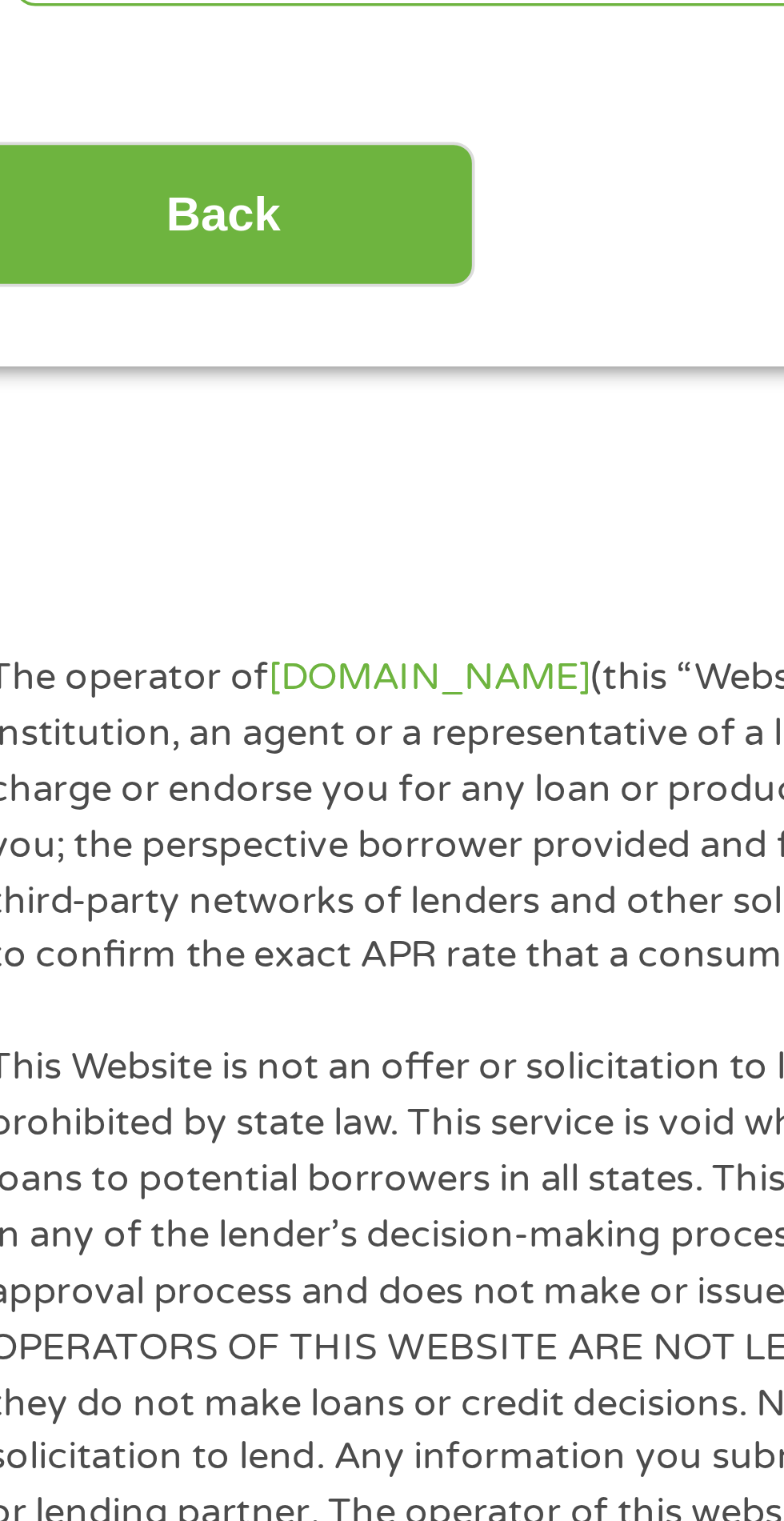
scroll to position [839, 0]
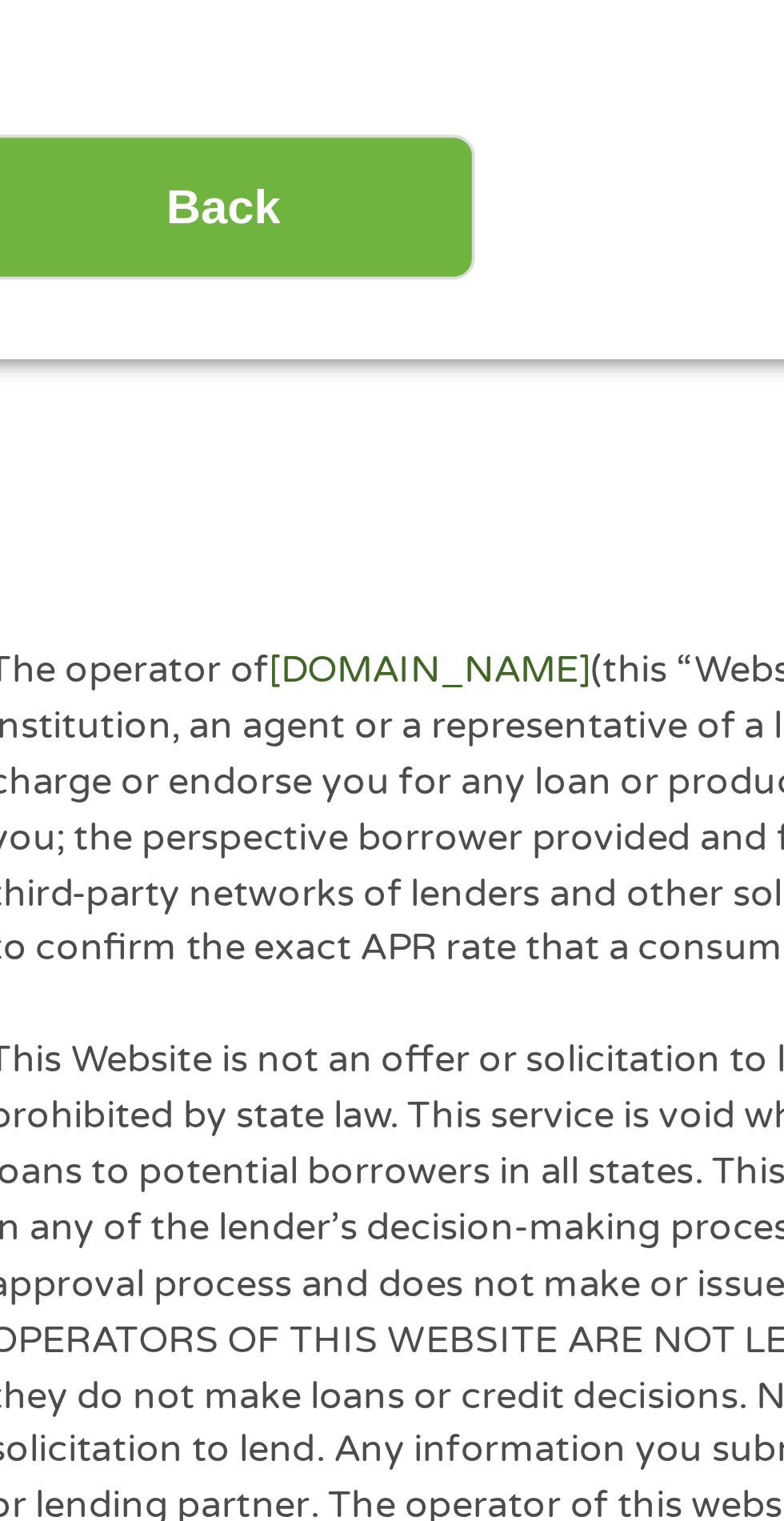
click at [149, 190] on link "[DOMAIN_NAME]" at bounding box center [150, 183] width 87 height 13
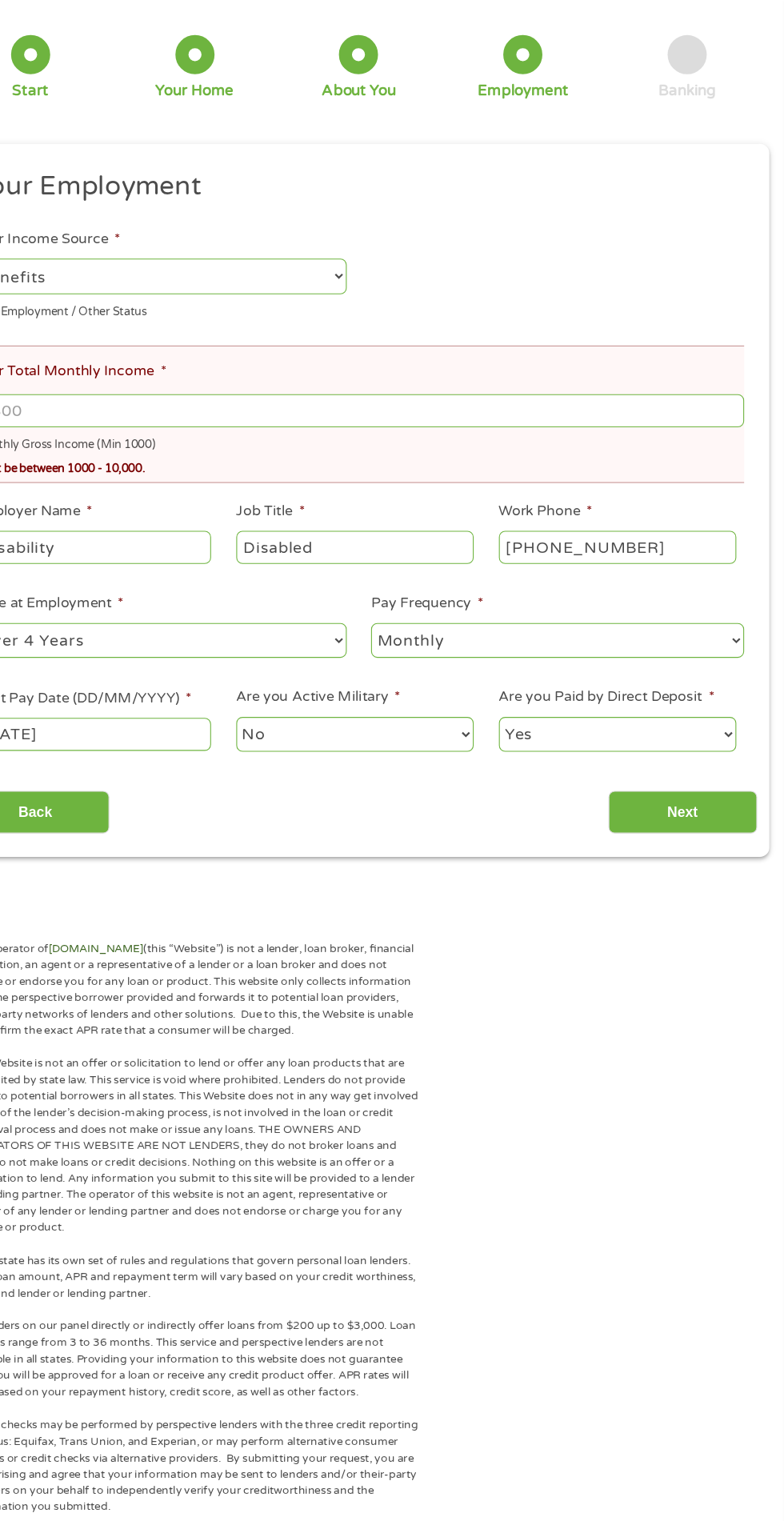
scroll to position [150, 0]
click at [506, 378] on input "Your Total Monthly Income *" at bounding box center [392, 378] width 709 height 31
type input "1800"
click at [746, 735] on input "Next" at bounding box center [690, 747] width 137 height 39
click at [723, 746] on input "Next" at bounding box center [690, 747] width 137 height 39
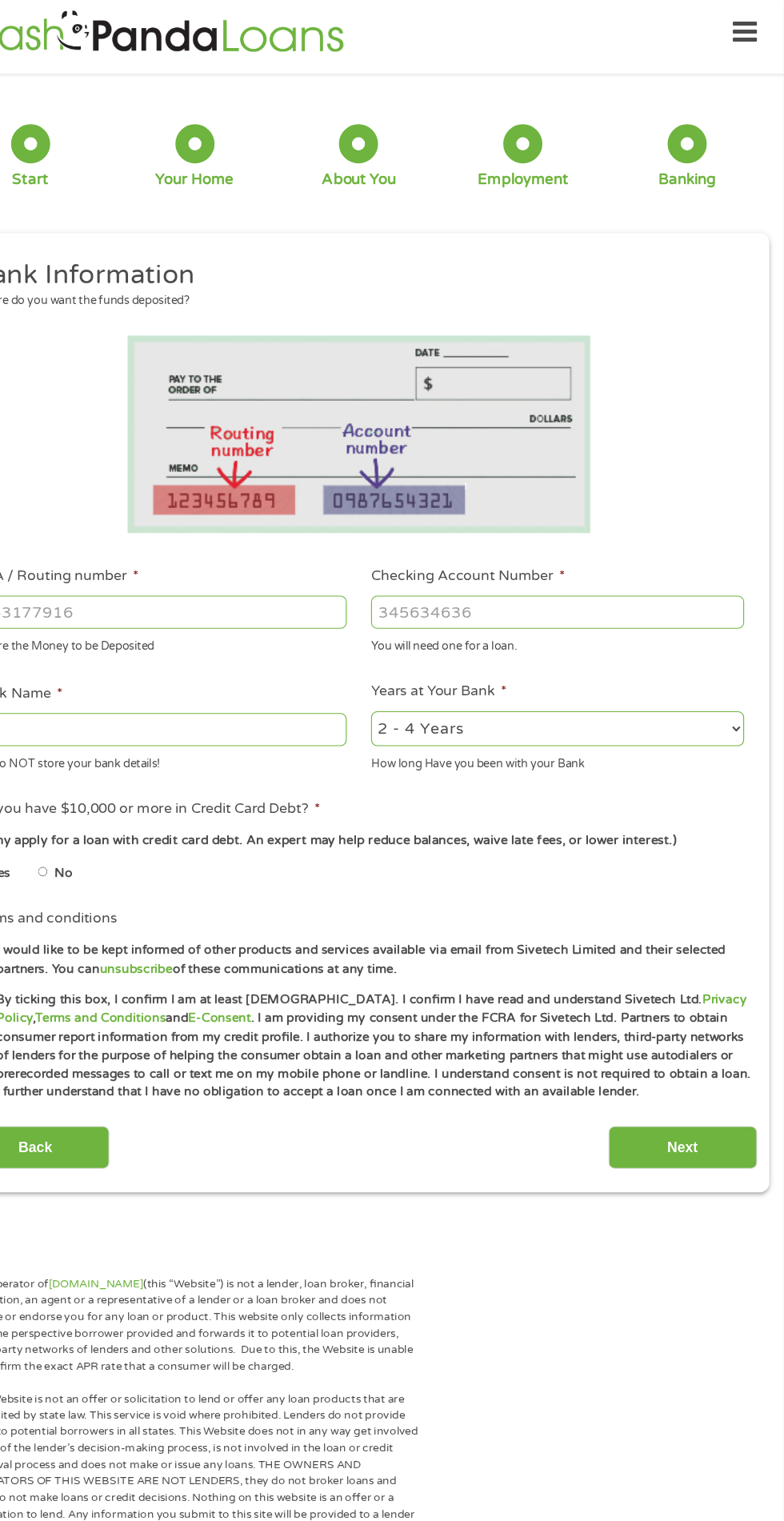
scroll to position [7, 0]
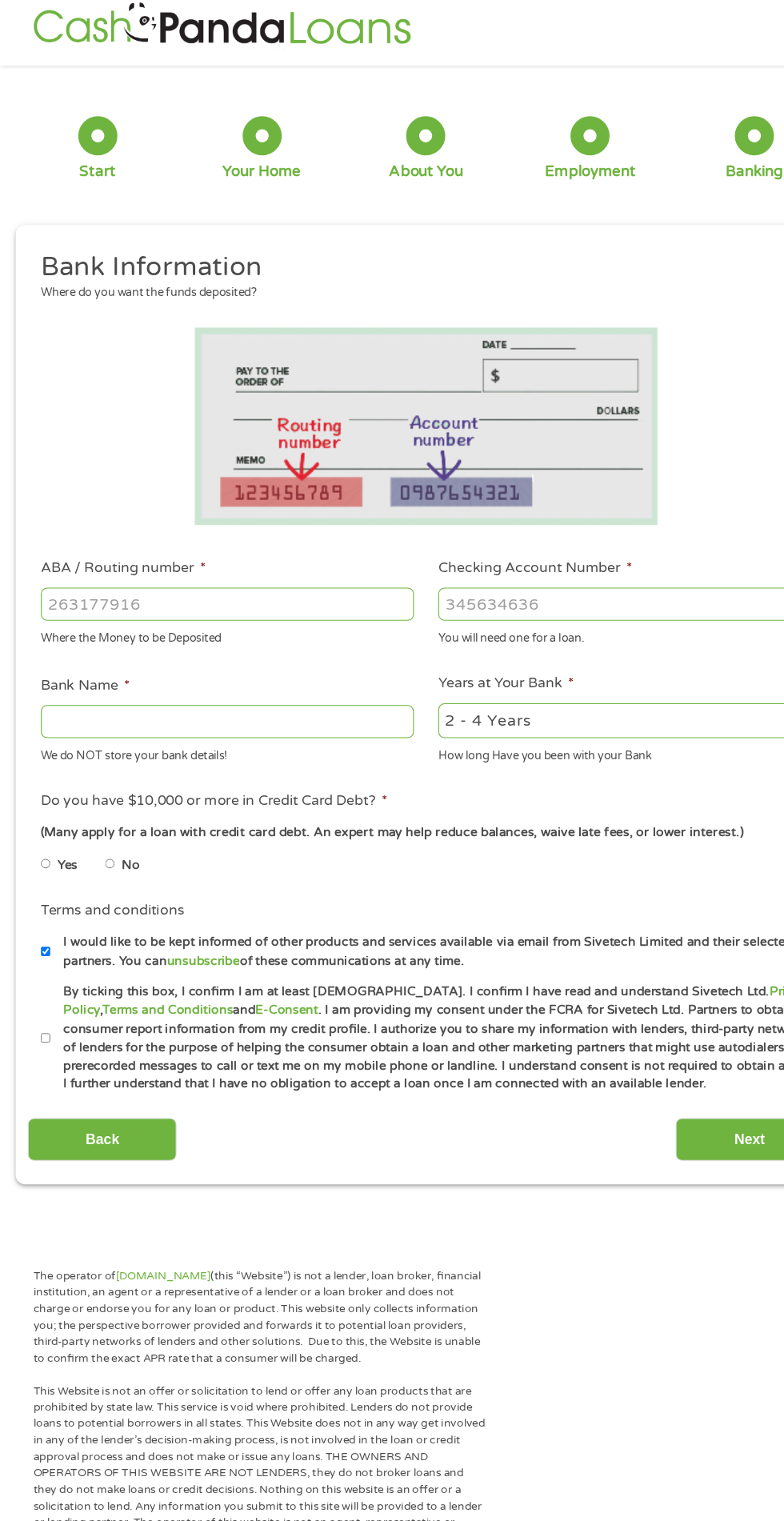
click at [619, 560] on input "Checking Account Number *" at bounding box center [575, 564] width 343 height 31
type input "5744152256"
click at [274, 563] on input "ABA / Routing number *" at bounding box center [209, 564] width 343 height 31
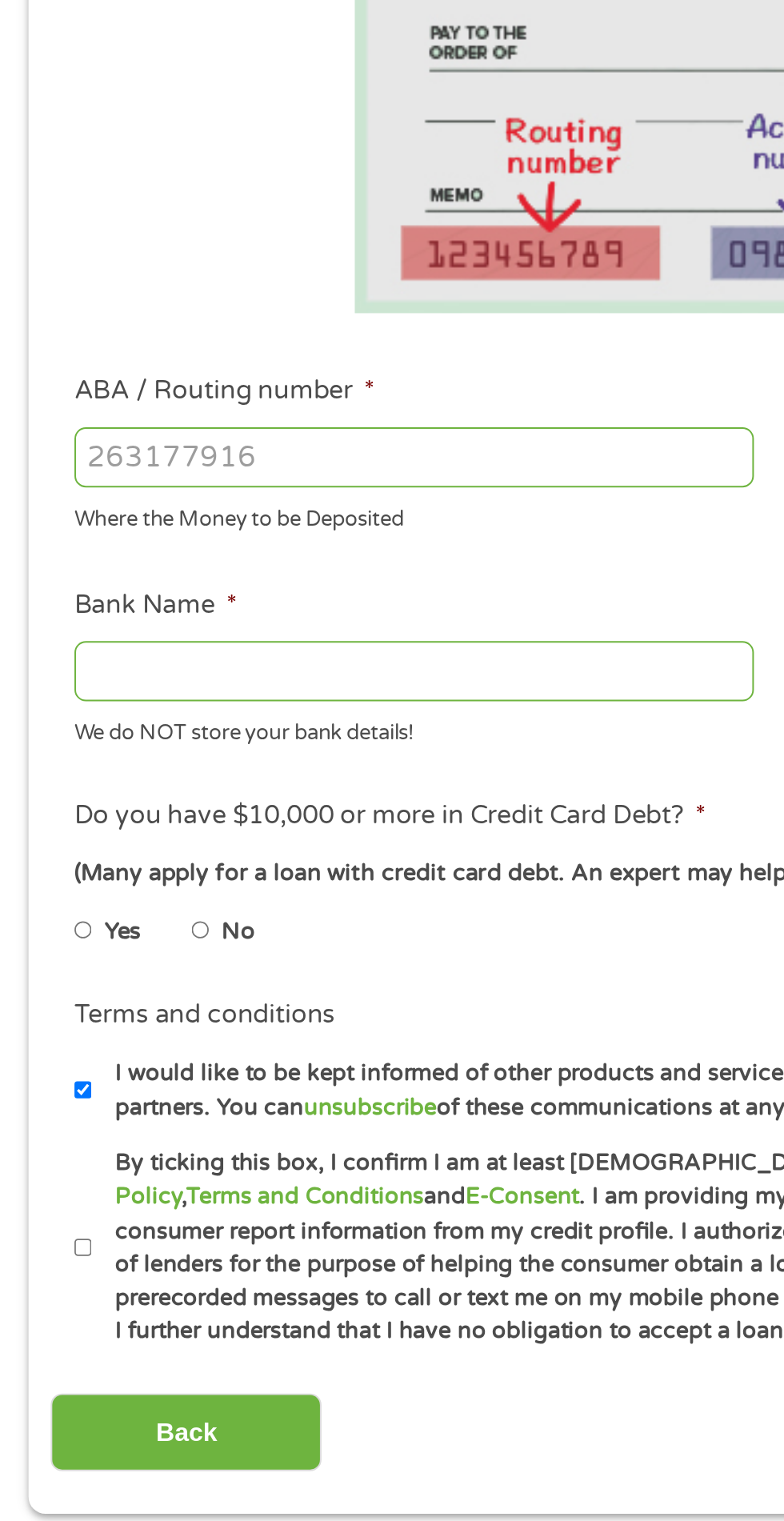
click at [272, 556] on input "ABA / Routing number *" at bounding box center [209, 564] width 343 height 31
click at [263, 679] on input "Bank Name *" at bounding box center [209, 672] width 343 height 31
click at [230, 559] on input "ABA / Routing number *" at bounding box center [209, 564] width 343 height 31
type input "121042882"
type input "[PERSON_NAME] FARGO BANK NA"
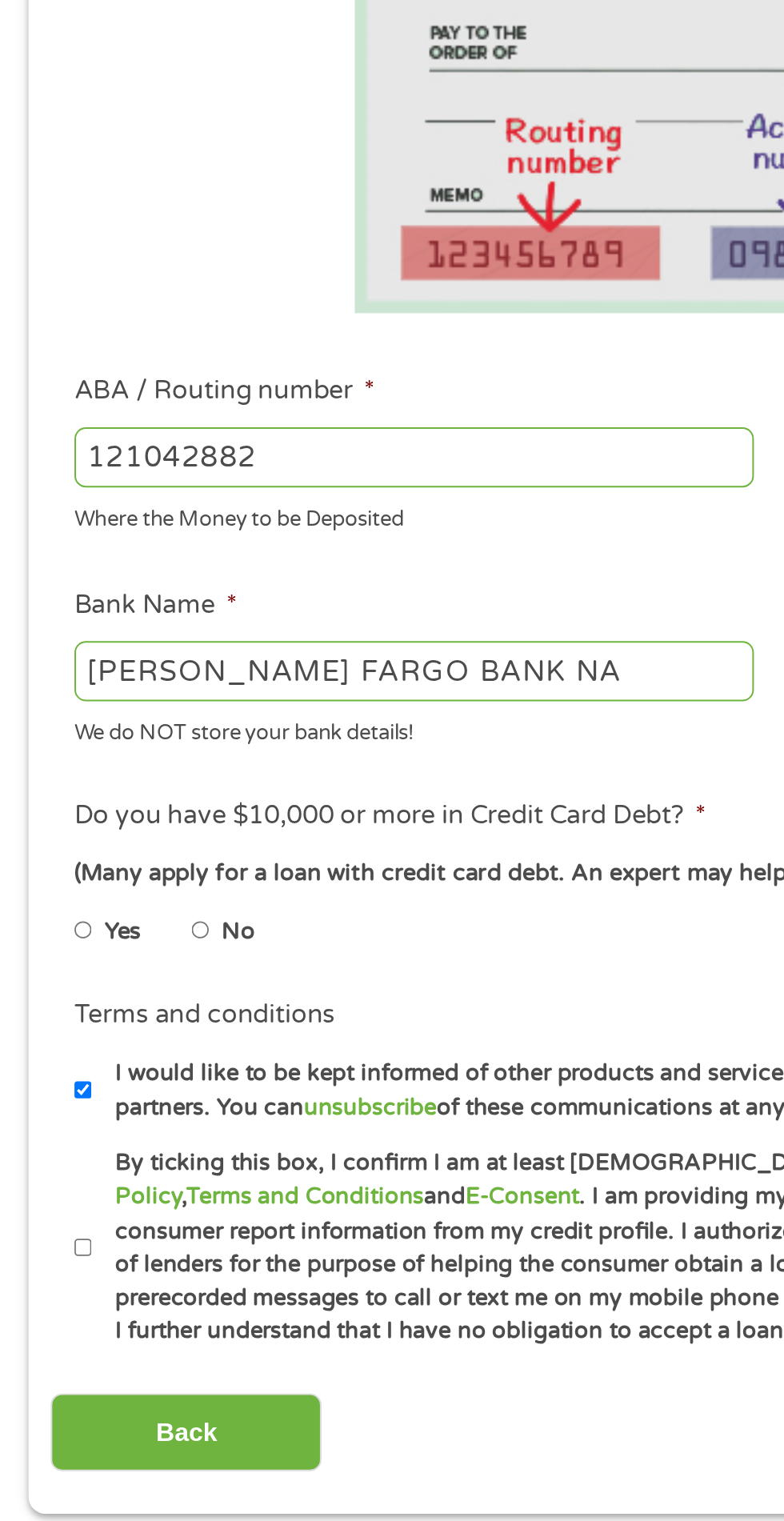
type input "121042882"
click at [259, 677] on input "[PERSON_NAME] FARGO BANK NA" at bounding box center [209, 672] width 343 height 31
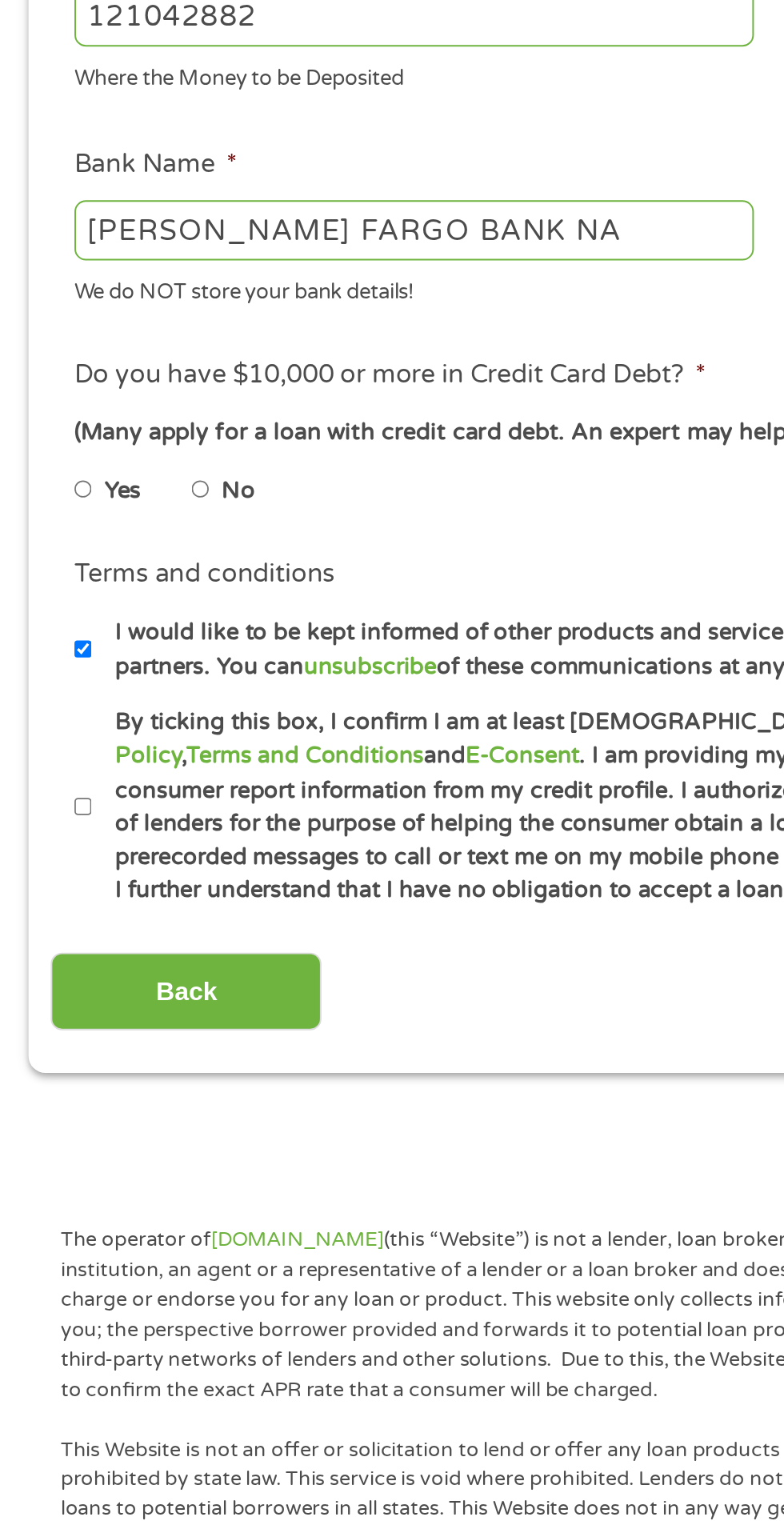
click at [128, 809] on label "No" at bounding box center [120, 804] width 17 height 18
click at [106, 809] on input "No" at bounding box center [102, 803] width 10 height 26
radio input "true"
click at [79, 969] on label "By ticking this box, I confirm I am at least [DEMOGRAPHIC_DATA]. I confirm I ha…" at bounding box center [400, 963] width 707 height 102
click at [48, 969] on input "By ticking this box, I confirm I am at least [DEMOGRAPHIC_DATA]. I confirm I ha…" at bounding box center [43, 963] width 10 height 26
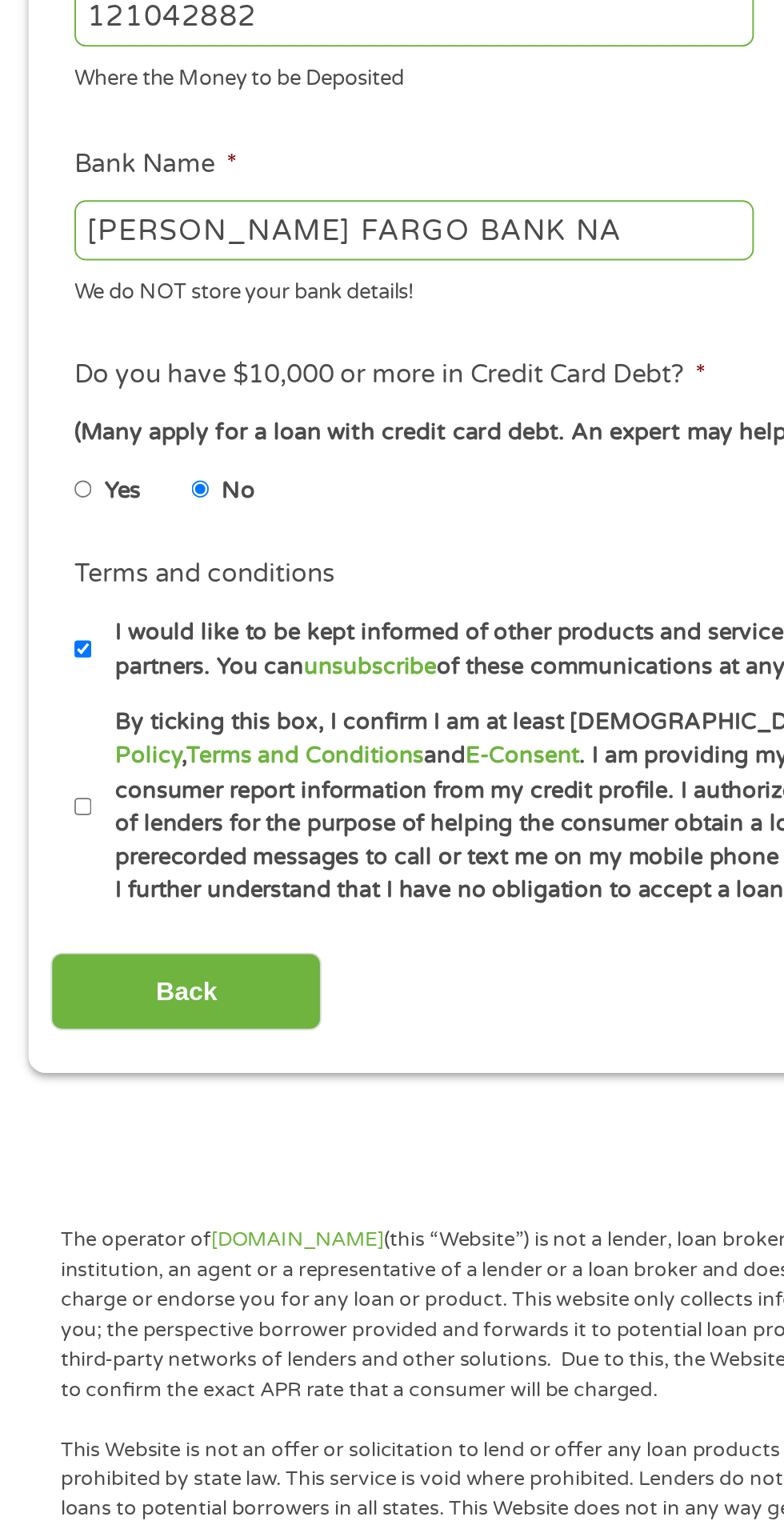
checkbox input "true"
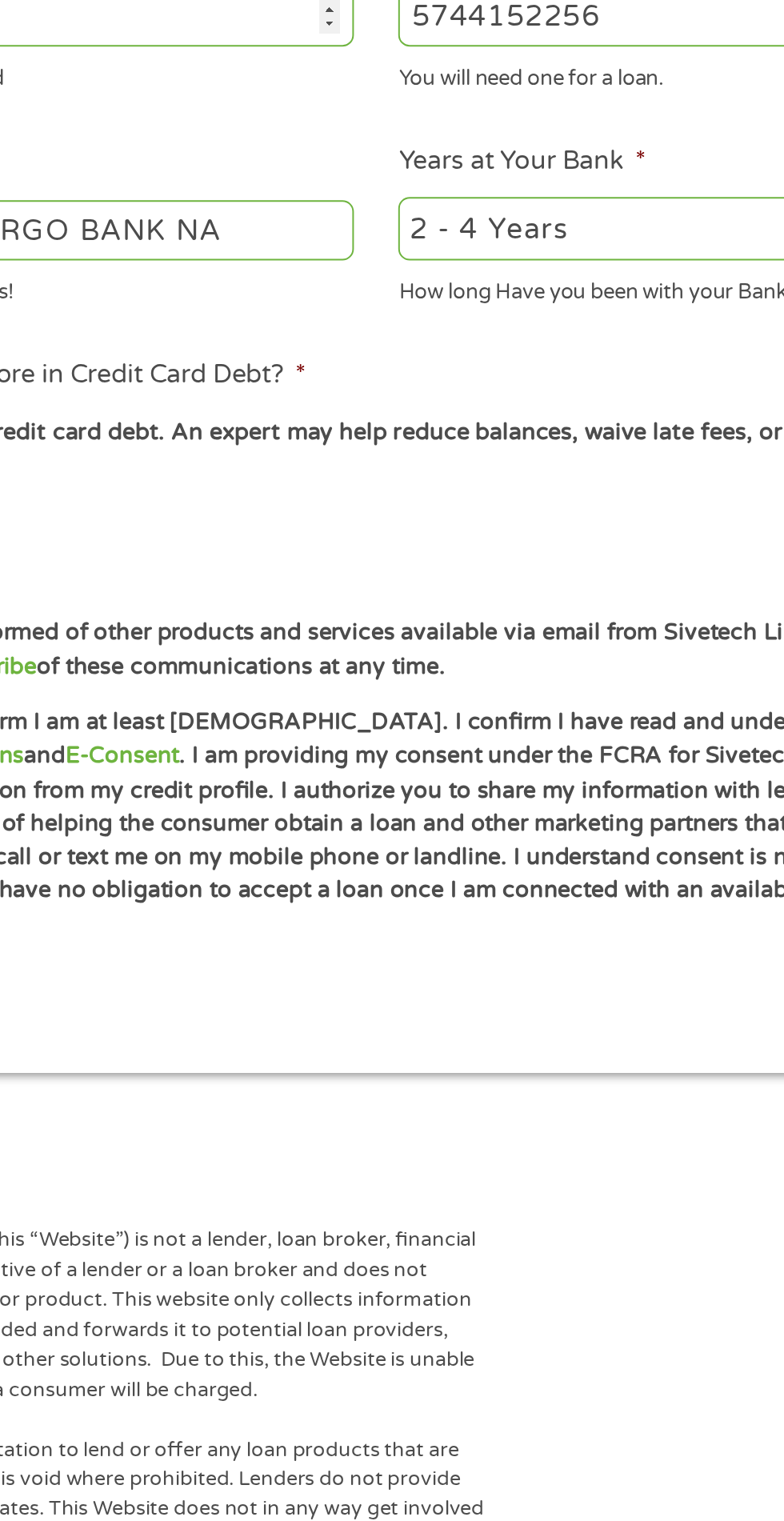
click at [513, 685] on select "2 - 4 Years 6 - 12 Months 1 - 2 Years Over 4 Years" at bounding box center [575, 671] width 343 height 33
select select "60months"
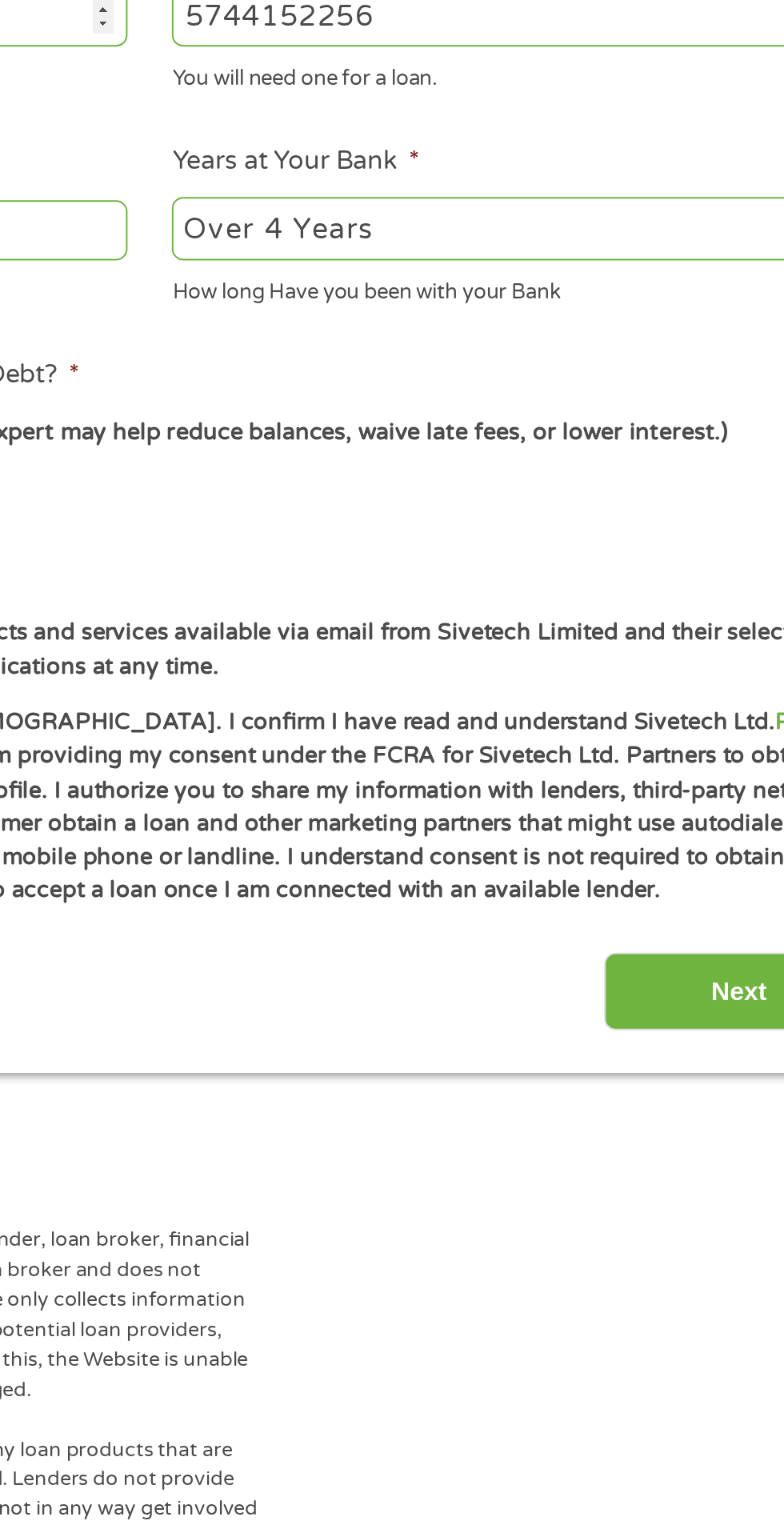
click at [682, 1062] on input "Next" at bounding box center [690, 1055] width 137 height 39
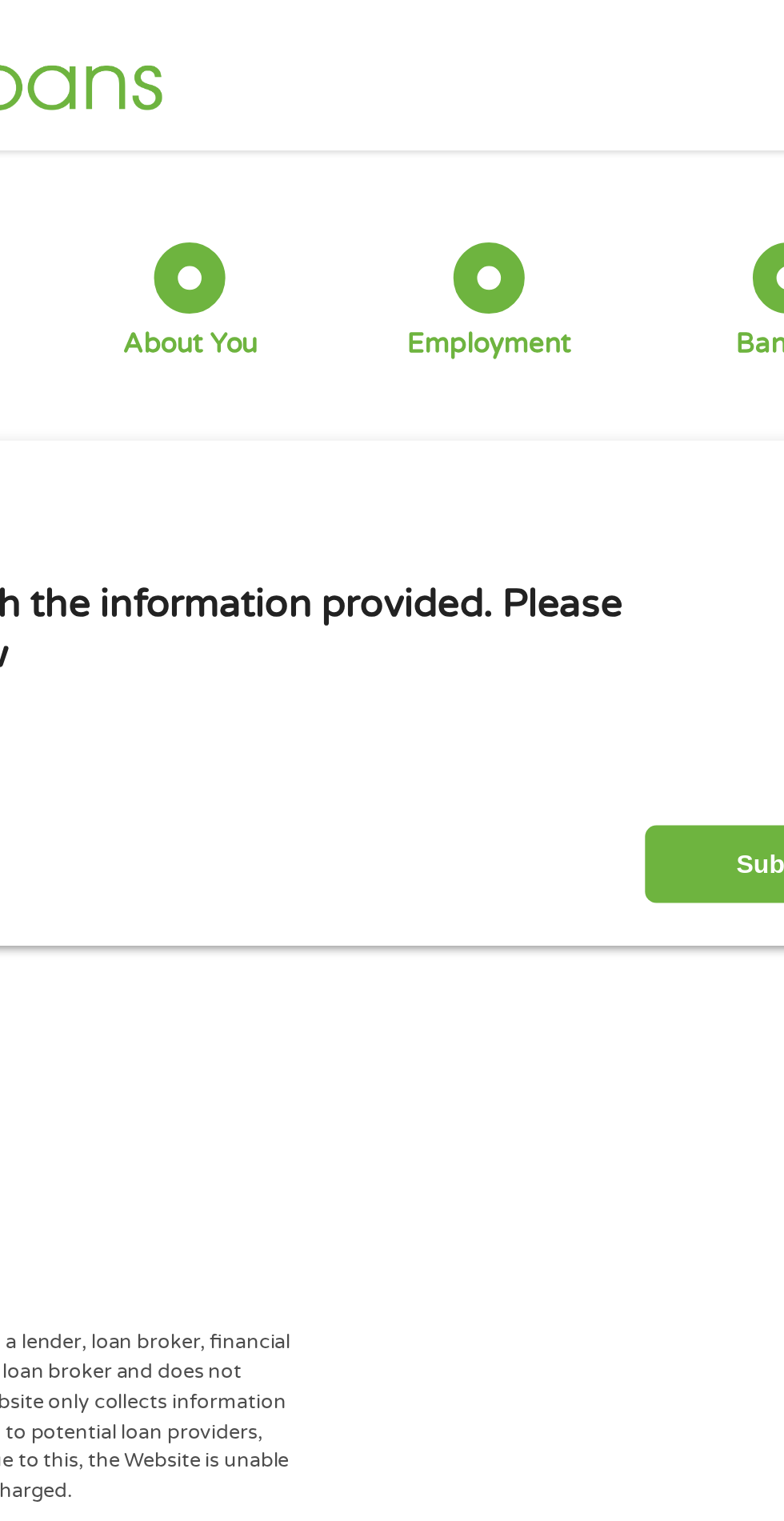
scroll to position [0, 0]
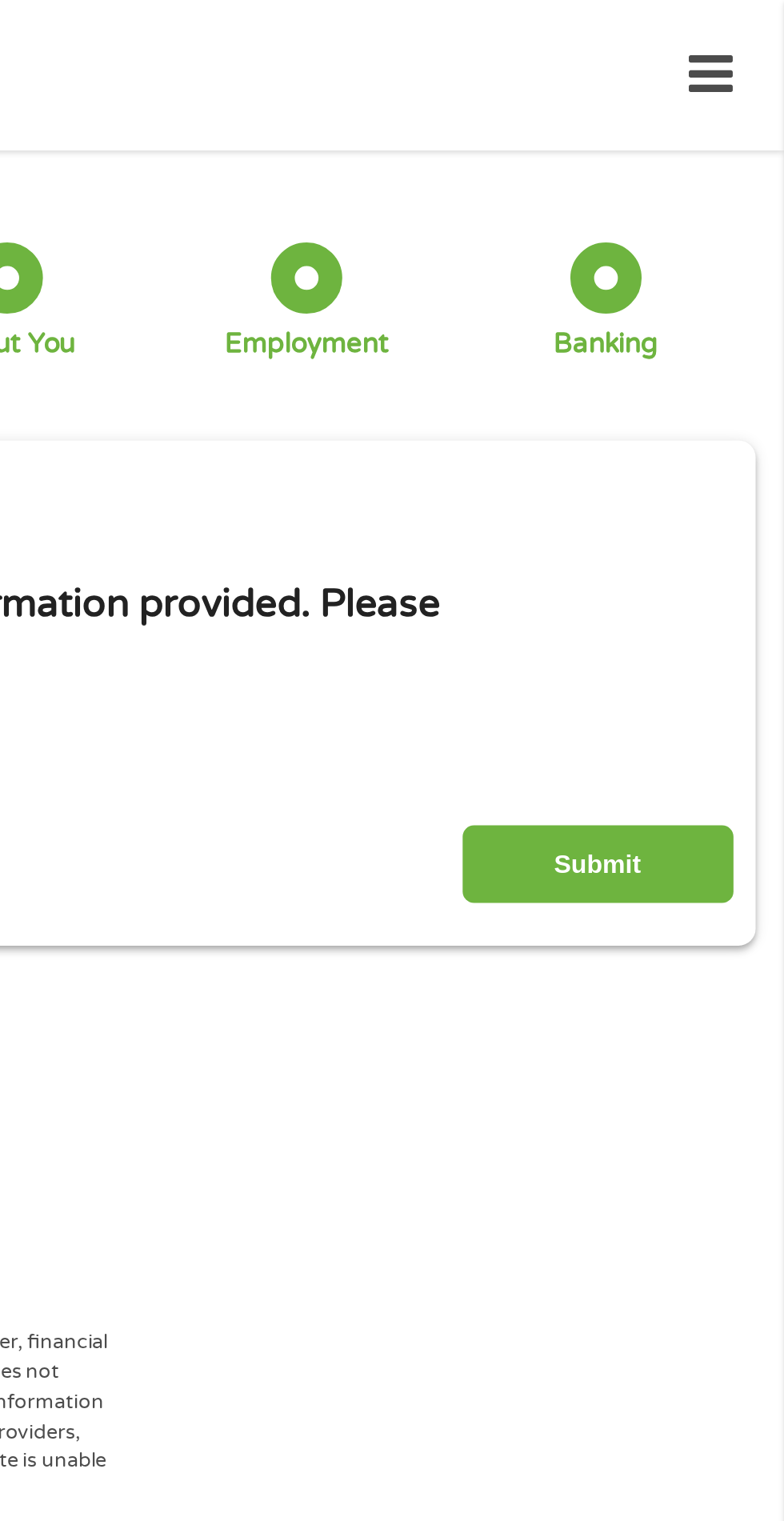
click at [726, 417] on input "Submit" at bounding box center [690, 436] width 137 height 39
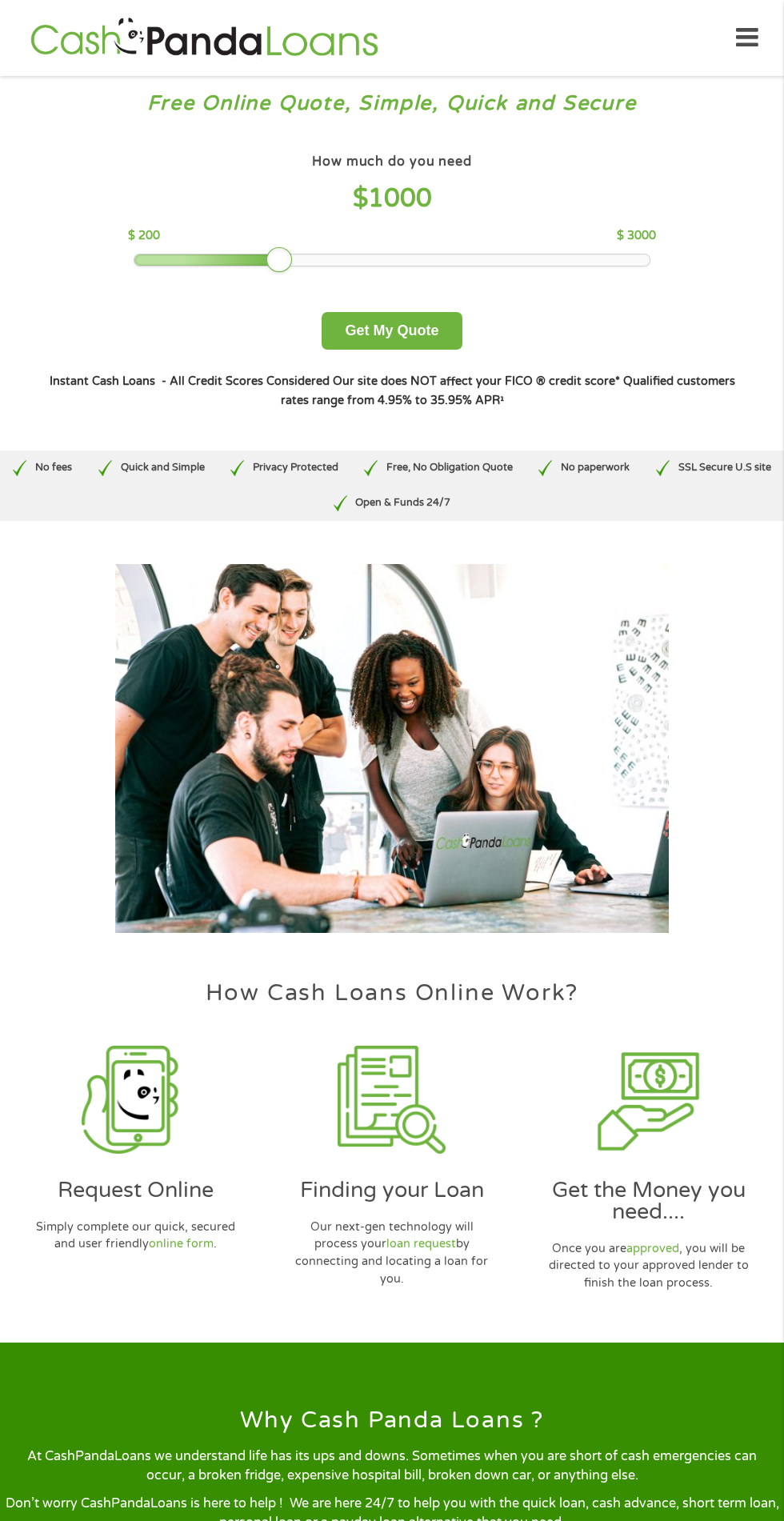
click at [460, 206] on h4 "$ 1000" at bounding box center [391, 199] width 527 height 33
click at [520, 184] on h4 "$ 1000" at bounding box center [391, 199] width 527 height 33
click at [465, 190] on h4 "$ 1000" at bounding box center [391, 199] width 527 height 33
click at [478, 263] on div at bounding box center [391, 259] width 514 height 11
click at [211, 254] on div at bounding box center [224, 260] width 26 height 26
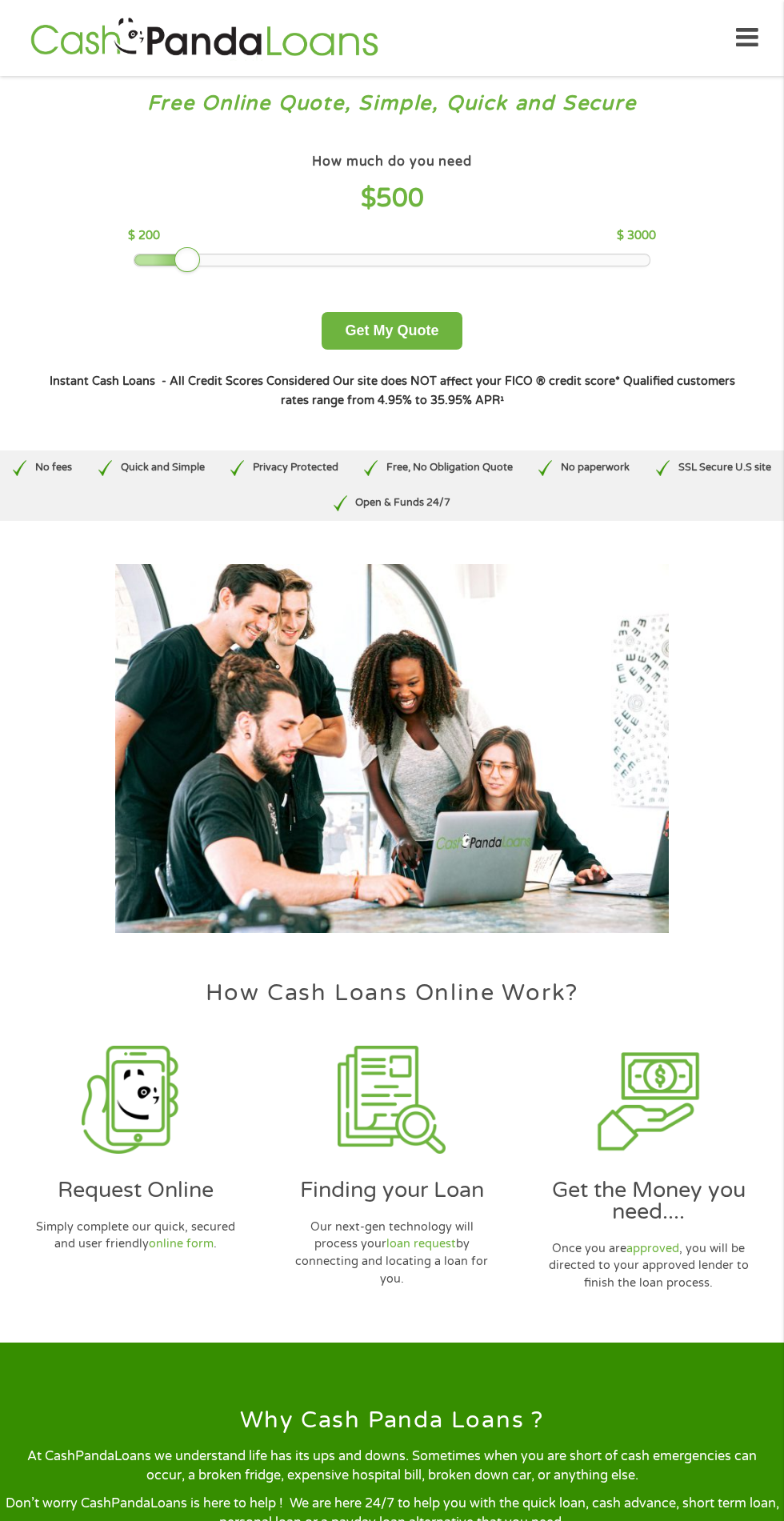
click at [138, 263] on div at bounding box center [162, 259] width 56 height 11
click at [178, 291] on div "How much do you need $ 200 $ 200 $ 3000 Get My Quote" at bounding box center [391, 249] width 703 height 200
click at [166, 299] on div "How much do you need $ 200 $ 200 $ 3000 Get My Quote" at bounding box center [391, 249] width 703 height 200
click at [186, 262] on div at bounding box center [391, 259] width 514 height 11
click at [190, 307] on div "How much do you need $ 500 $ 200 $ 3000 Get My Quote" at bounding box center [391, 249] width 703 height 200
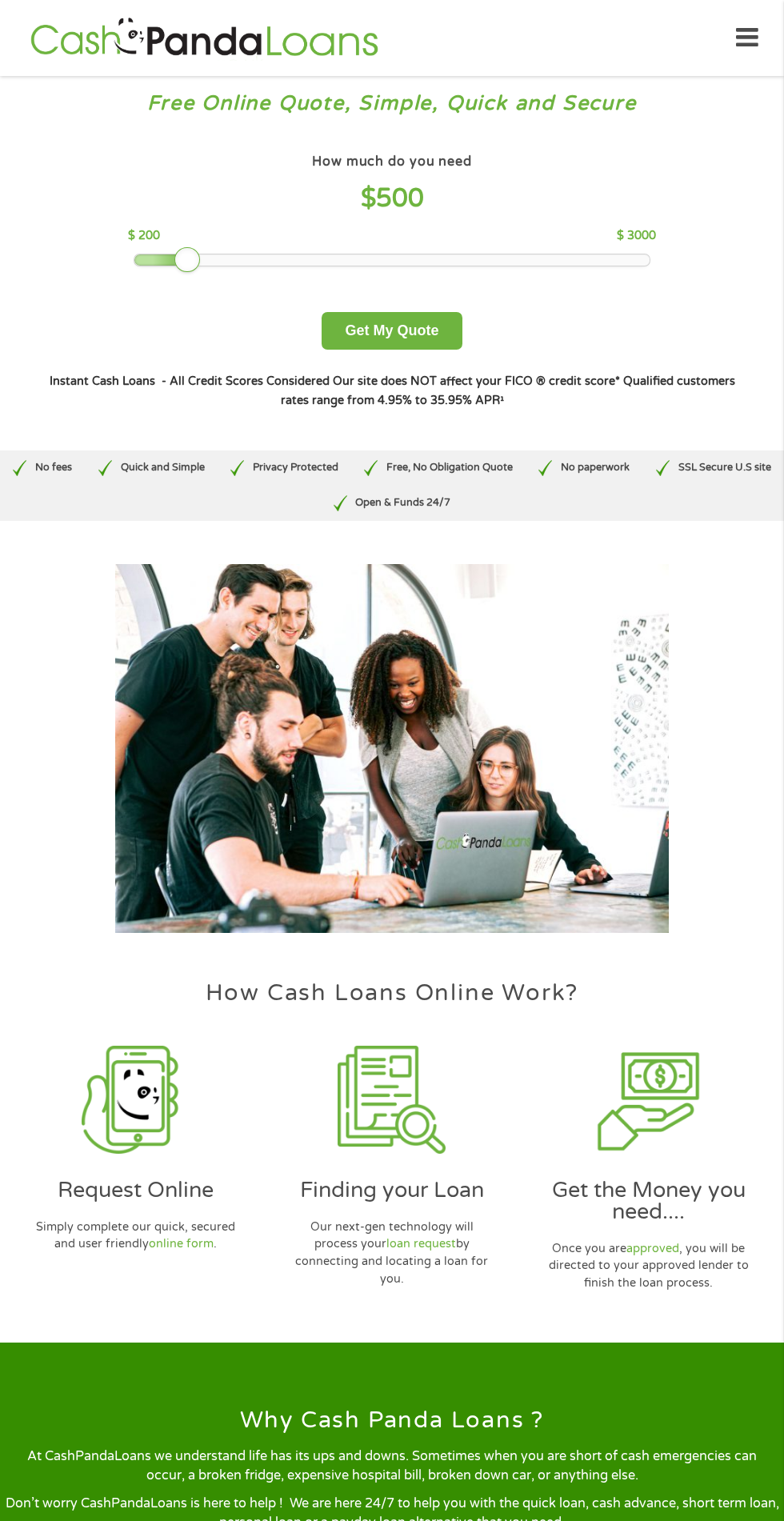
click at [157, 299] on div "How much do you need $ 500 $ 200 $ 3000 Get My Quote" at bounding box center [391, 249] width 703 height 200
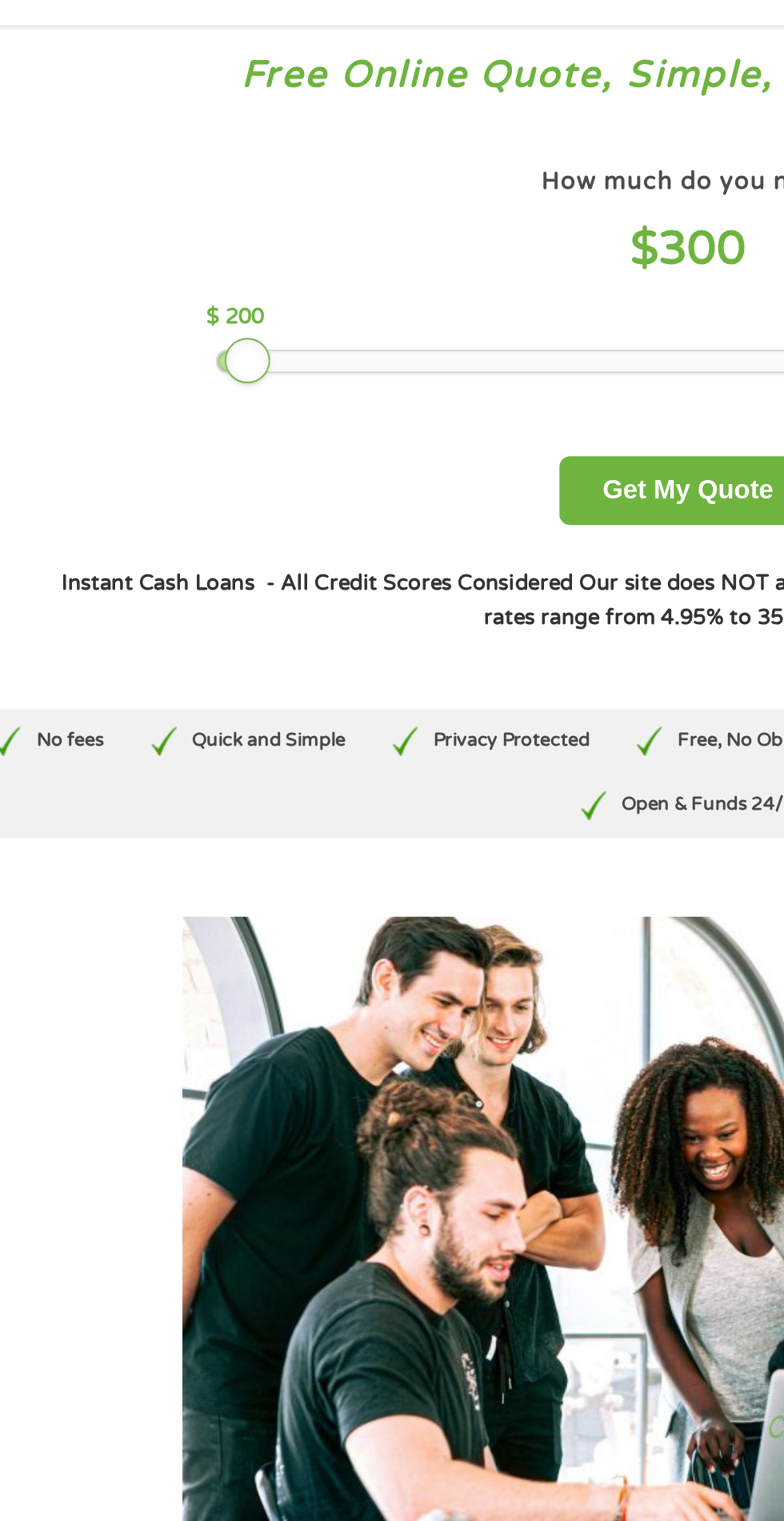
click at [153, 265] on div at bounding box center [143, 259] width 19 height 11
click at [408, 332] on button "Get My Quote" at bounding box center [391, 331] width 140 height 38
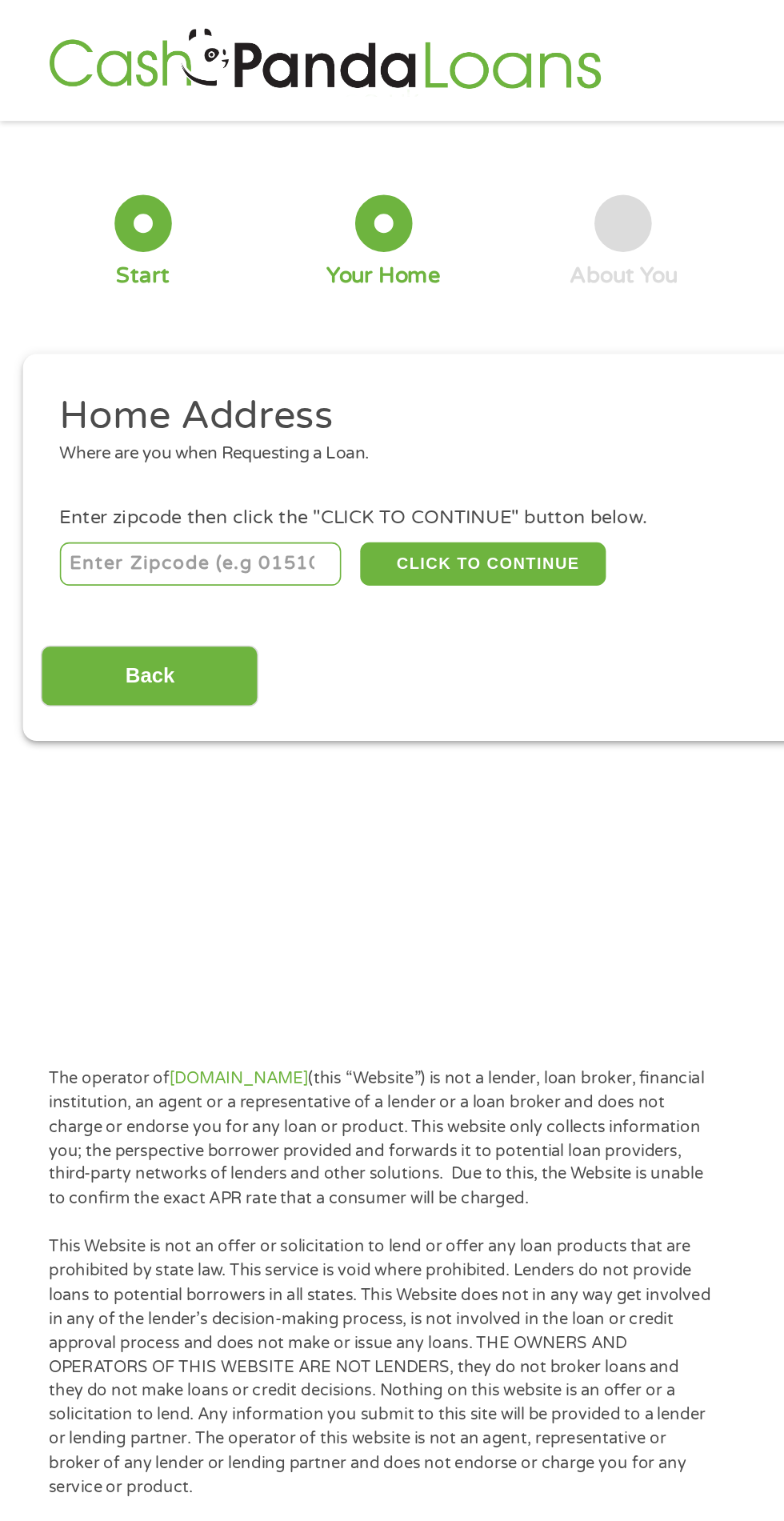
click at [152, 359] on input "number" at bounding box center [126, 353] width 178 height 27
click at [138, 357] on input "94538" at bounding box center [126, 353] width 178 height 27
type input "94536"
click at [344, 355] on button "CLICK TO CONTINUE" at bounding box center [304, 353] width 155 height 27
type input "94536"
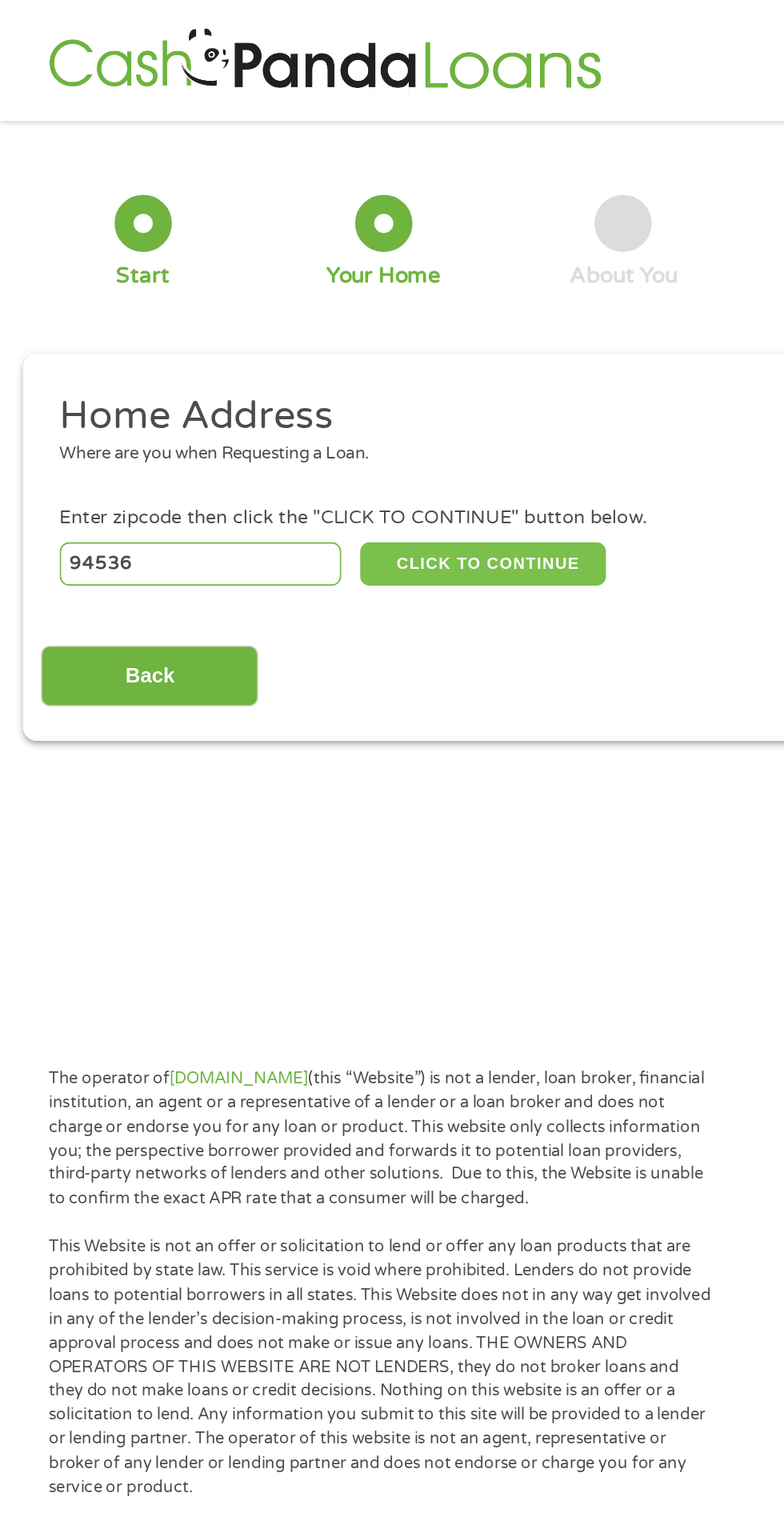
type input "Fremont"
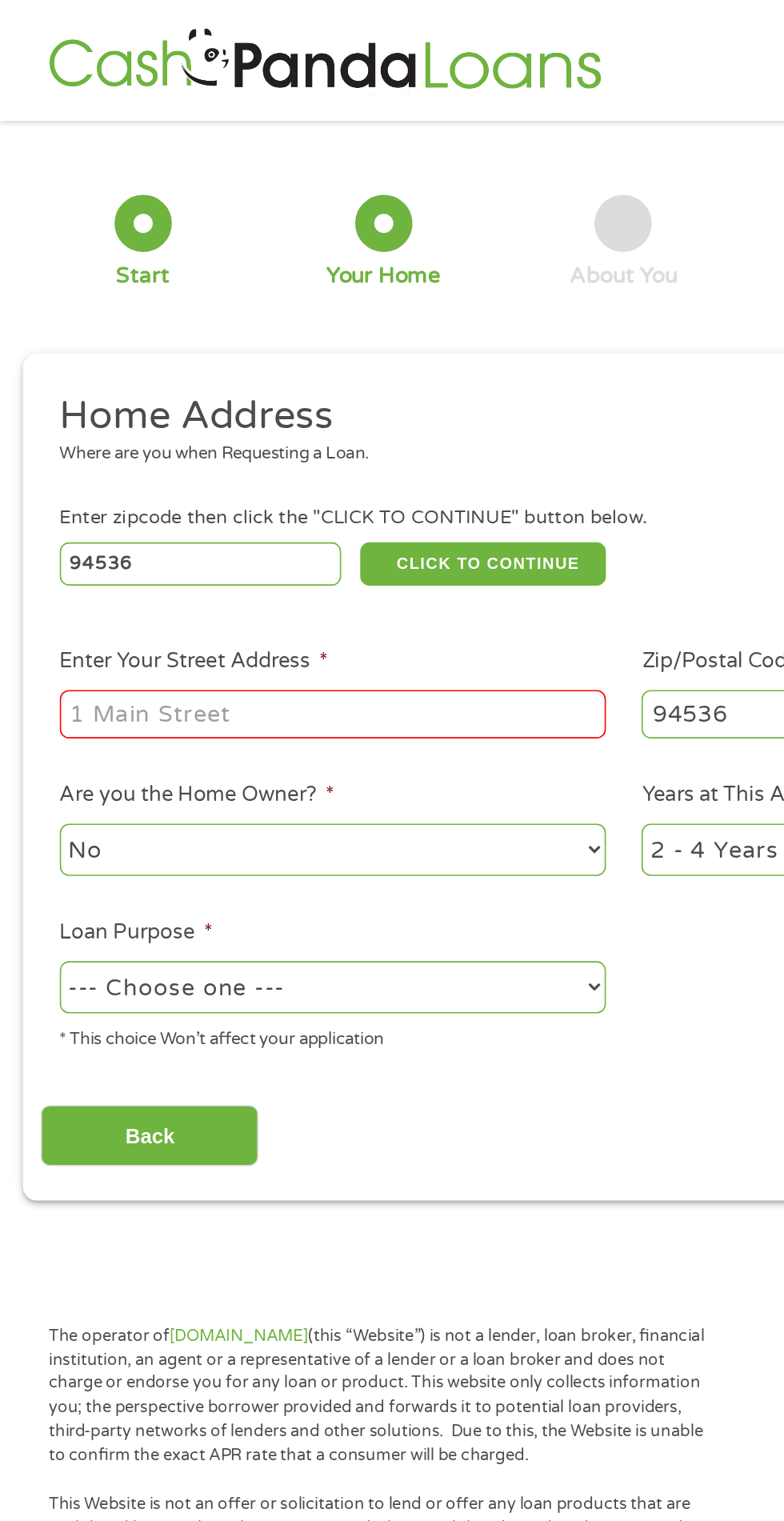
click at [261, 445] on input "Enter Your Street Address *" at bounding box center [209, 449] width 343 height 31
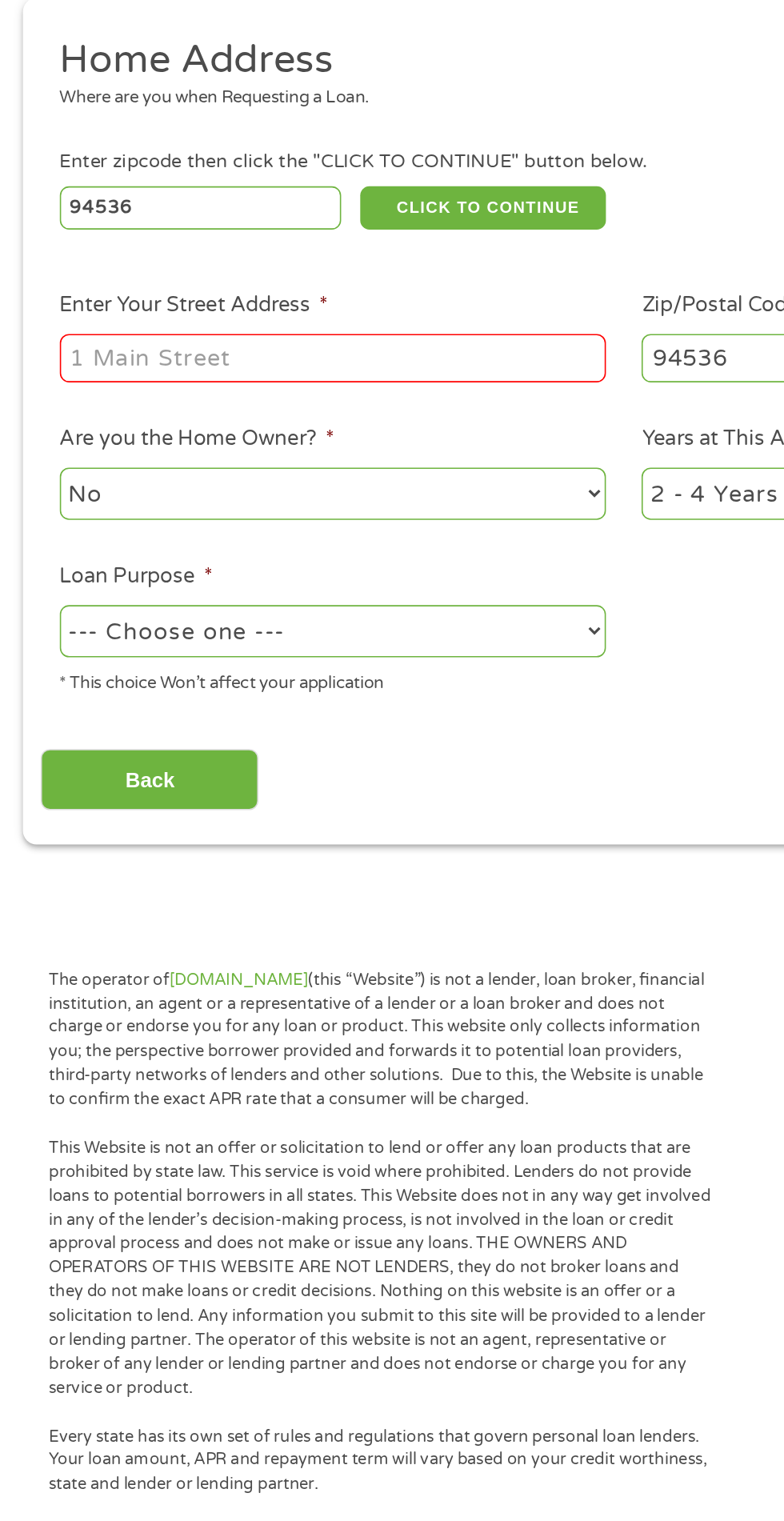
type input "[STREET_ADDRESS]"
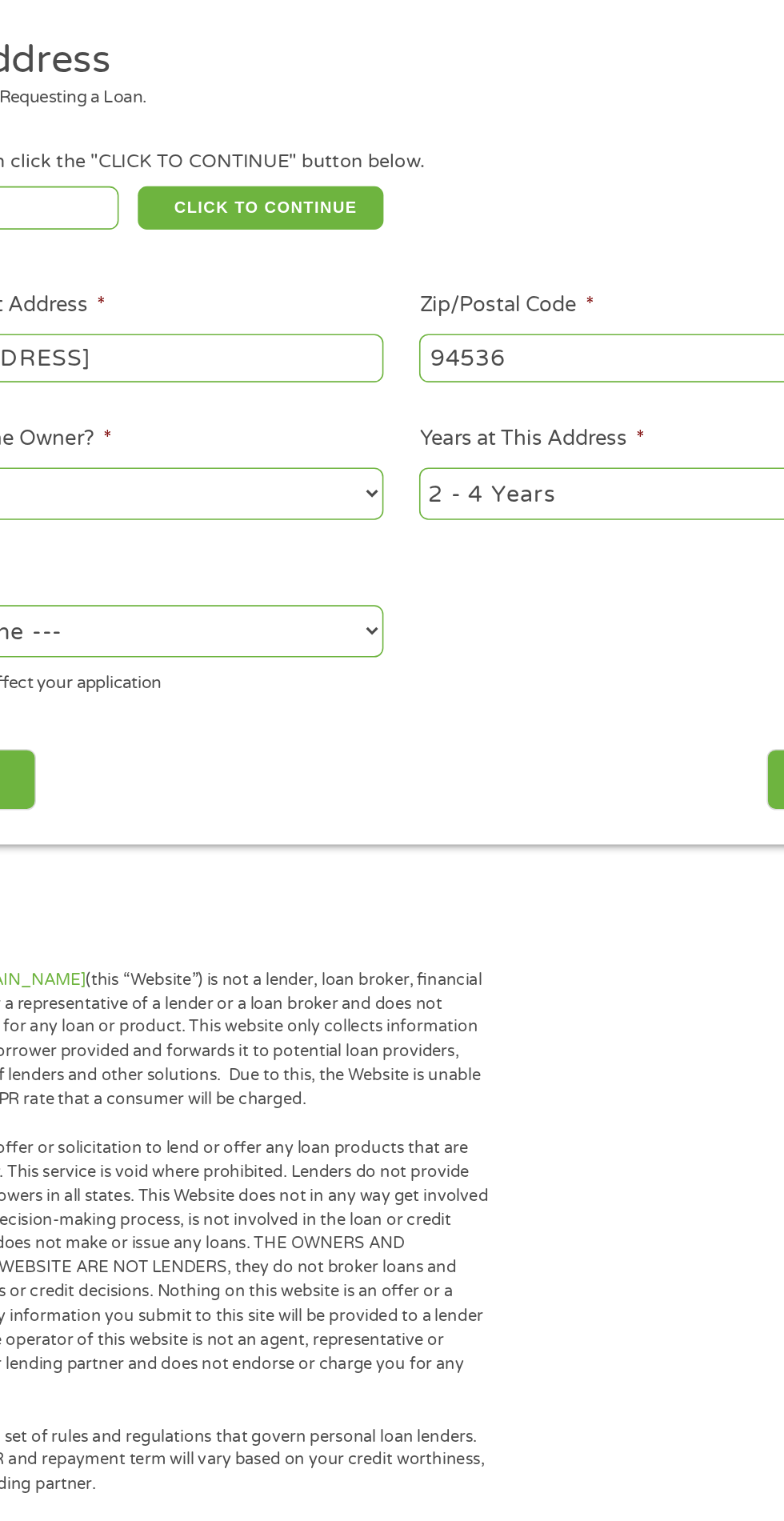
click at [562, 543] on select "1 Year or less 1 - 2 Years 2 - 4 Years Over 4 Years" at bounding box center [575, 533] width 343 height 33
select select "12months"
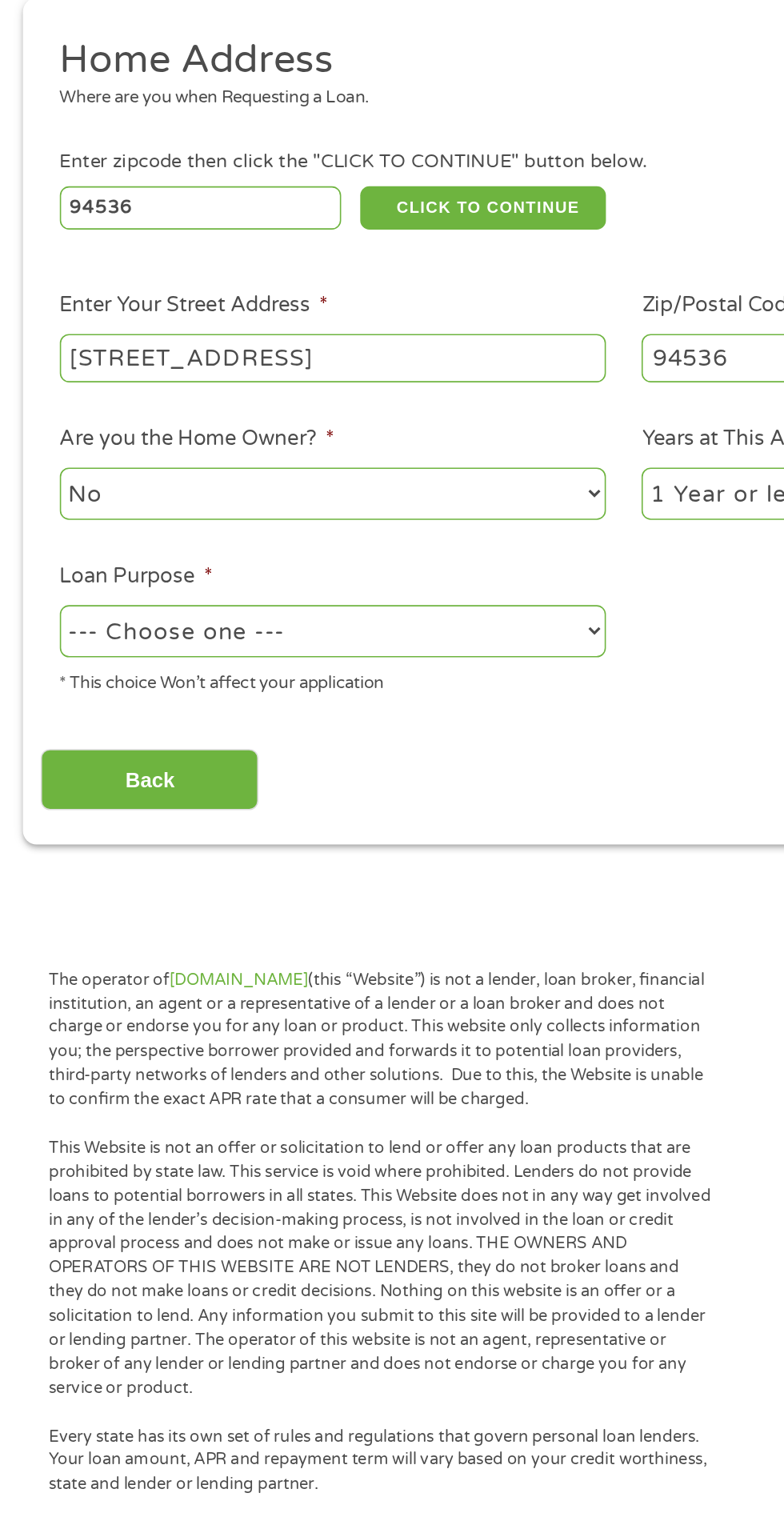
click at [282, 616] on select "--- Choose one --- Pay Bills Debt Consolidation Home Improvement Major Purchase…" at bounding box center [209, 620] width 343 height 33
select select "other"
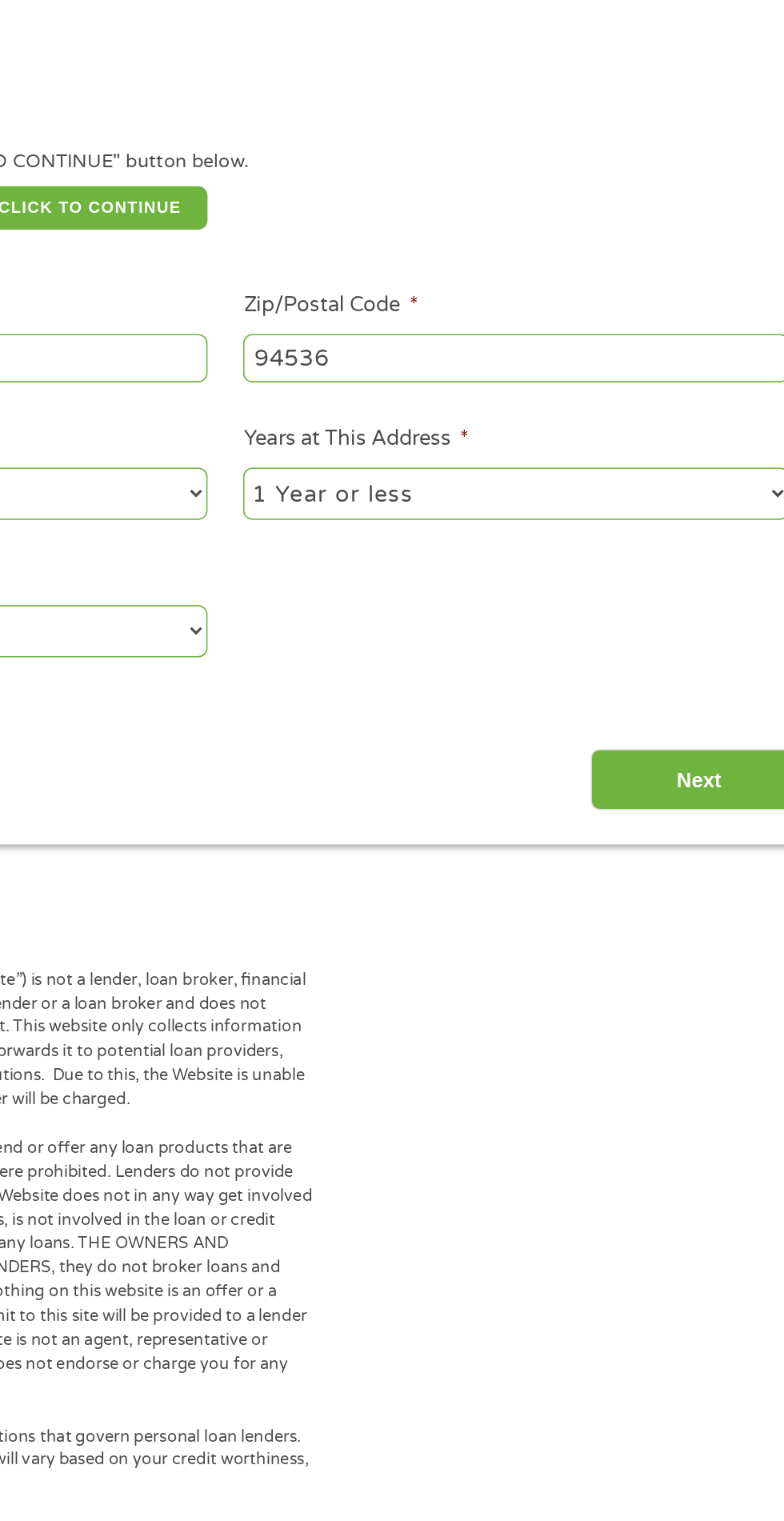
click at [713, 698] on input "Next" at bounding box center [690, 713] width 137 height 39
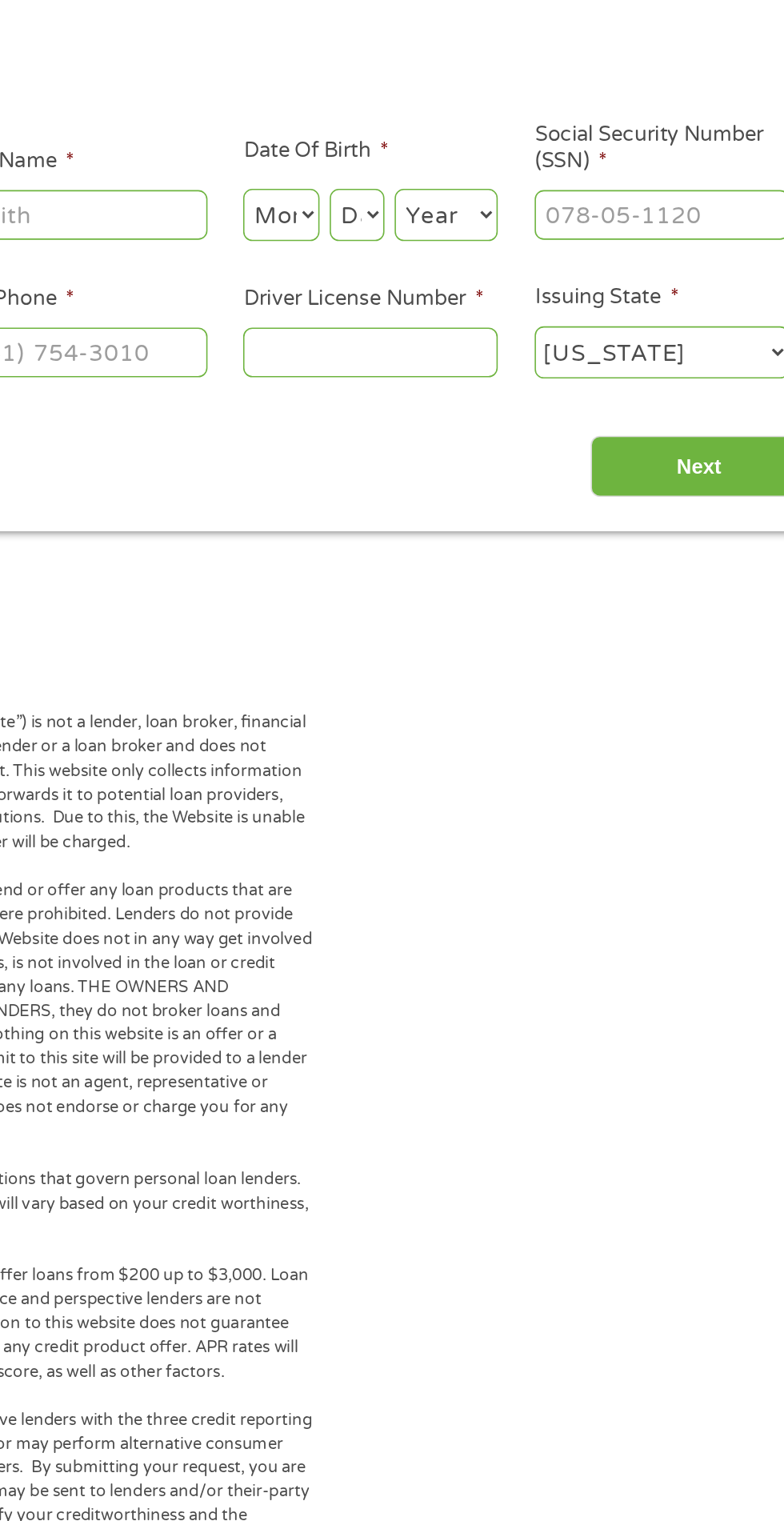
scroll to position [7, 0]
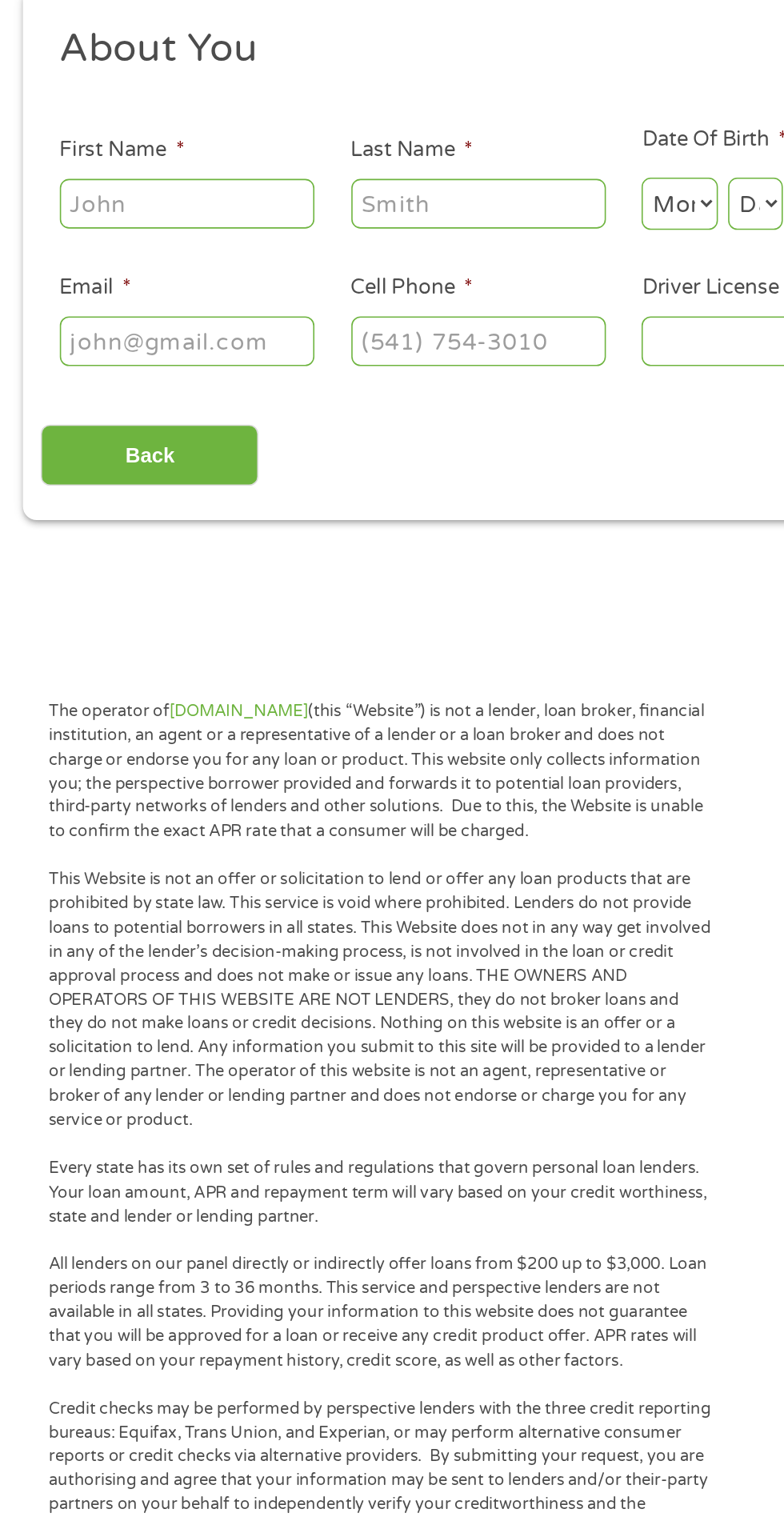
click at [162, 354] on input "First Name *" at bounding box center [117, 350] width 160 height 31
type input "[PERSON_NAME]"
type input "Hubble"
type input "[EMAIL_ADDRESS][DOMAIN_NAME]"
type input "[PHONE_NUMBER]"
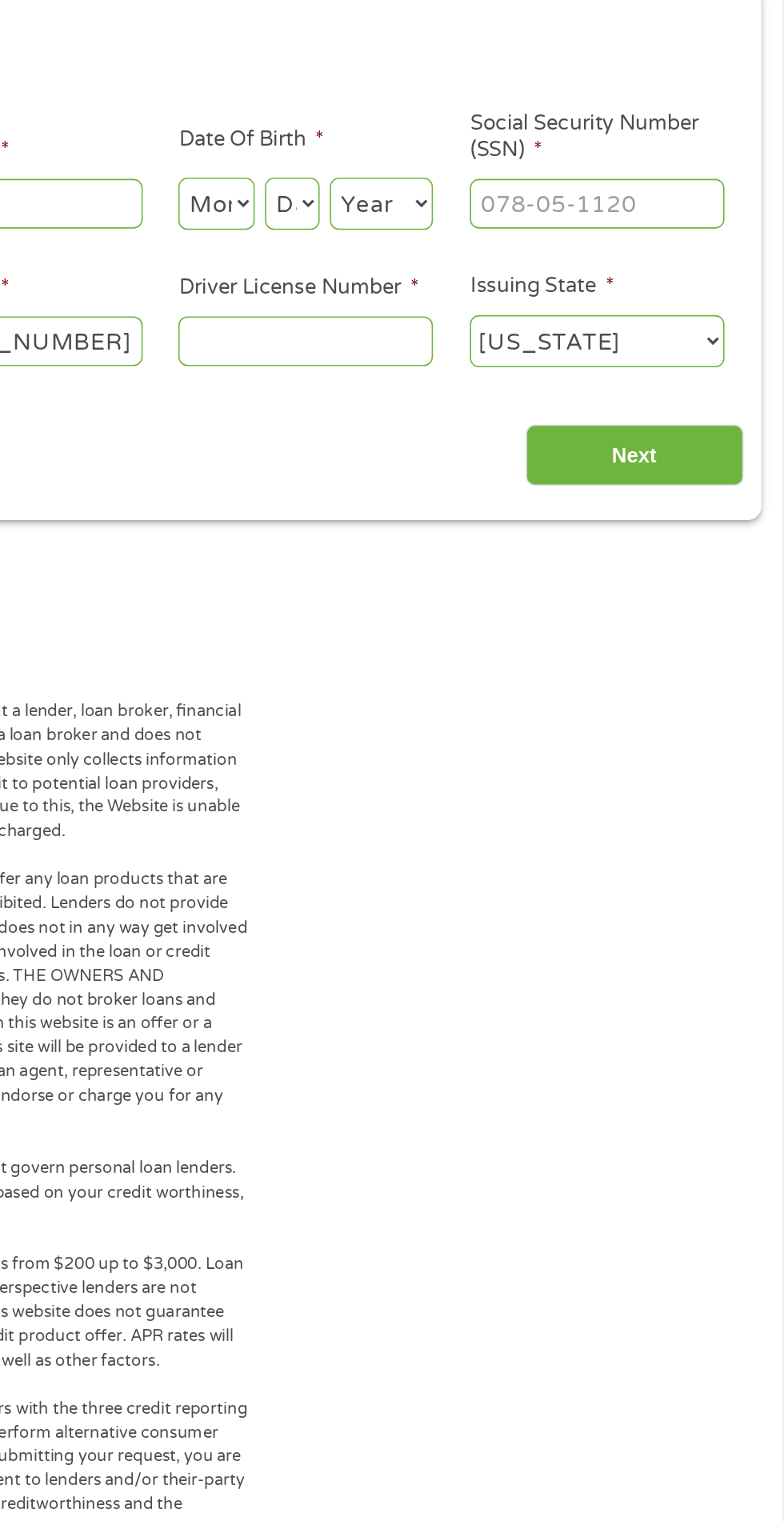
click at [533, 445] on input "Driver License Number *" at bounding box center [482, 437] width 160 height 31
type input "V90237⁰"
click at [442, 366] on select "Month 1 2 3 4 5 6 7 8 9 10 11 12" at bounding box center [427, 351] width 48 height 33
select select "9"
click at [501, 346] on select "Year [DATE] 2006 2005 2004 2003 2002 2001 2000 1999 1998 1997 1996 1995 1994 19…" at bounding box center [530, 351] width 65 height 33
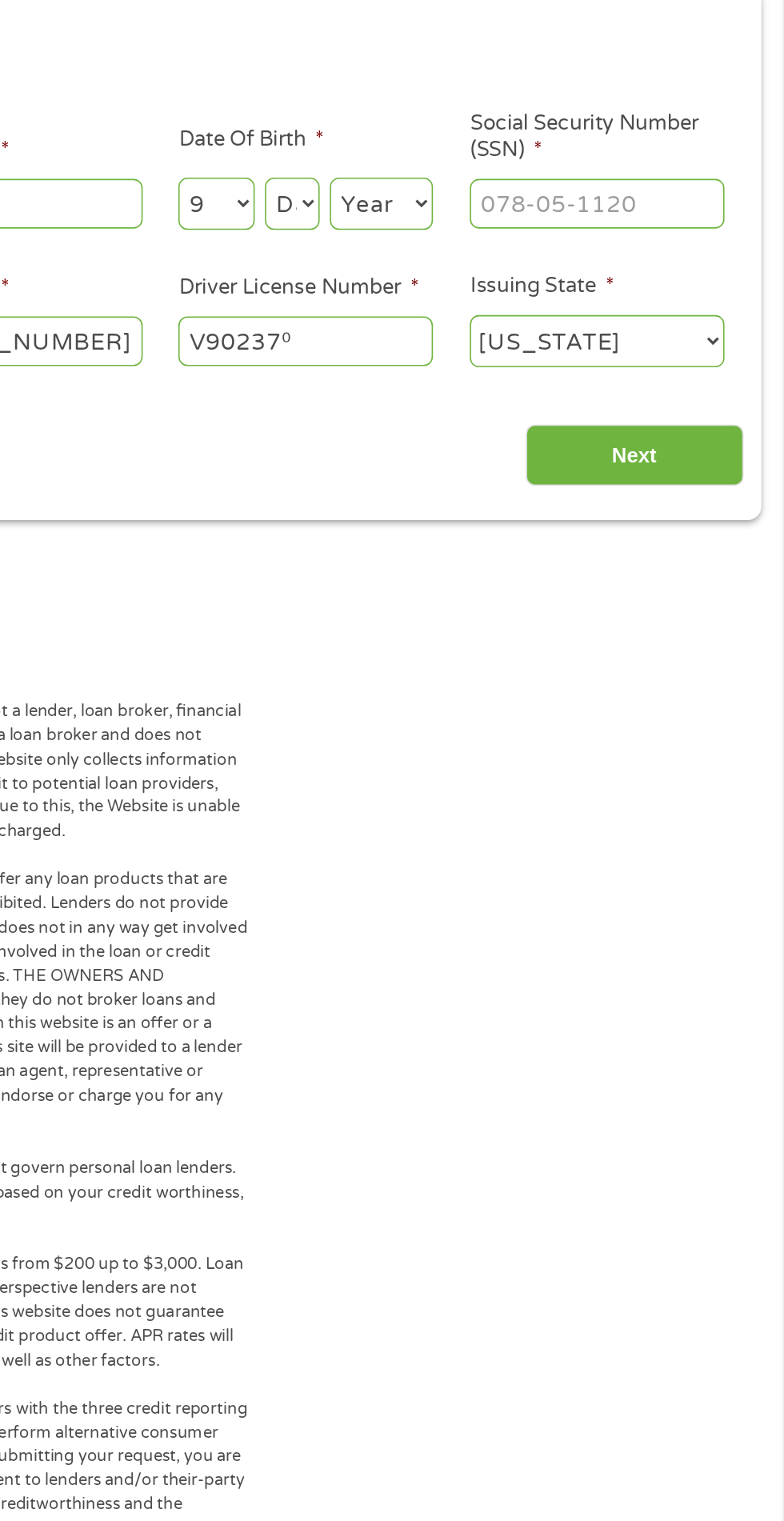
select select "1961"
click at [479, 340] on select "Day 1 2 3 4 5 6 7 8 9 10 11 12 13 14 15 16 17 18 19 20 21 22 23 24 25 26 27 28 …" at bounding box center [474, 351] width 35 height 33
select select "29"
click at [690, 320] on label "Social Security Number (SSN) *" at bounding box center [666, 310] width 160 height 34
click at [690, 336] on input "Social Security Number (SSN) *" at bounding box center [666, 350] width 160 height 31
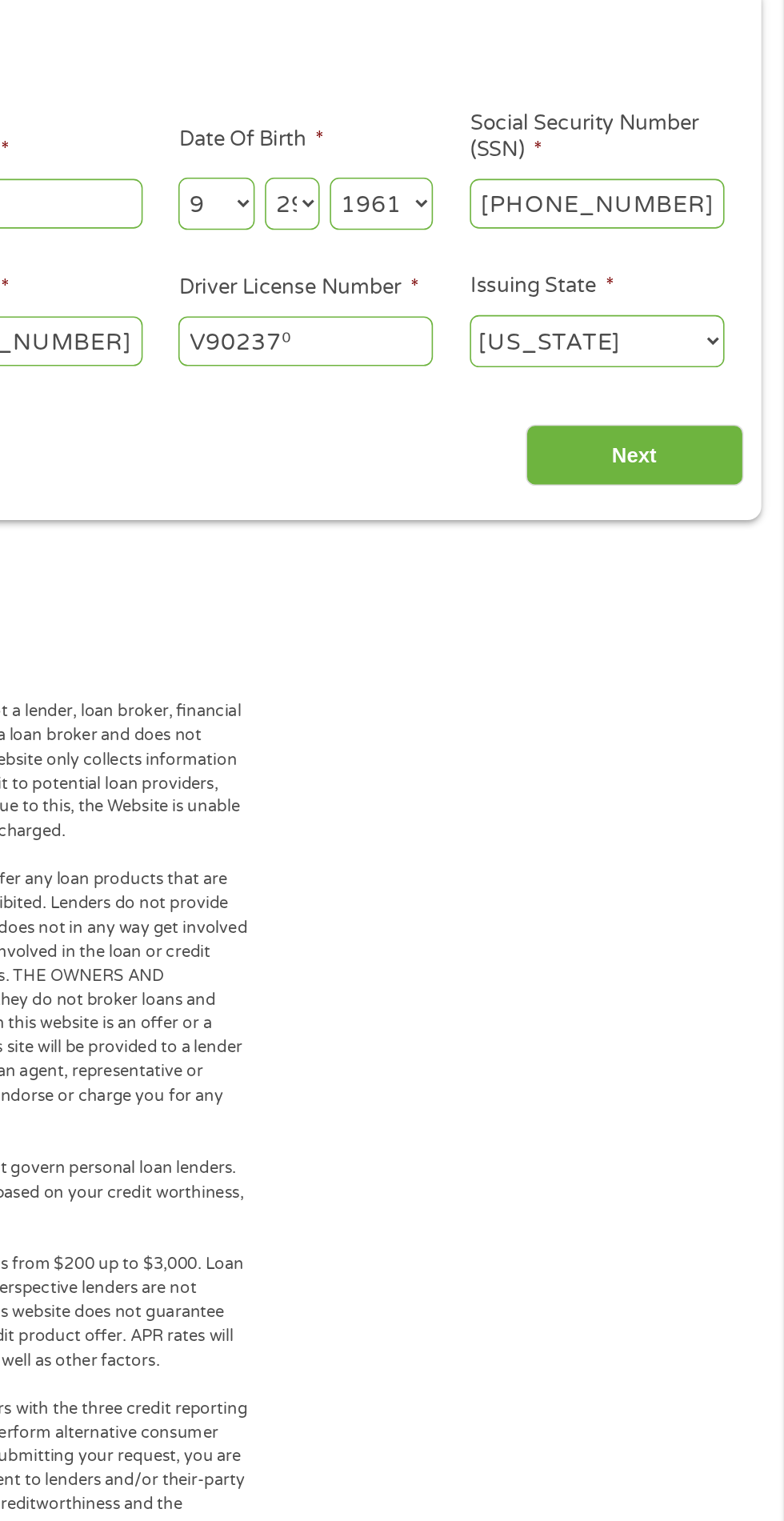
type input "444-76-9355"
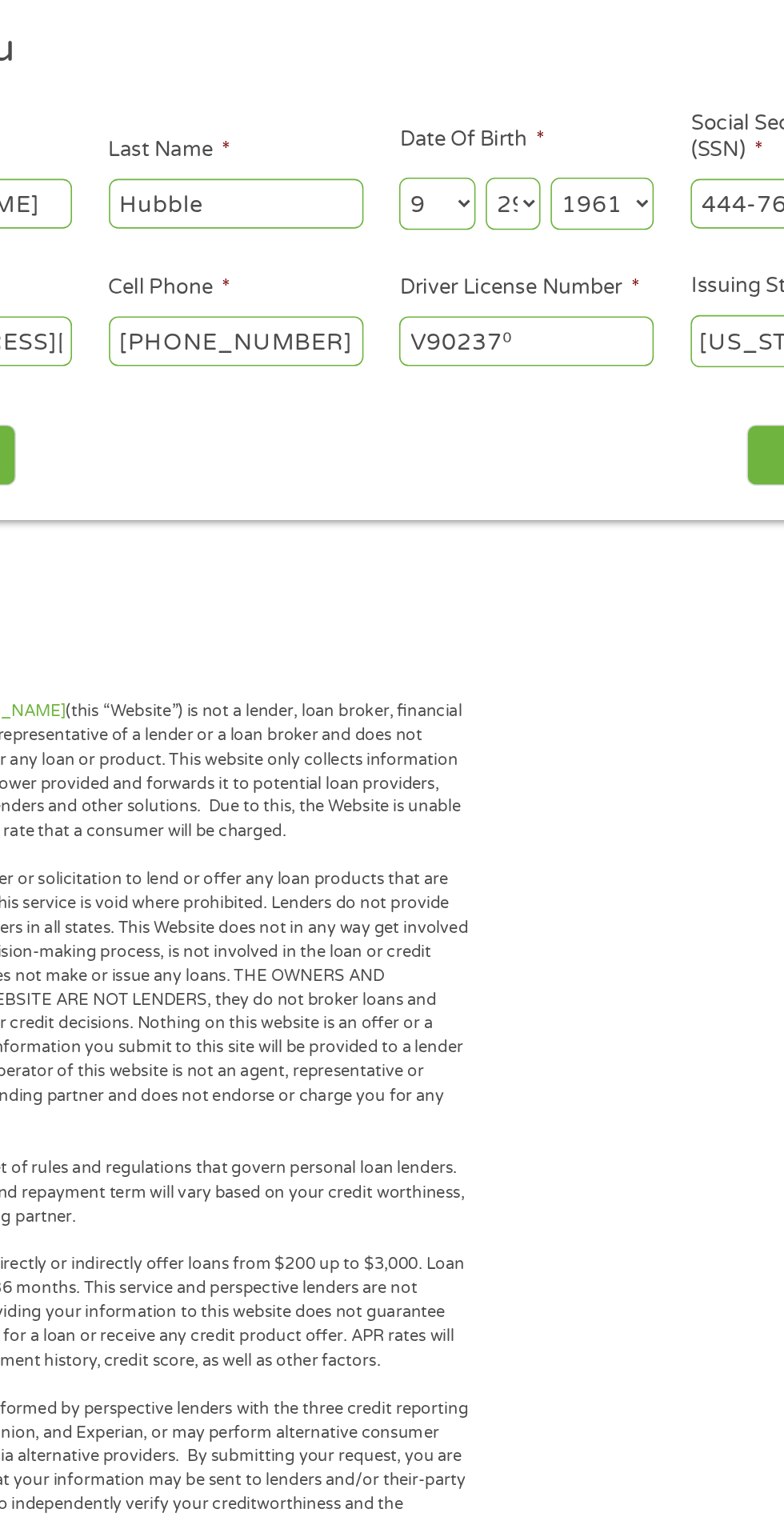
click at [542, 433] on input "V90237⁰" at bounding box center [482, 437] width 160 height 31
type input "V9023620"
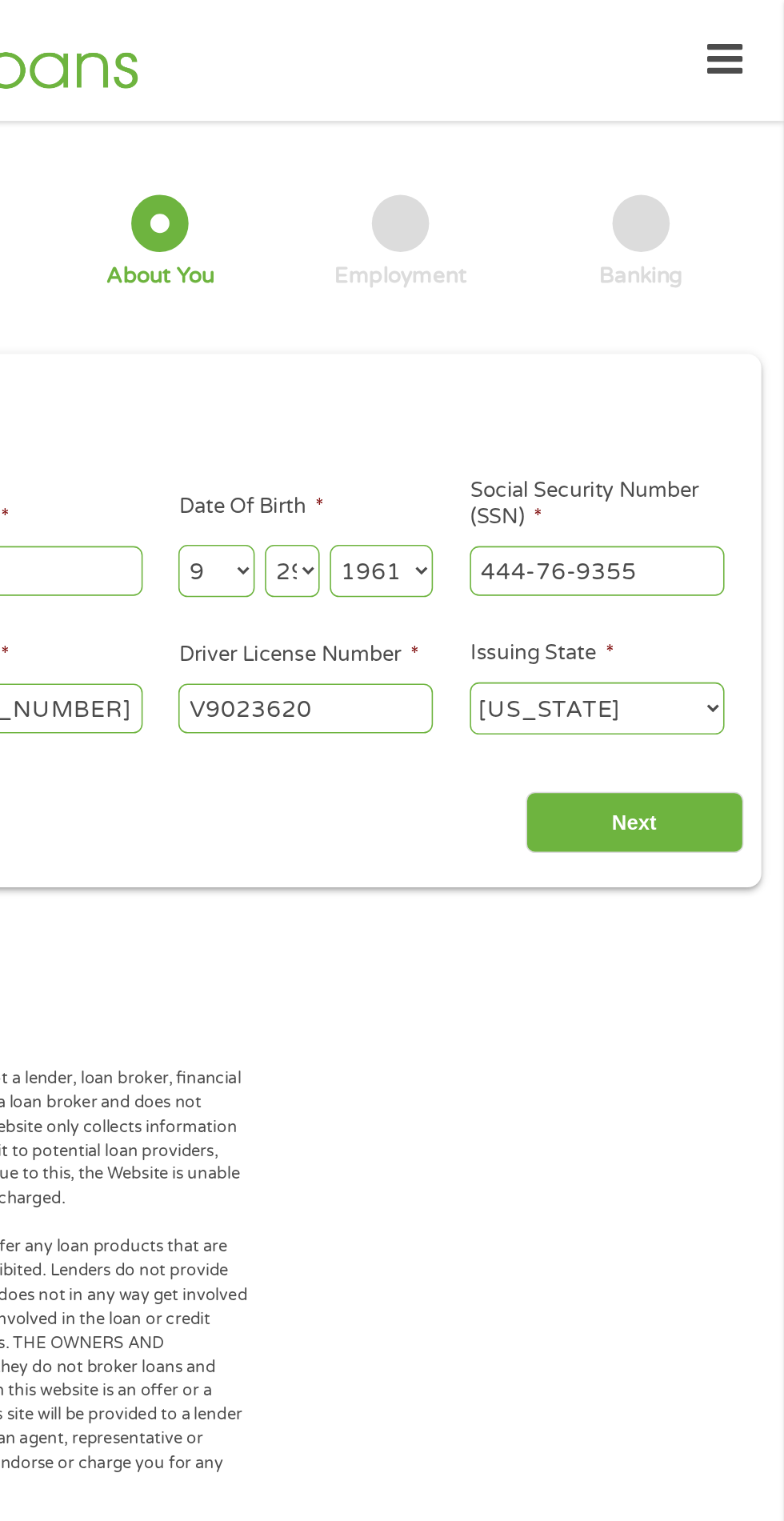
scroll to position [0, 0]
click at [729, 503] on input "Next" at bounding box center [690, 516] width 137 height 39
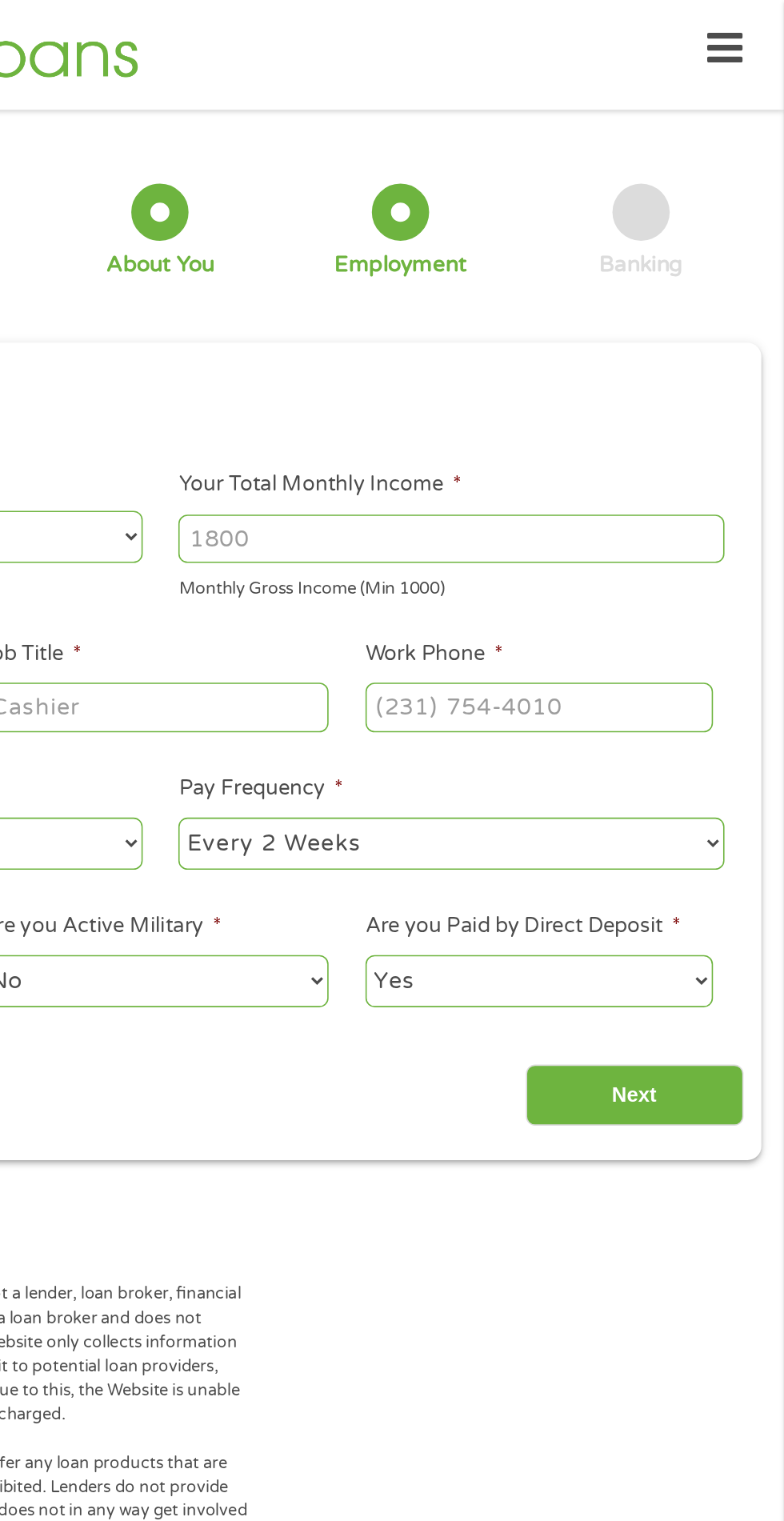
scroll to position [6, 6]
click at [635, 331] on input "Your Total Monthly Income *" at bounding box center [575, 339] width 343 height 31
type input "2000"
click at [690, 436] on input "Work Phone *" at bounding box center [630, 444] width 218 height 31
type input "[PHONE_NUMBER]"
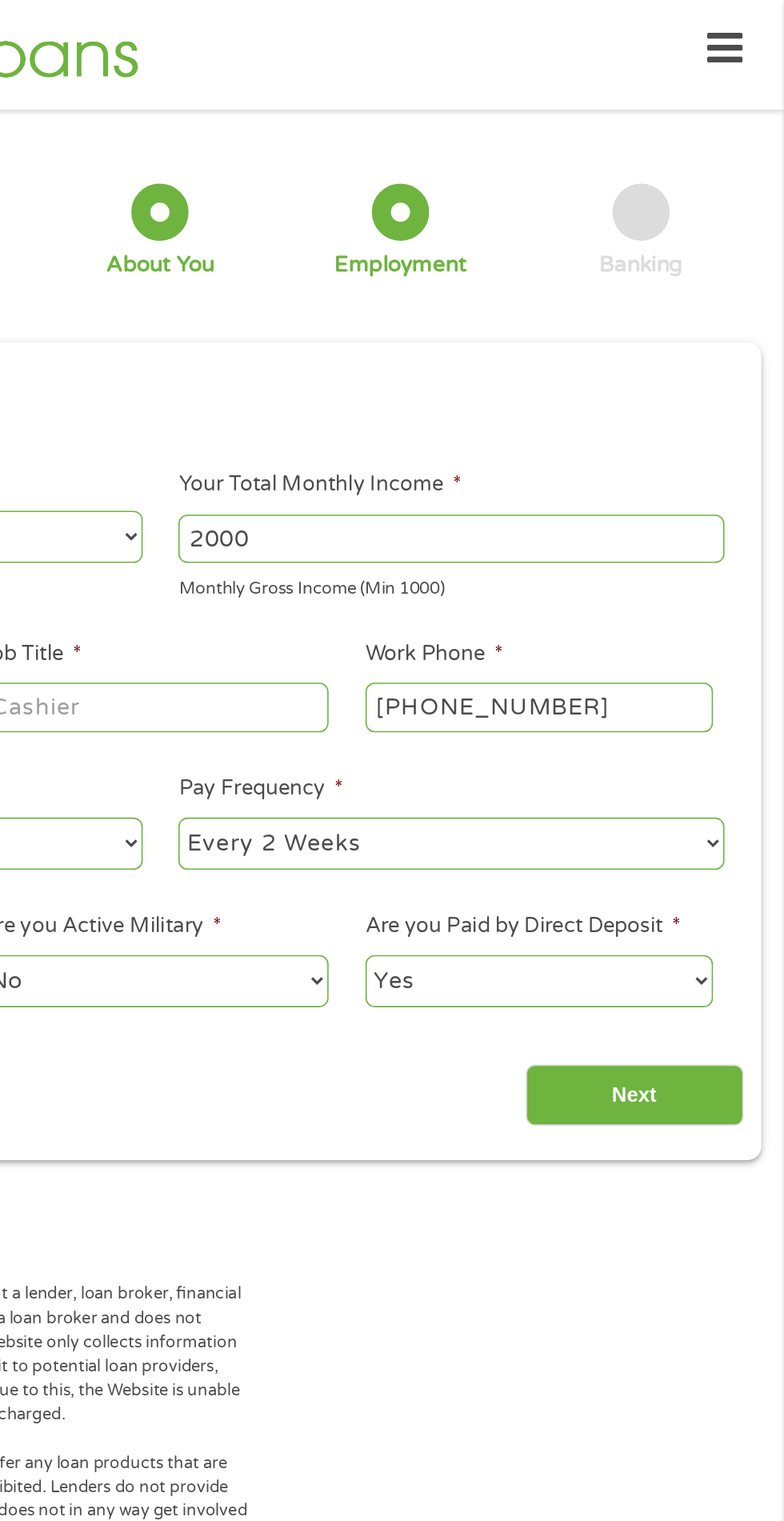
click at [553, 517] on select "--- Choose one --- Every 2 Weeks Every Week Monthly Semi-Monthly" at bounding box center [575, 529] width 343 height 33
select select "monthly"
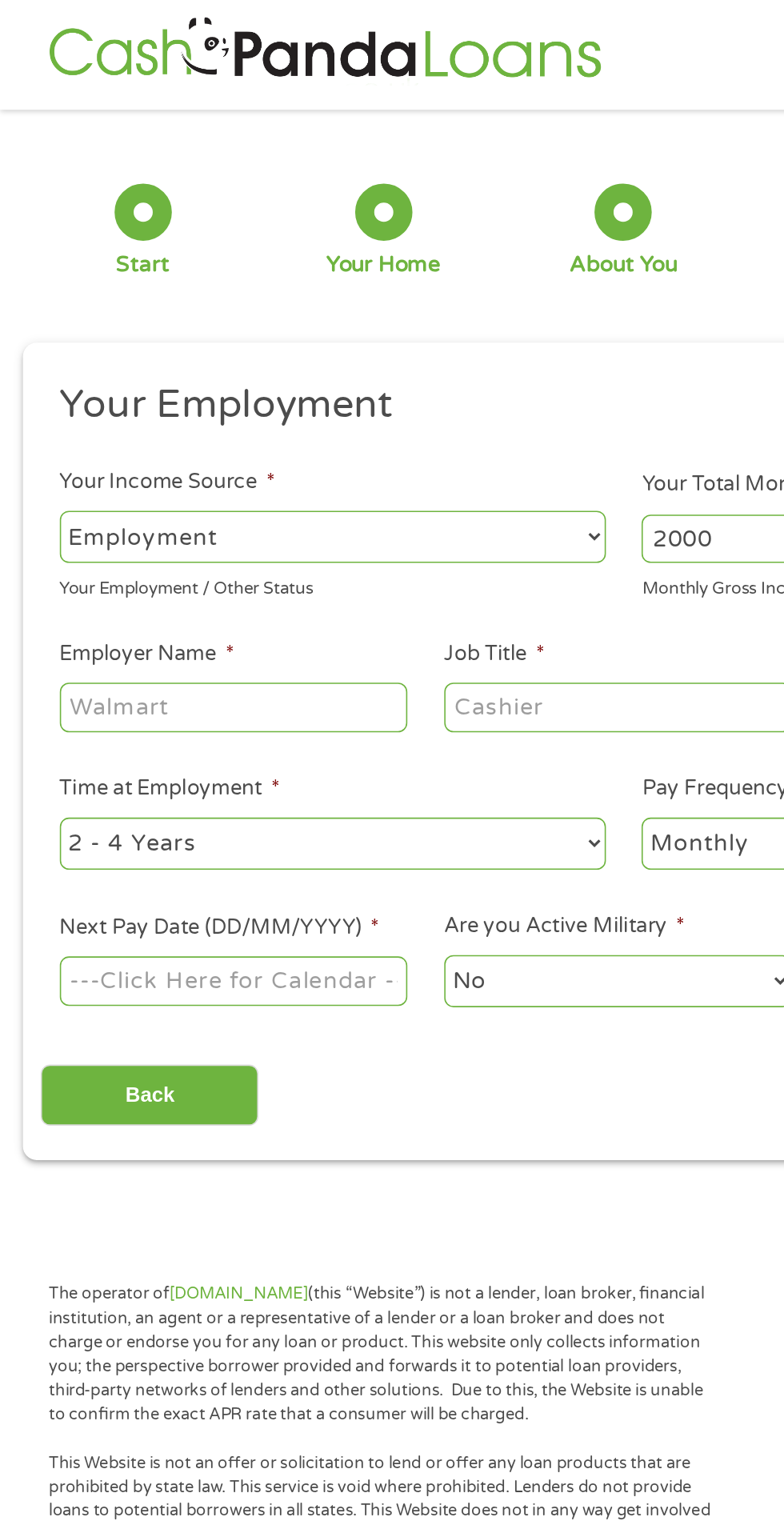
click at [189, 608] on body "Home Get Loan Offer How it works FAQs Blog Cash Loans Quick Loans Online Loans …" at bounding box center [392, 1213] width 784 height 2440
click at [184, 602] on input "Next Pay Date (DD/MM/YYYY) *" at bounding box center [147, 616] width 218 height 31
click at [203, 615] on body "Home Get Loan Offer How it works FAQs Blog Cash Loans Quick Loans Online Loans …" at bounding box center [392, 1213] width 784 height 2440
click at [236, 584] on span "*" at bounding box center [235, 583] width 6 height 16
click at [236, 601] on input "01/09/2025" at bounding box center [147, 616] width 218 height 31
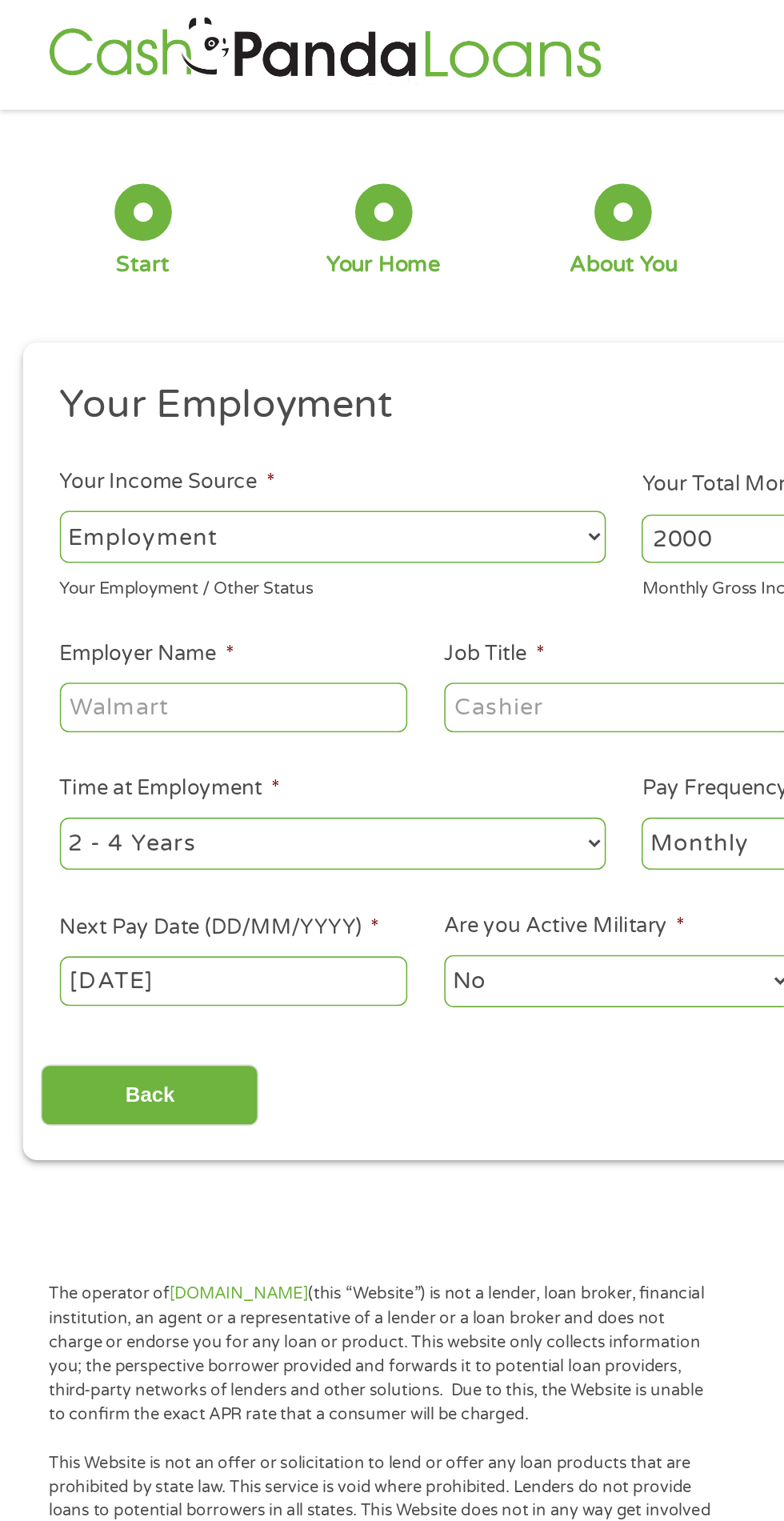
click at [228, 605] on input "01/09/2025" at bounding box center [147, 616] width 218 height 31
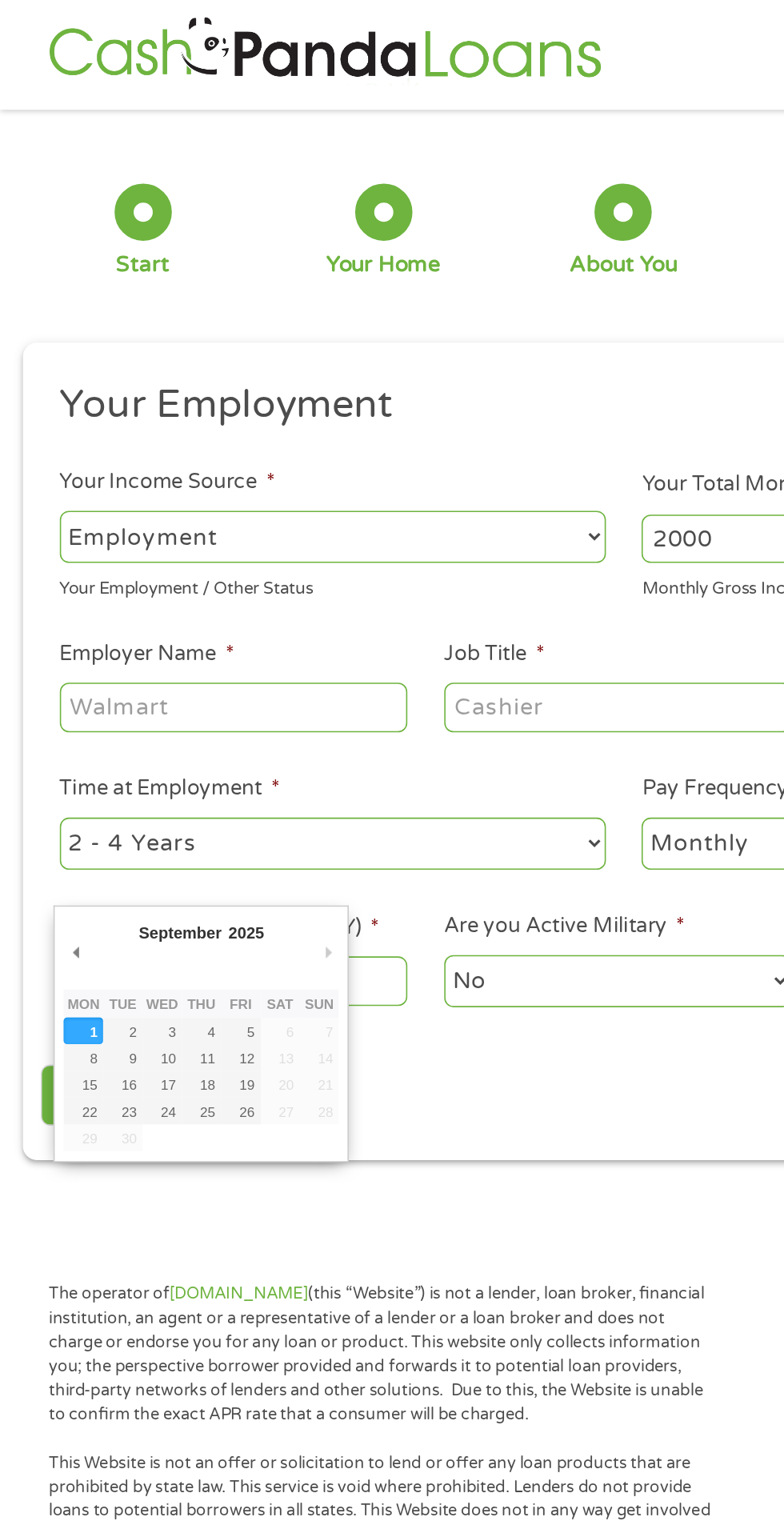
type input "[DATE]"
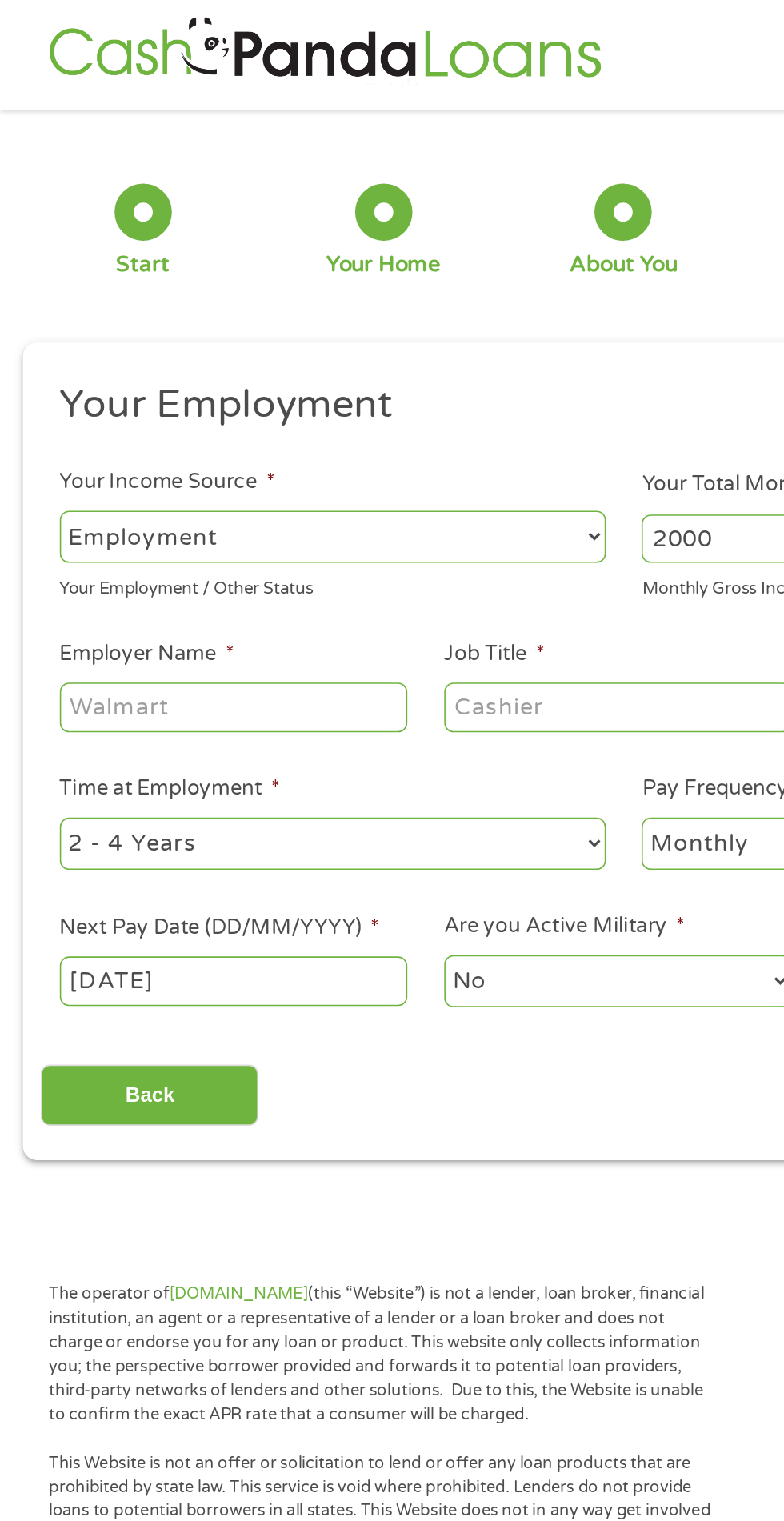
click at [257, 515] on select "--- Choose one --- 1 Year or less 1 - 2 Years 2 - 4 Years Over 4 Years" at bounding box center [209, 529] width 343 height 33
select select "60months"
click at [185, 435] on input "Employer Name *" at bounding box center [147, 444] width 218 height 31
type input "Disability"
click at [406, 430] on input "Job Title *" at bounding box center [388, 444] width 218 height 31
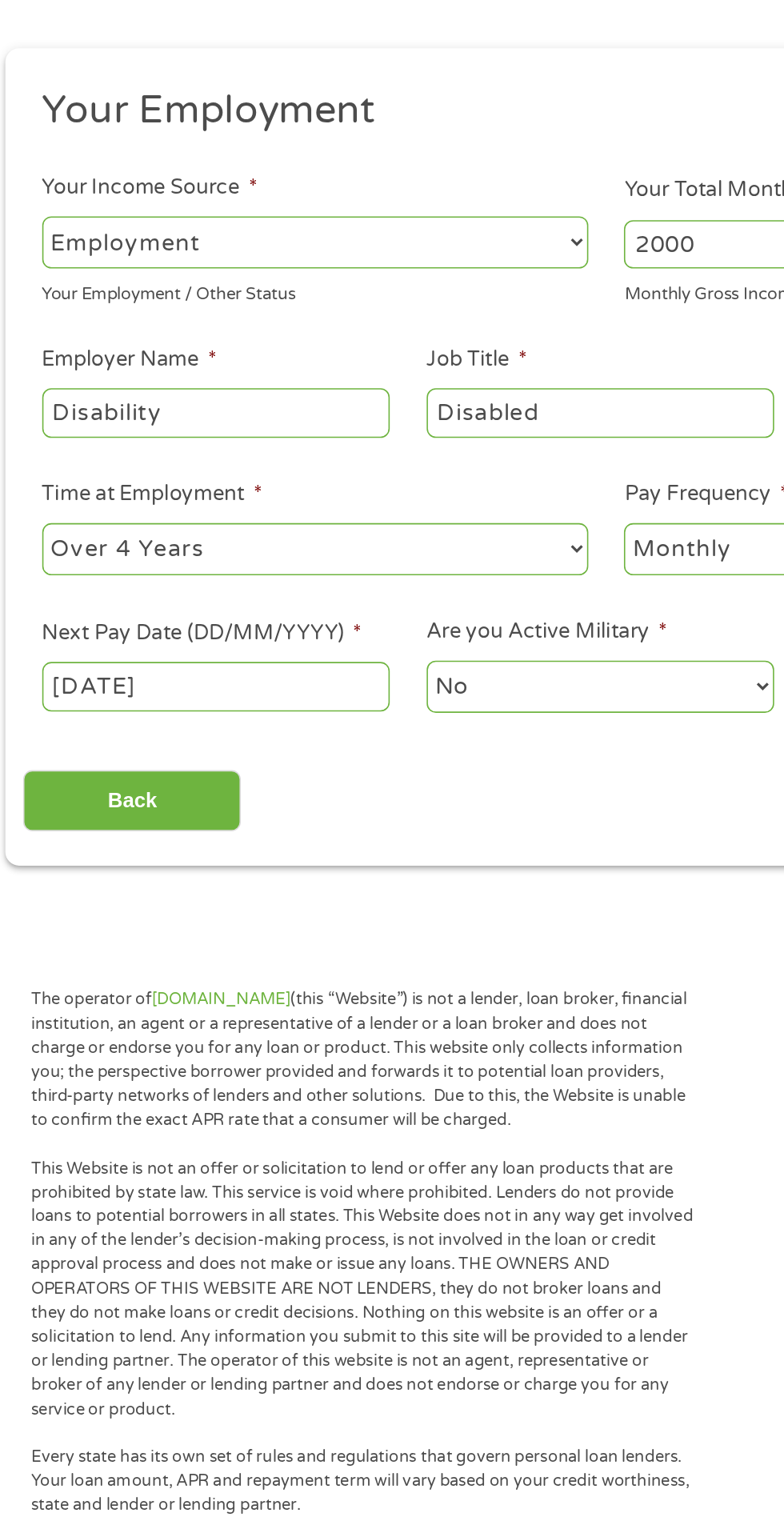
type input "Disabled"
click at [299, 328] on select "--- Choose one --- Employment [DEMOGRAPHIC_DATA] Benefits" at bounding box center [209, 337] width 343 height 33
select select "benefits"
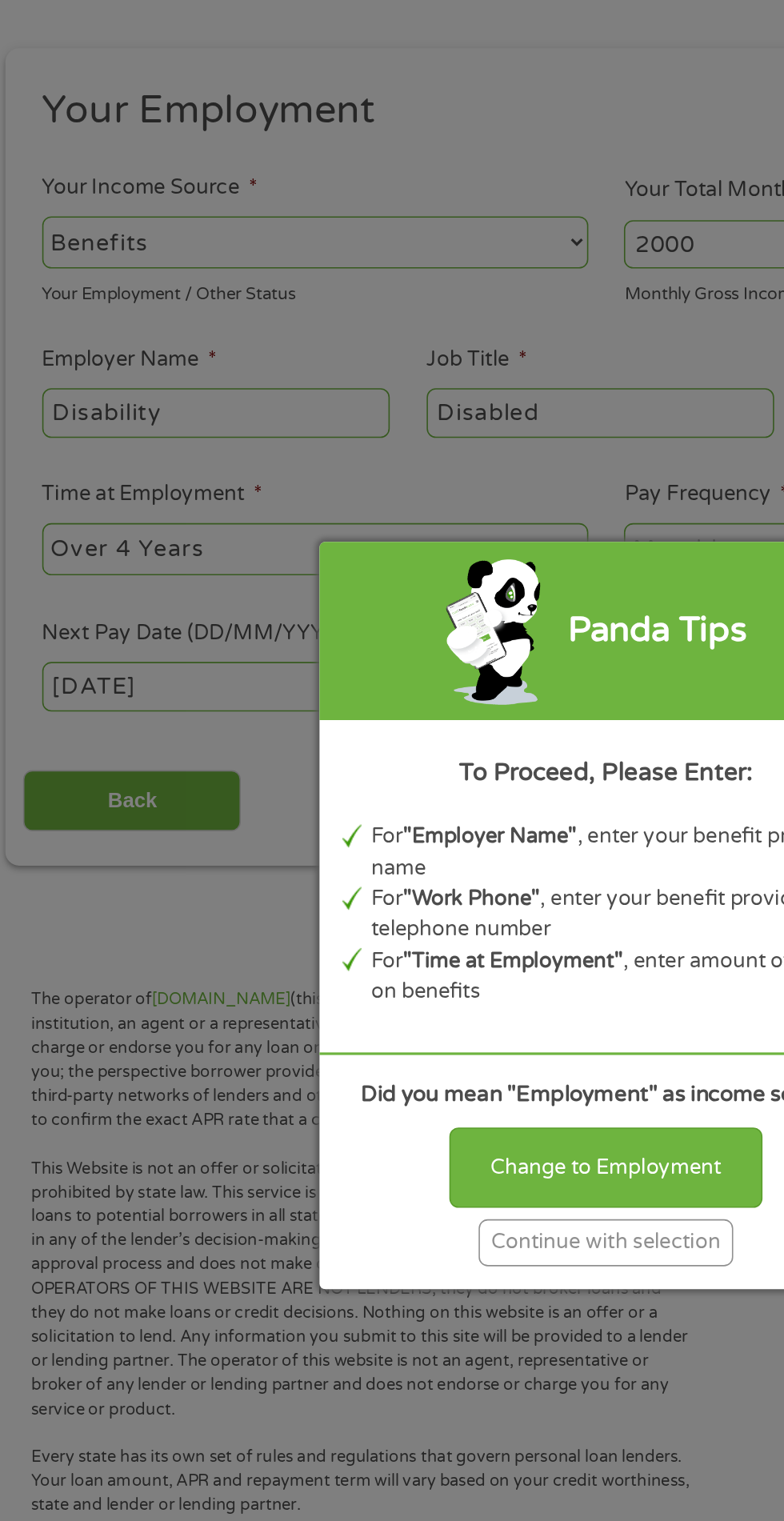
click at [397, 1004] on div "Panda Tips To Proceed, Please Enter: For "Employer Name" , enter your benefit p…" at bounding box center [392, 760] width 784 height 1521
click at [381, 974] on div "Continue with selection" at bounding box center [391, 966] width 160 height 30
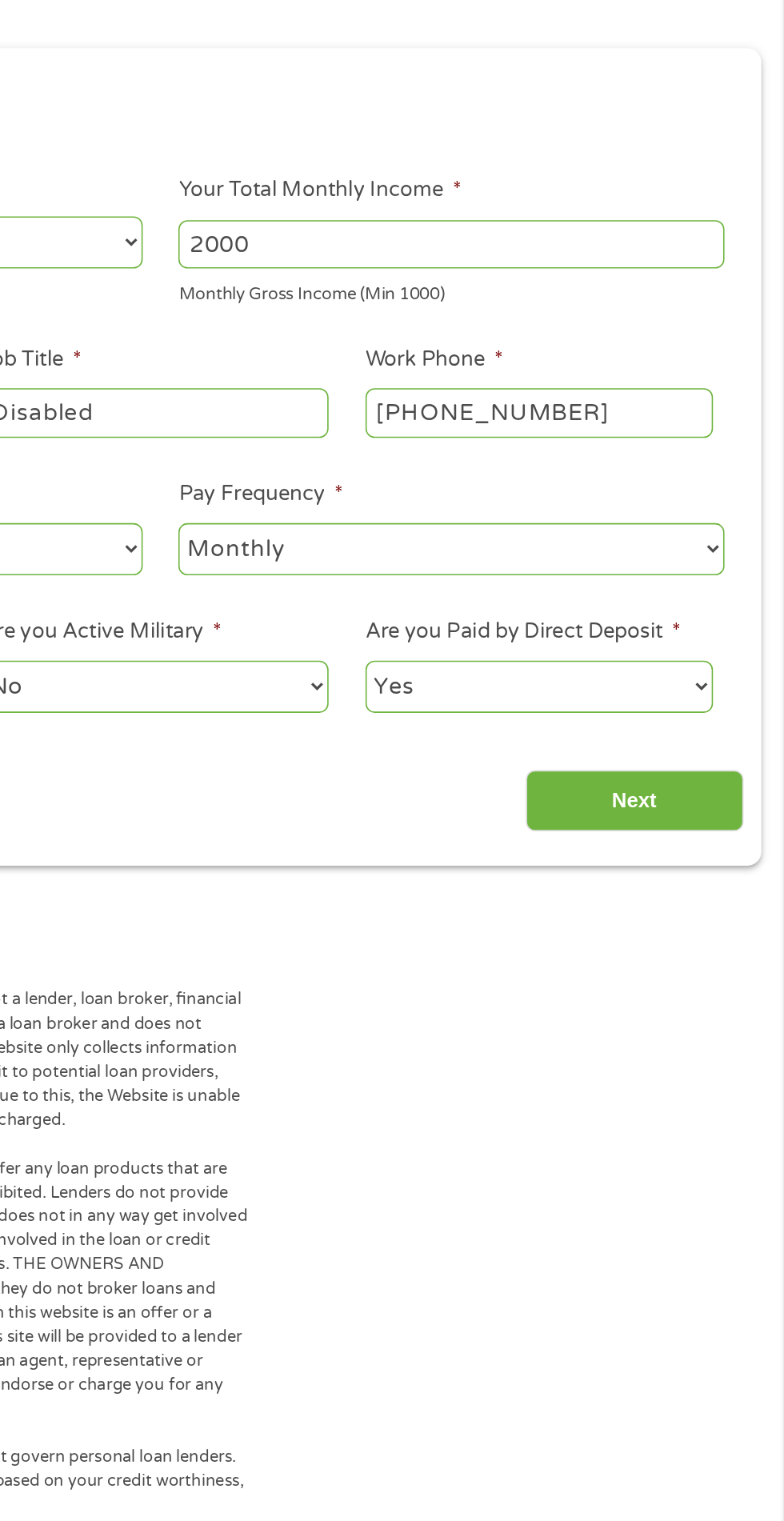
click at [731, 695] on input "Next" at bounding box center [690, 688] width 137 height 39
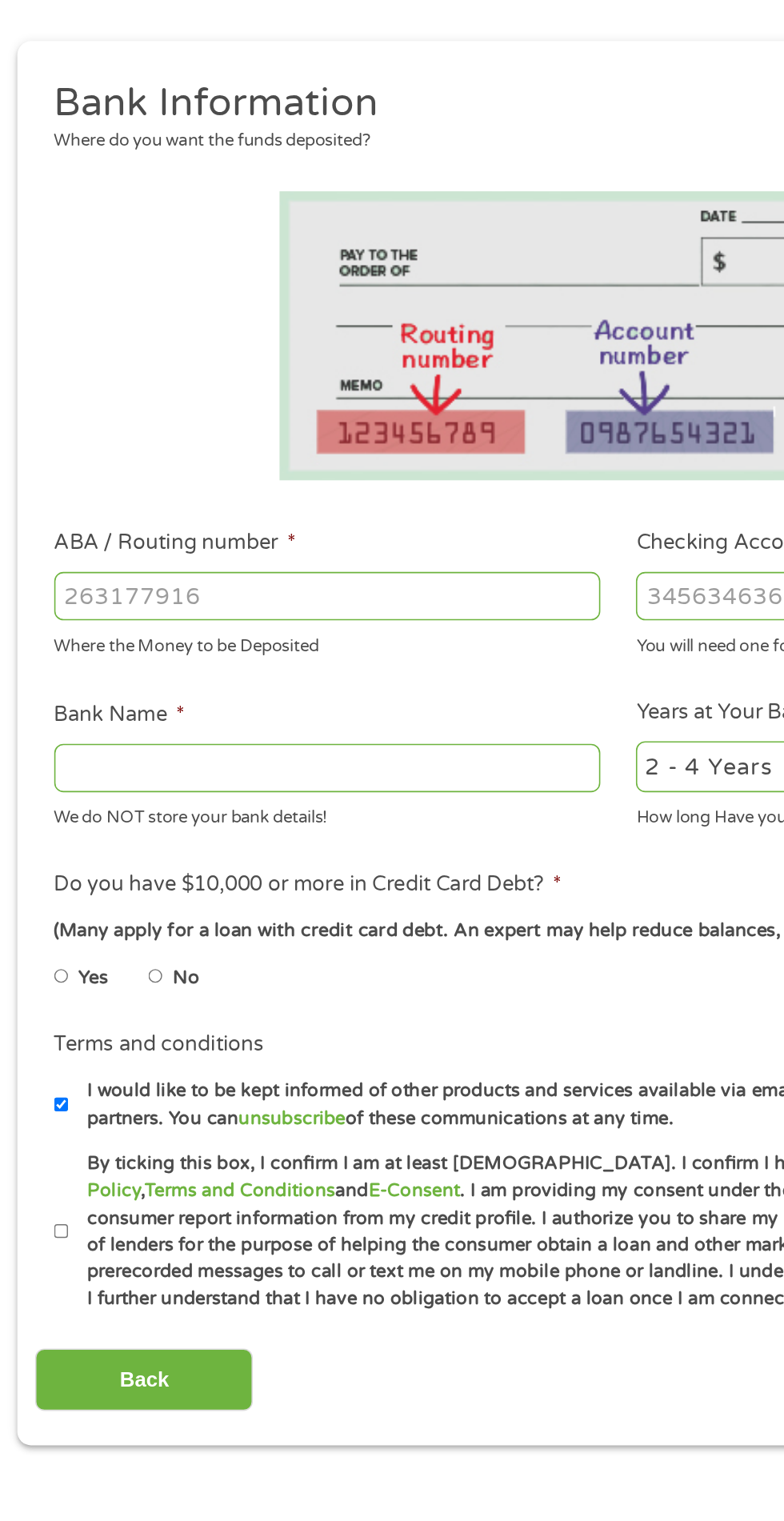
click at [460, 558] on input "Checking Account Number *" at bounding box center [575, 564] width 343 height 31
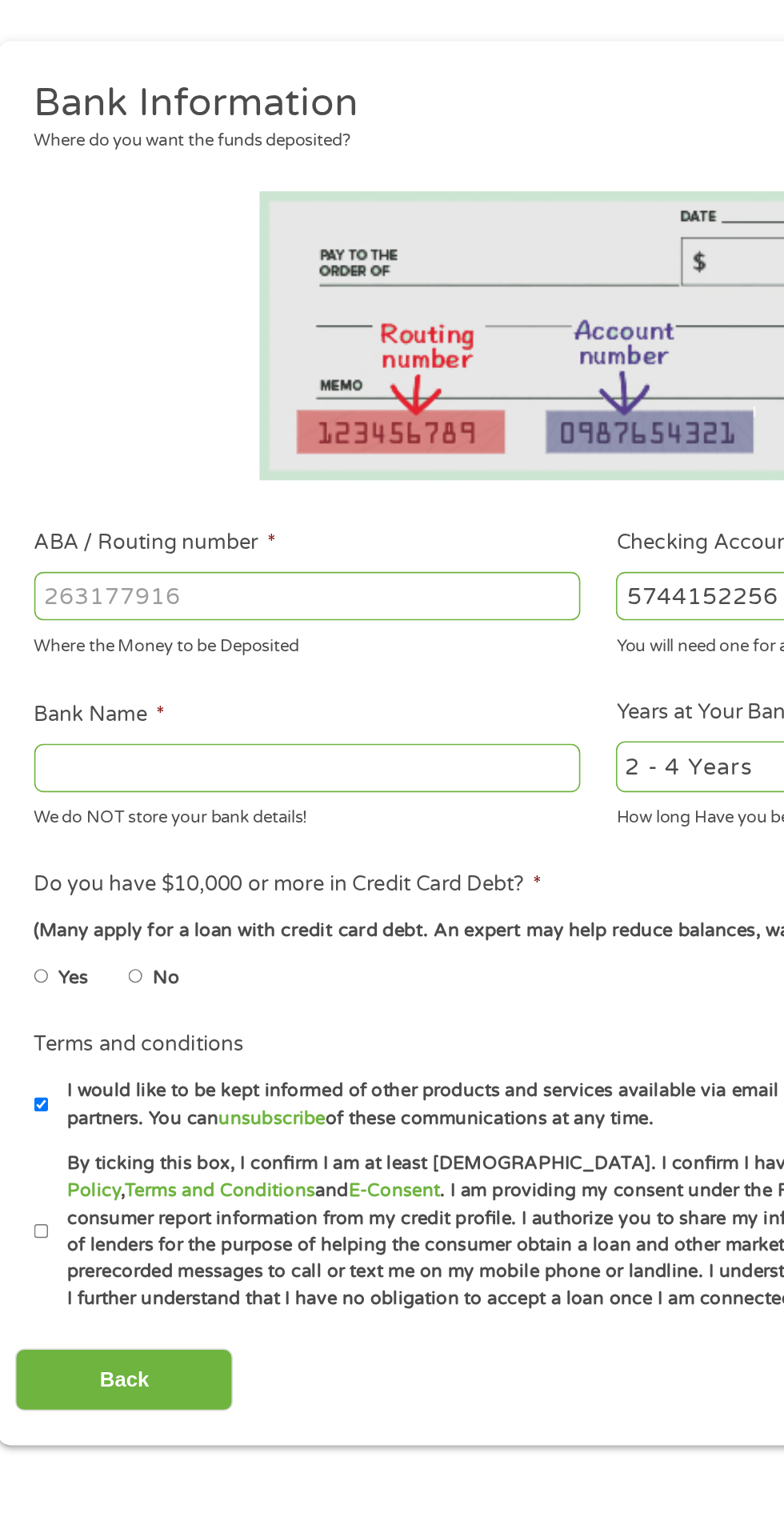
type input "5744152256"
click at [479, 672] on select "2 - 4 Years 6 - 12 Months 1 - 2 Years Over 4 Years" at bounding box center [575, 671] width 343 height 33
select select "60months"
click at [249, 558] on input "ABA / Routing number *" at bounding box center [209, 564] width 343 height 31
click at [238, 561] on input "ABA / Routing number *" at bounding box center [209, 564] width 343 height 31
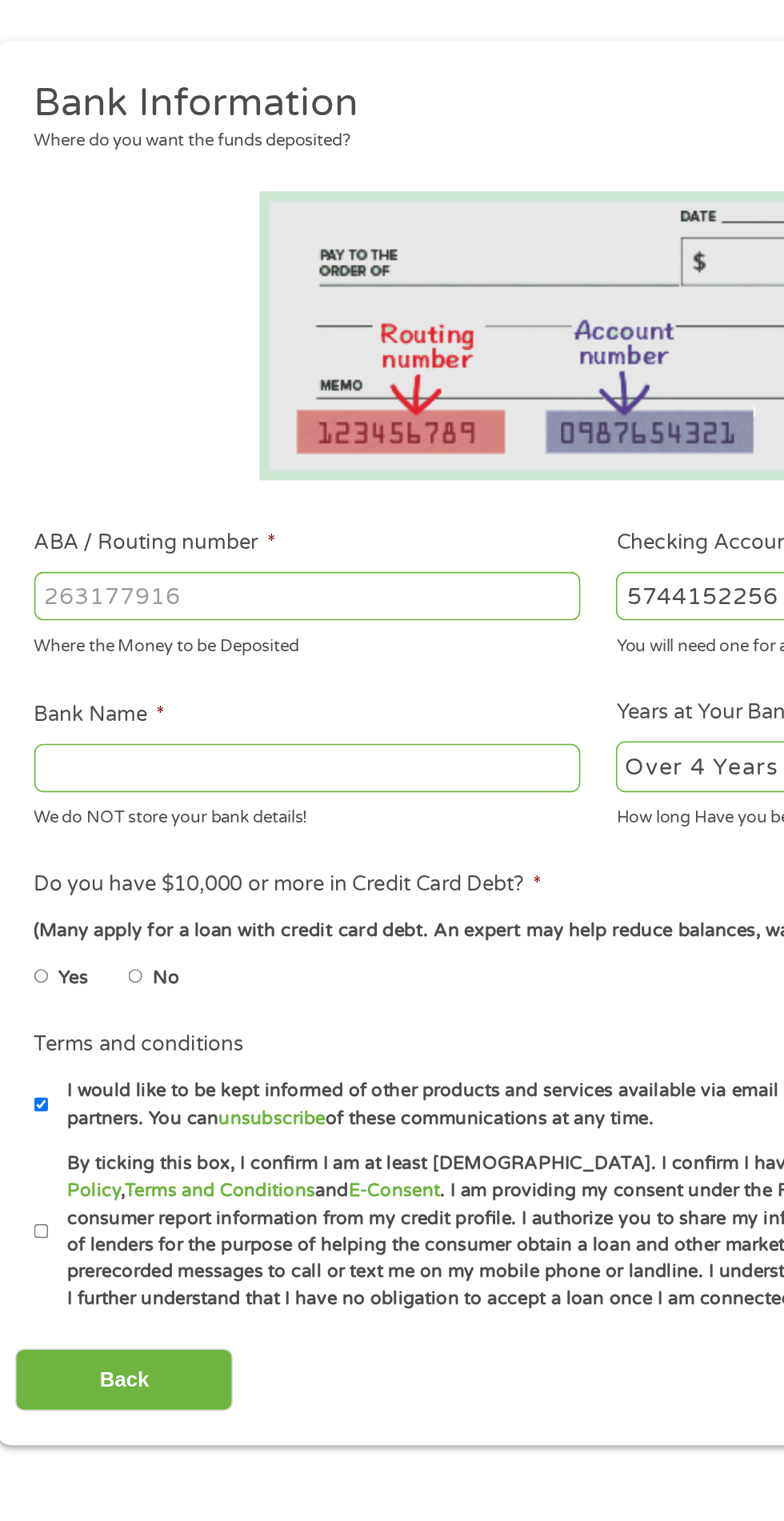
type input "121042882"
type input "[PERSON_NAME] FARGO BANK NA"
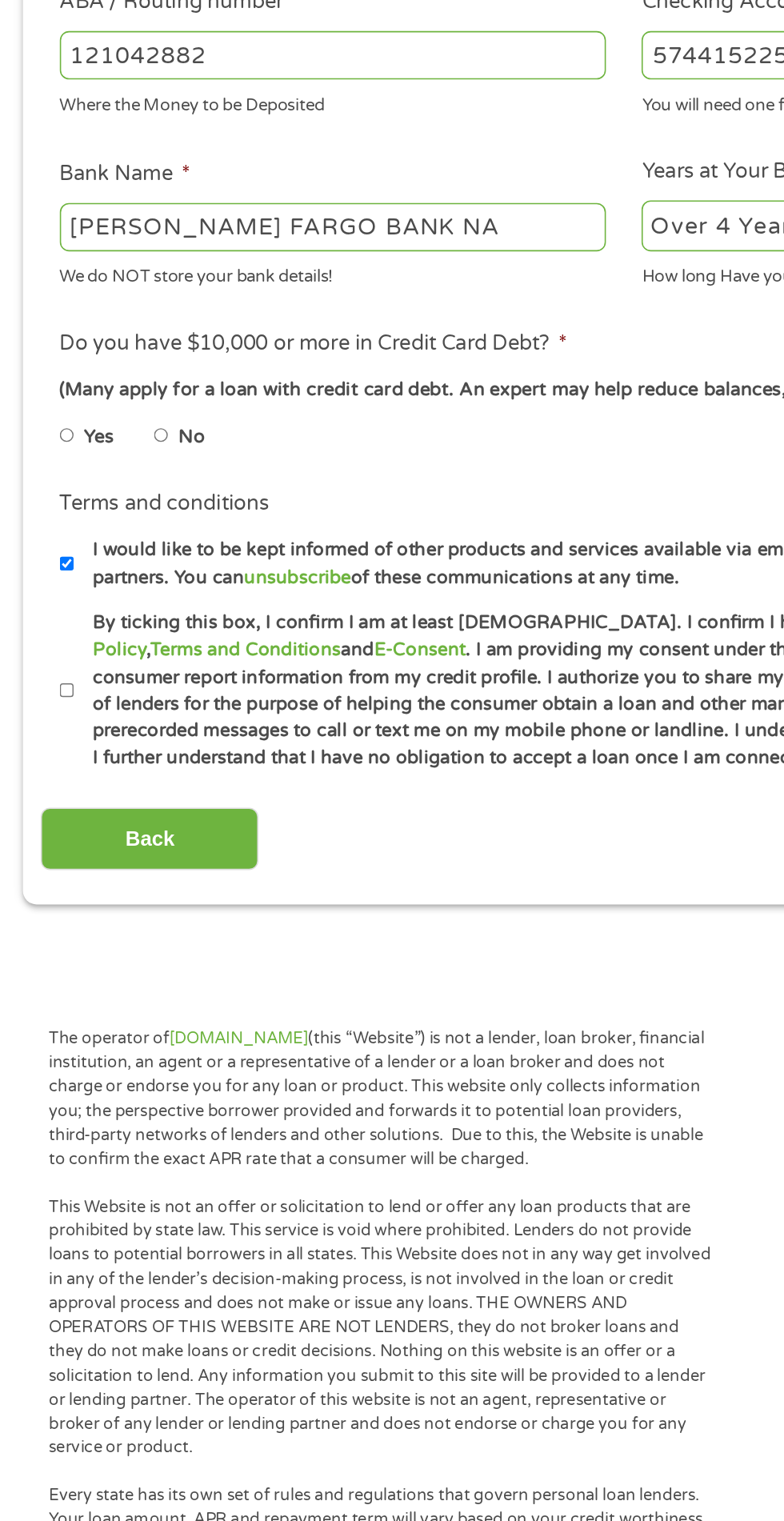
type input "121042882"
click at [124, 805] on label "No" at bounding box center [120, 804] width 17 height 18
click at [106, 805] on input "No" at bounding box center [102, 803] width 10 height 26
radio input "true"
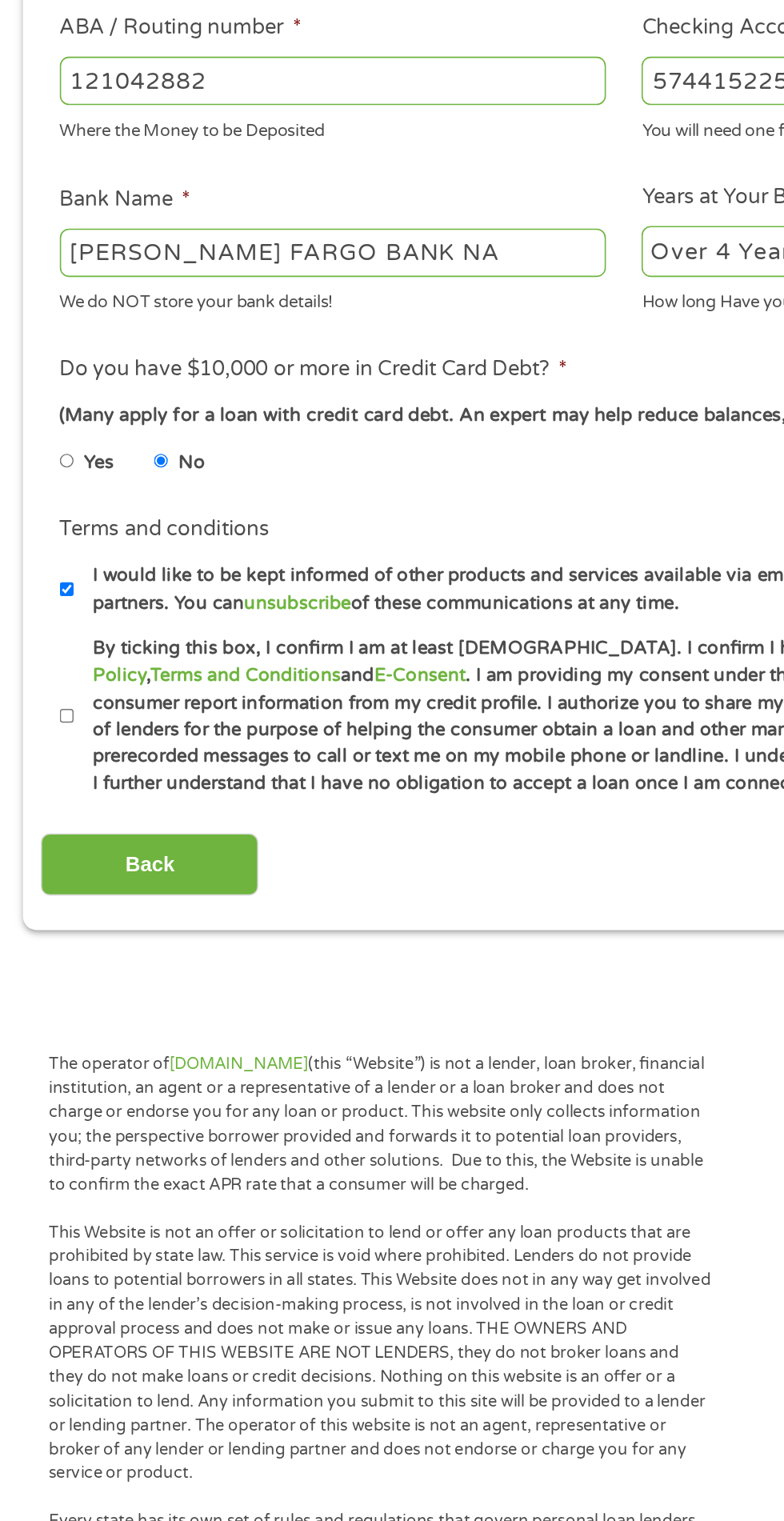
click at [48, 962] on input "By ticking this box, I confirm I am at least [DEMOGRAPHIC_DATA]. I confirm I ha…" at bounding box center [43, 963] width 10 height 26
checkbox input "true"
click at [126, 1052] on input "Back" at bounding box center [94, 1055] width 137 height 39
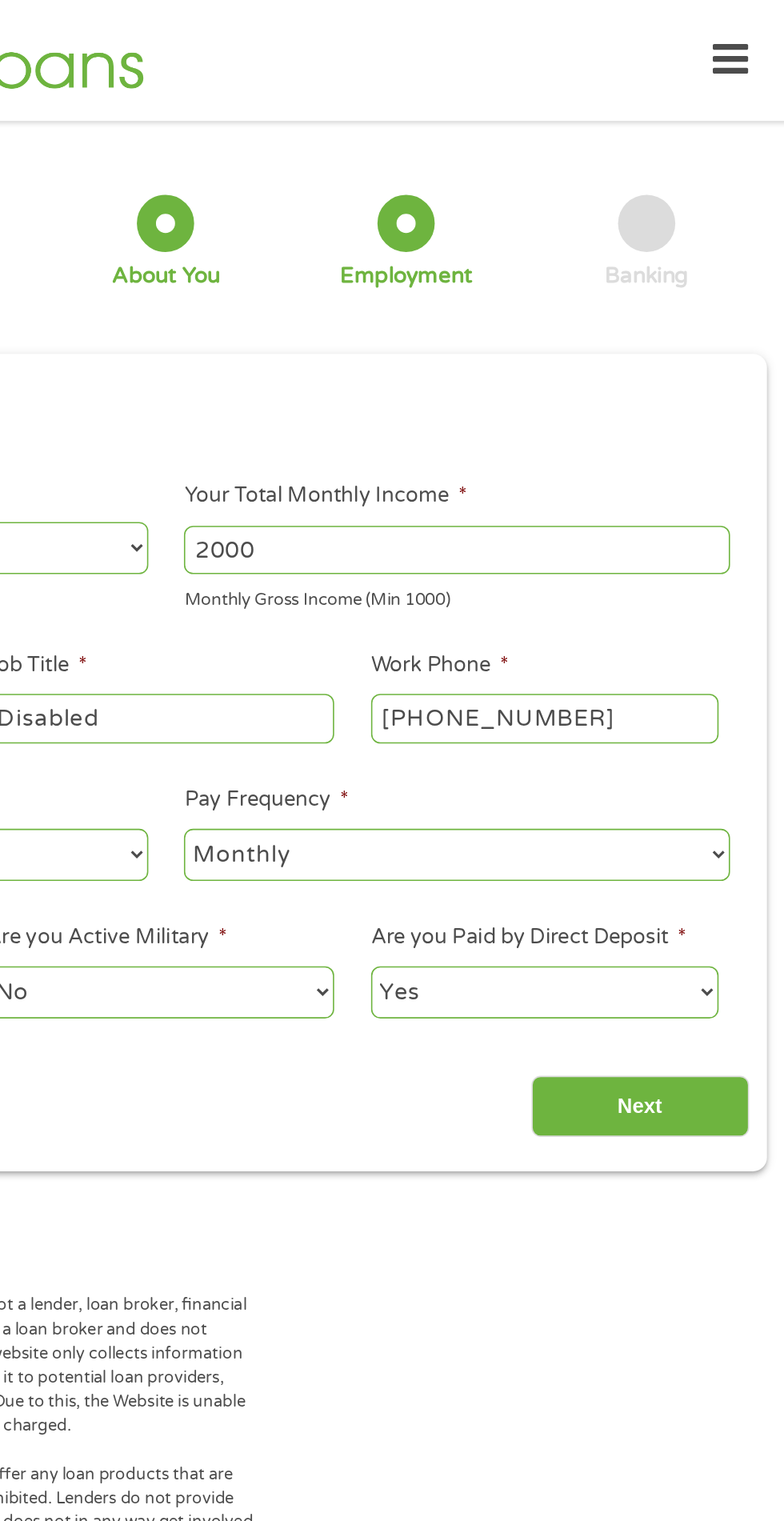
scroll to position [0, 0]
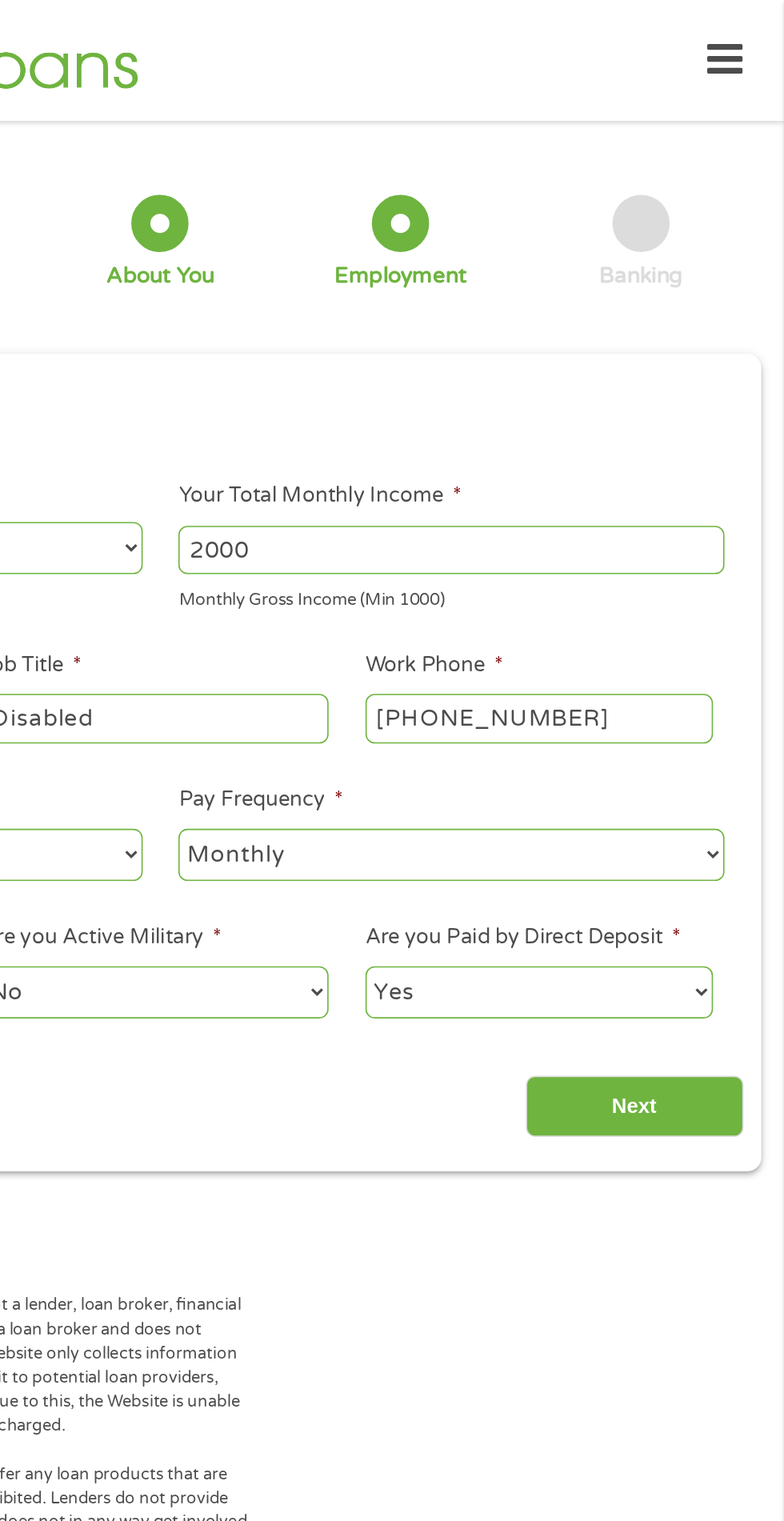
click at [696, 702] on input "Next" at bounding box center [690, 695] width 137 height 39
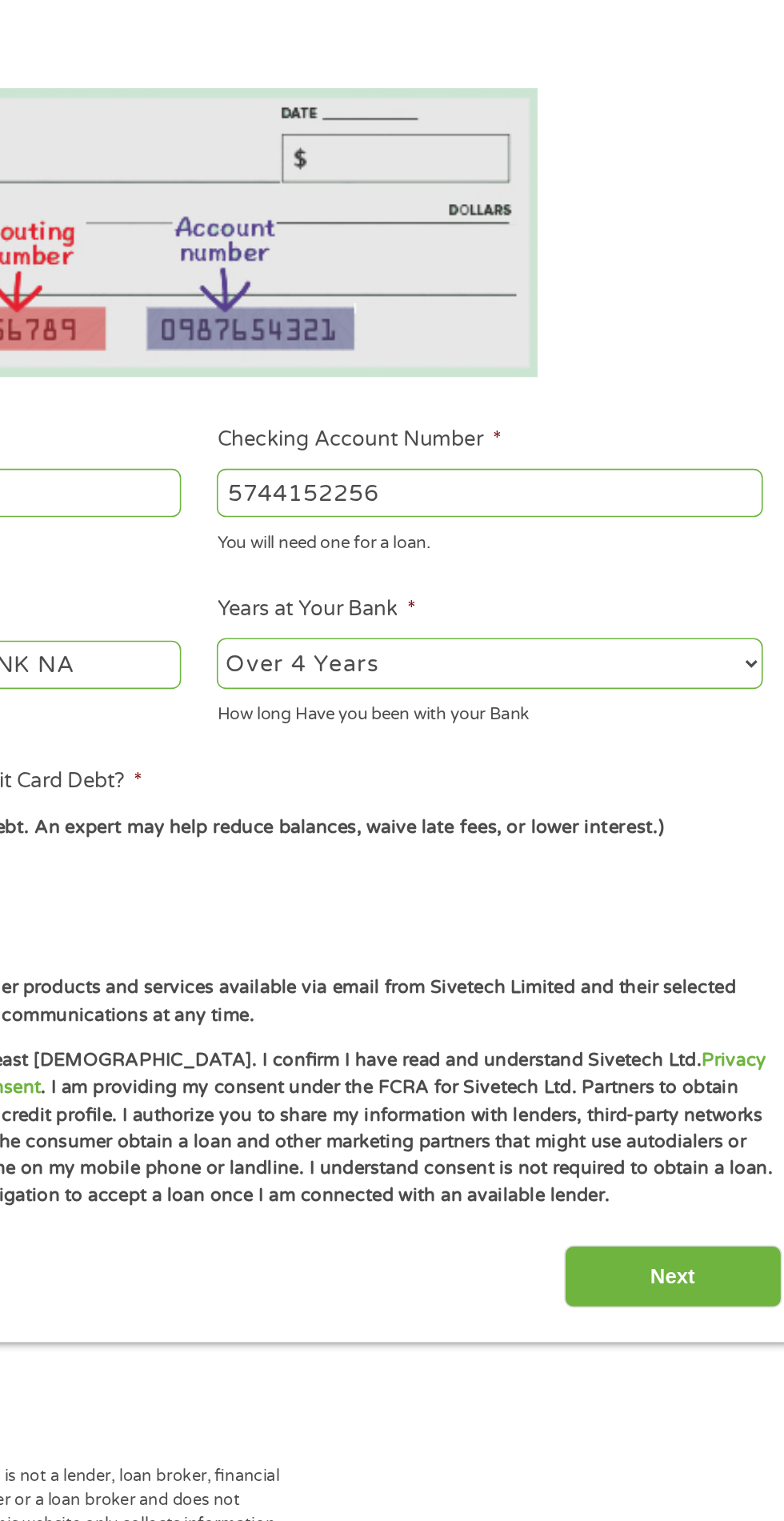
scroll to position [7, 0]
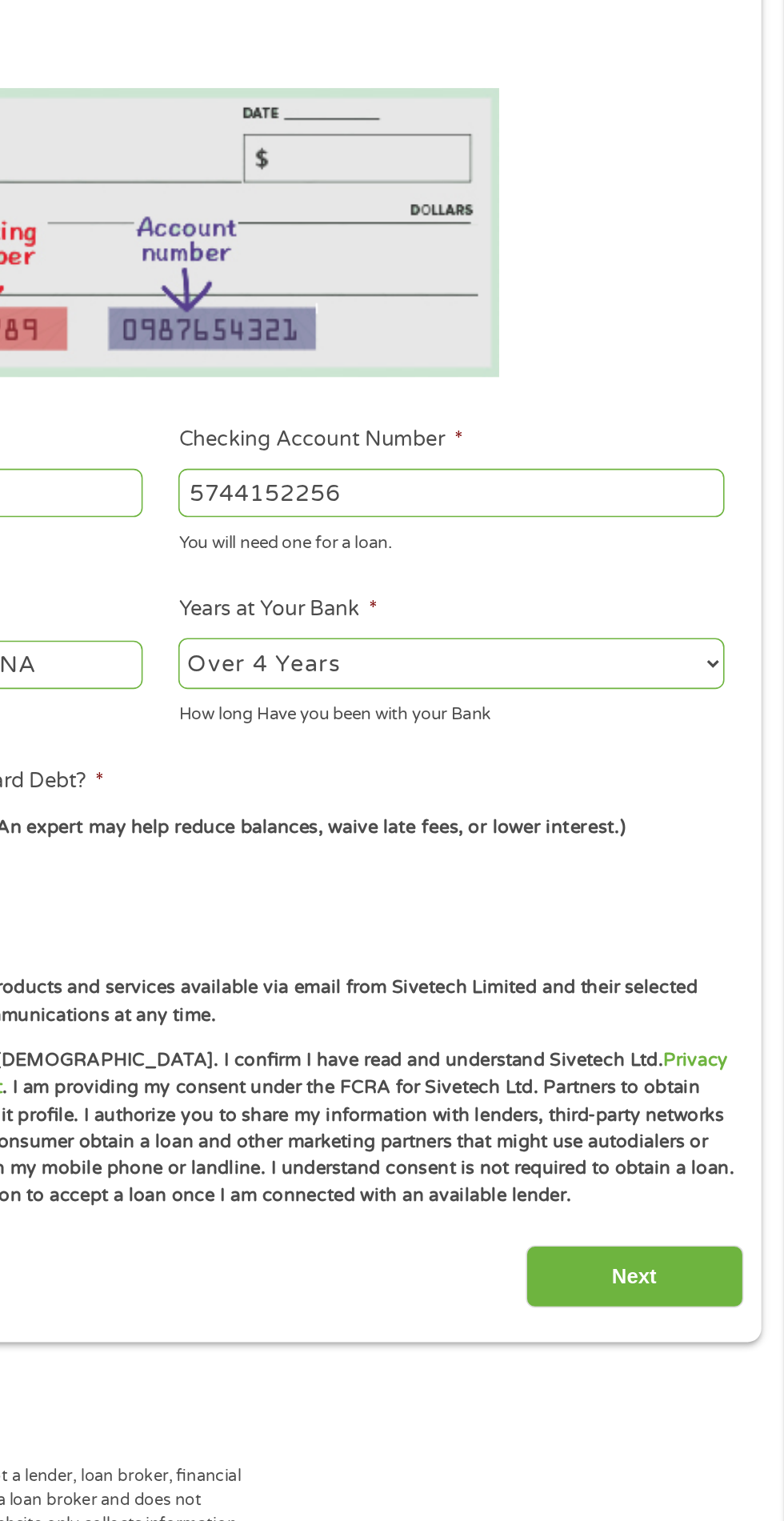
click at [701, 1065] on input "Next" at bounding box center [690, 1055] width 137 height 39
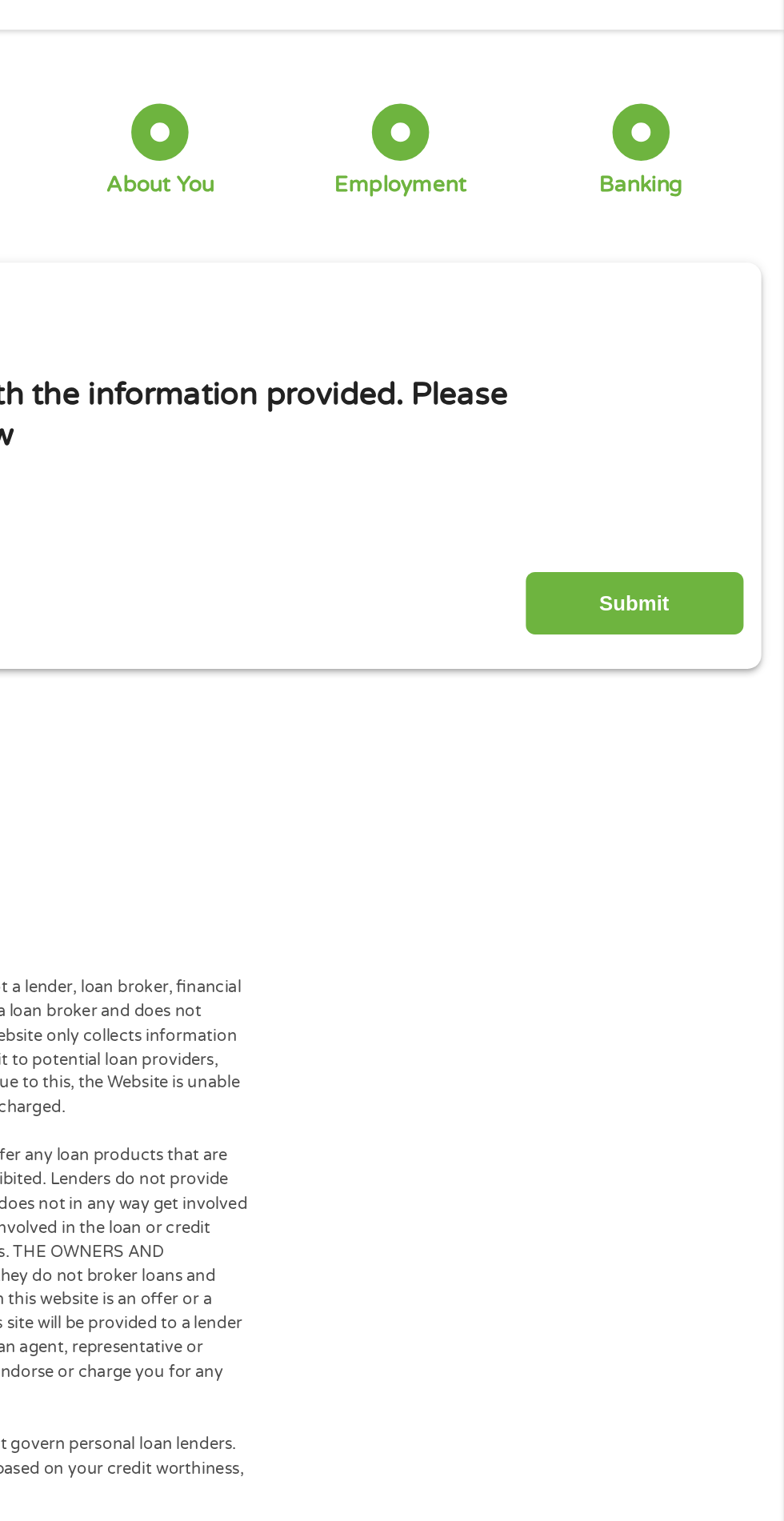
scroll to position [0, 0]
click at [719, 431] on input "Submit" at bounding box center [690, 436] width 137 height 39
